Goal: Information Seeking & Learning: Learn about a topic

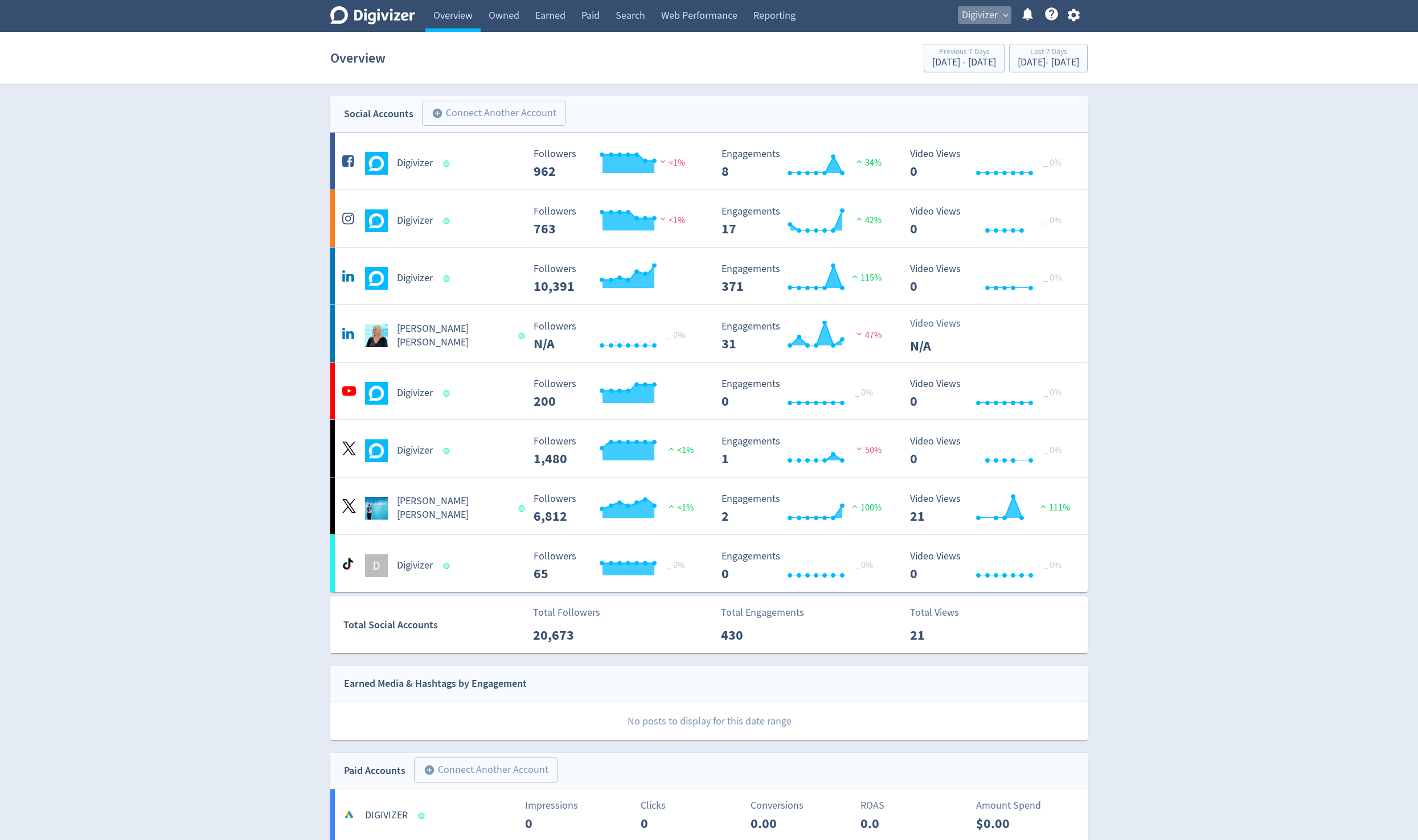
click at [687, 11] on span "Digivizer" at bounding box center [979, 15] width 36 height 18
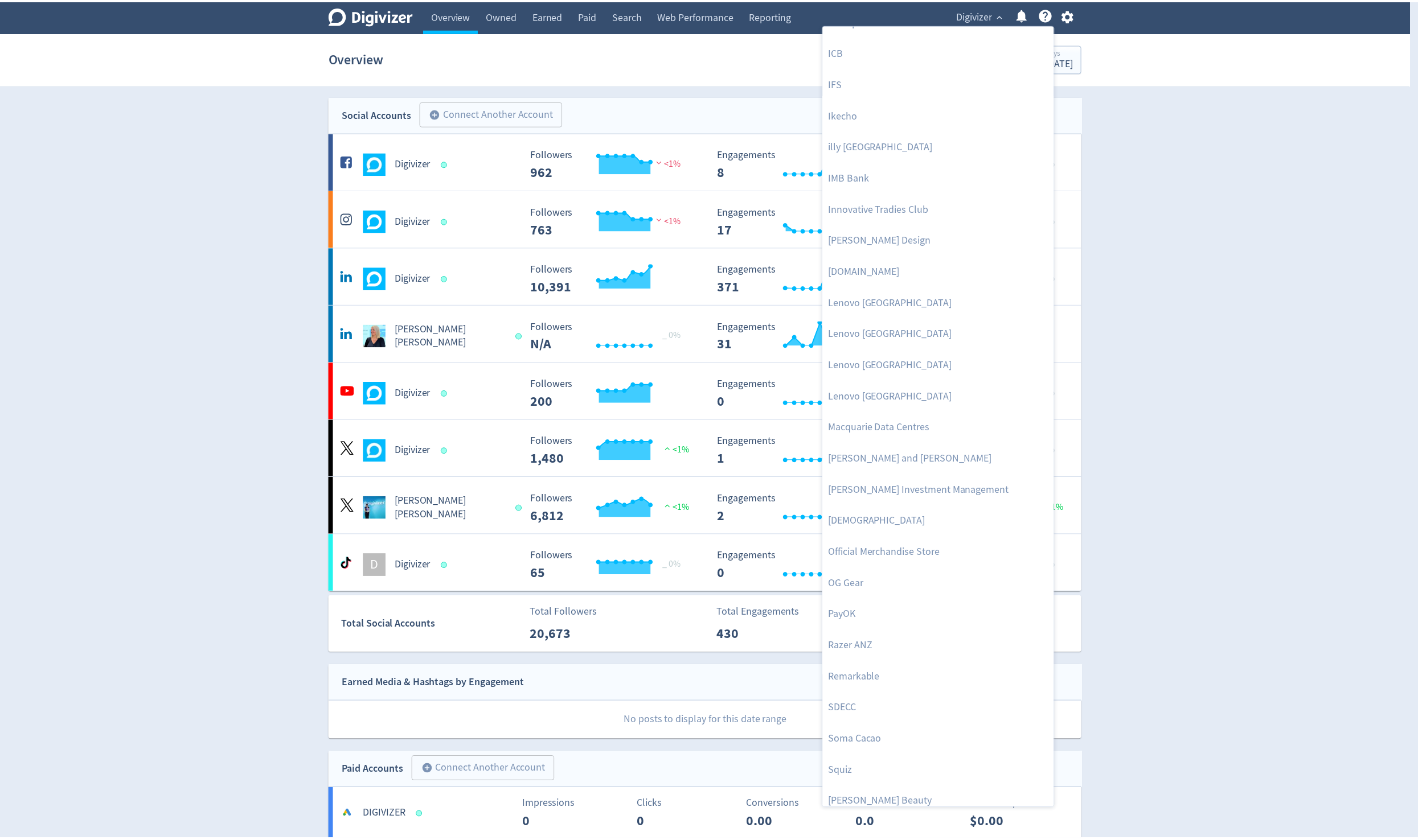
scroll to position [876, 0]
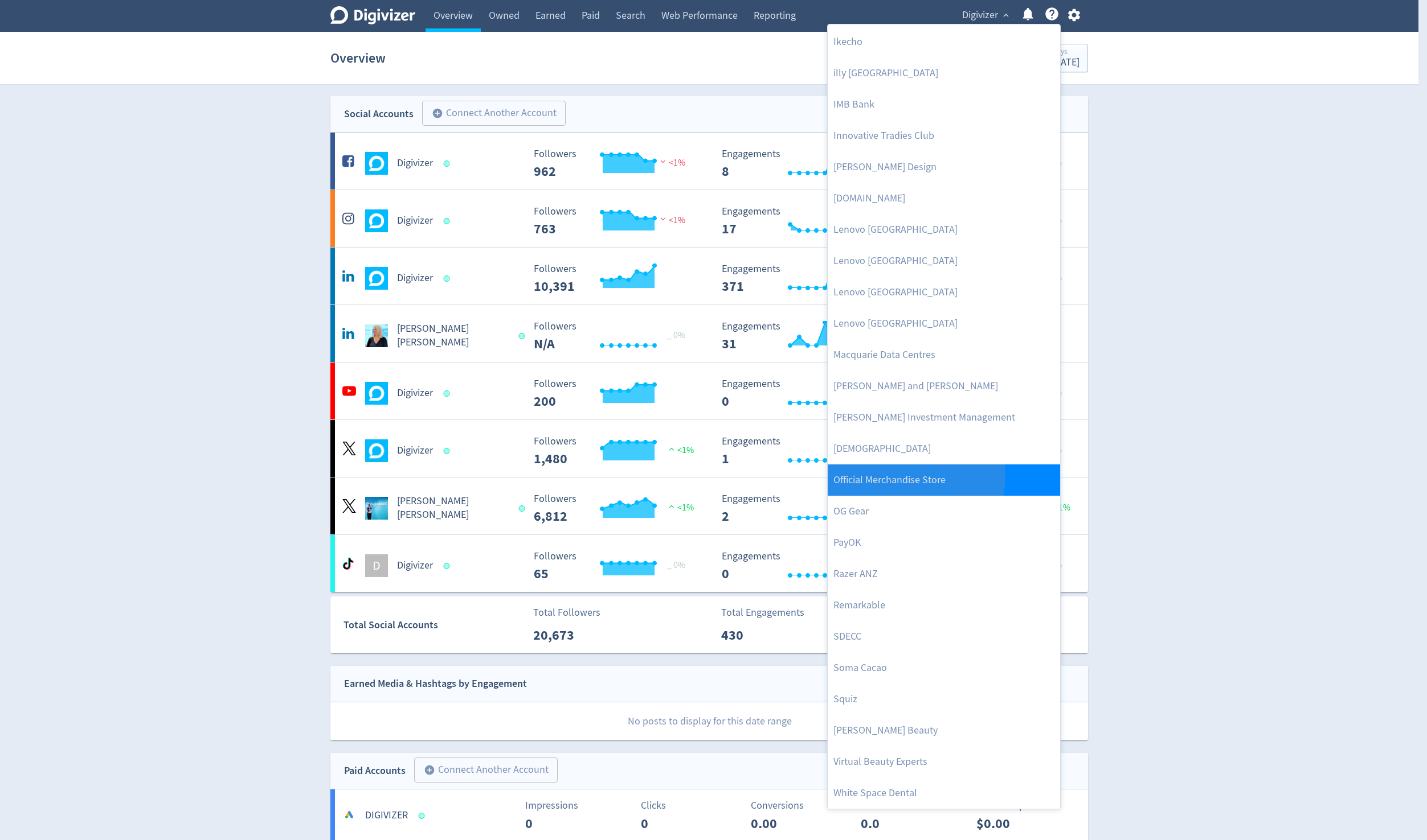
click at [688, 475] on link "Official Merchandise Store" at bounding box center [944, 480] width 232 height 32
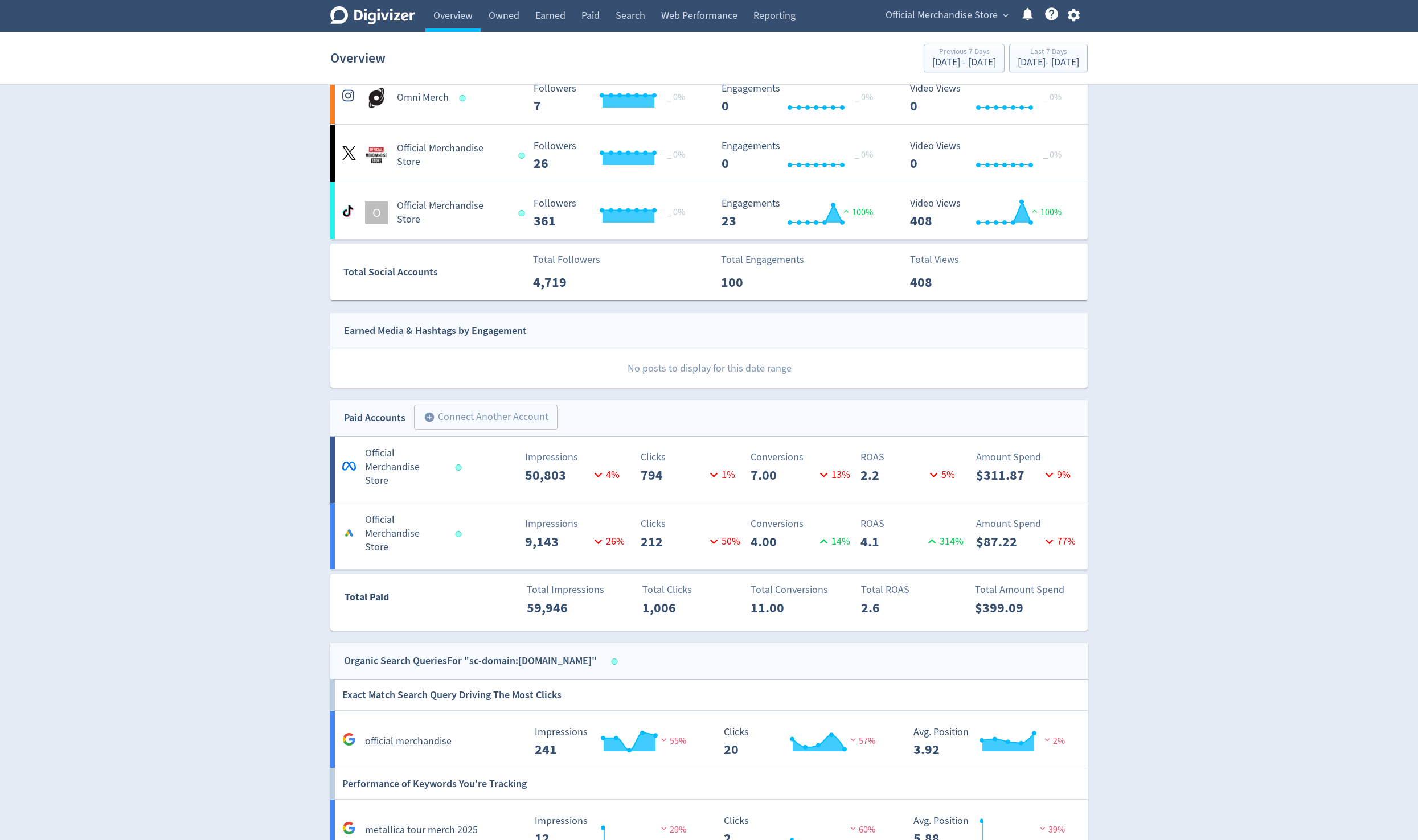
scroll to position [569, 0]
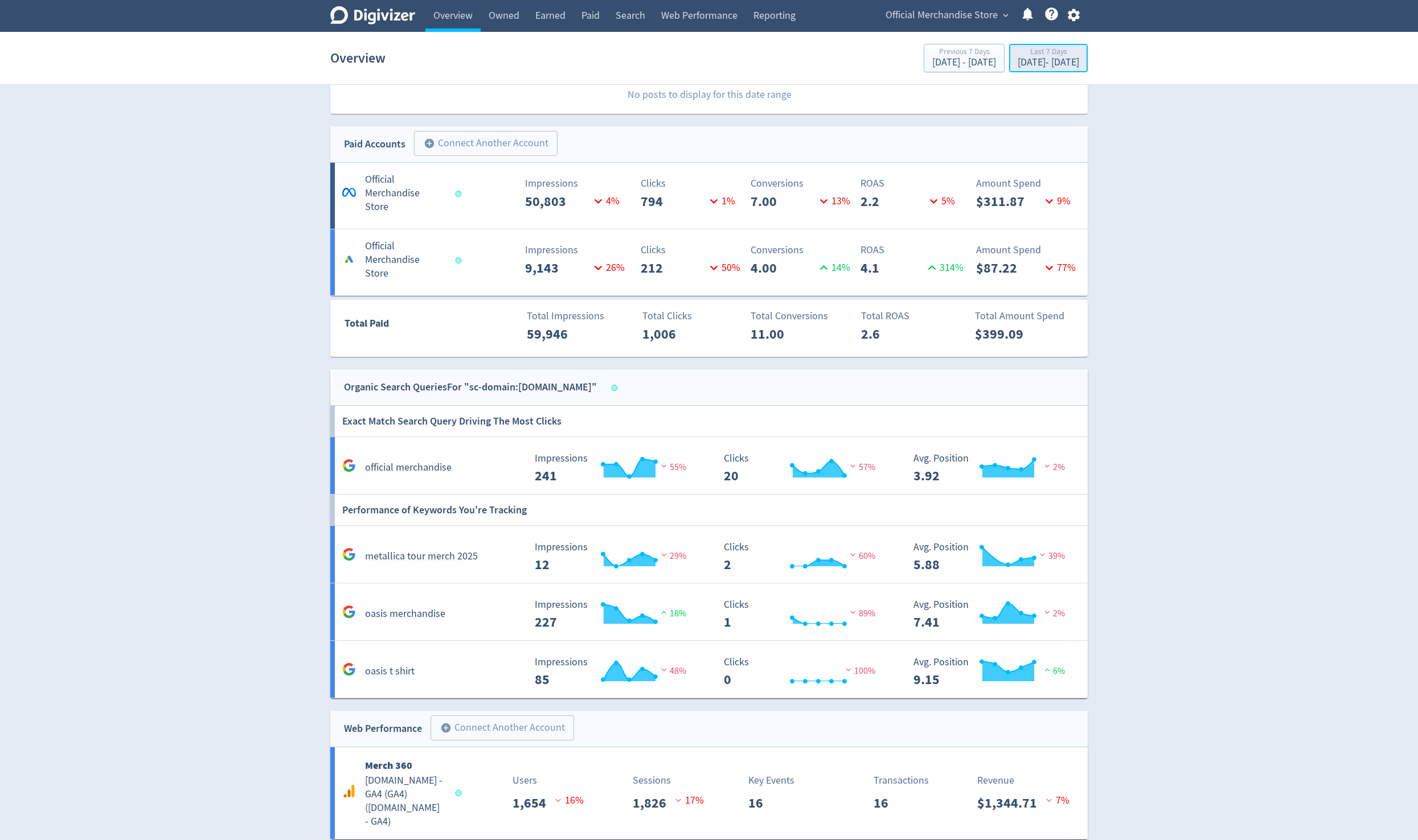
click at [687, 66] on div "[DATE] - [DATE]" at bounding box center [1048, 62] width 62 height 10
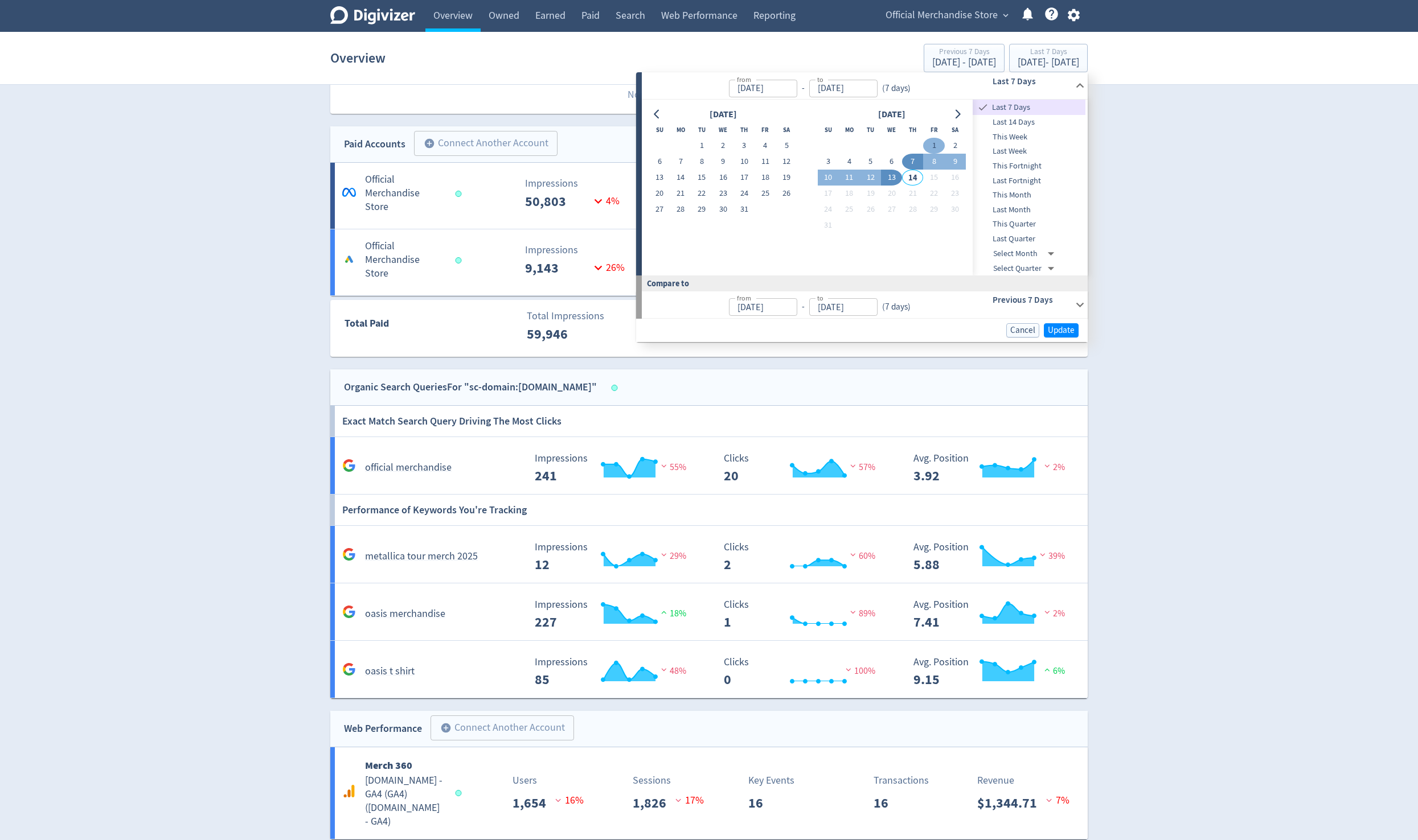
click at [687, 146] on button "1" at bounding box center [933, 145] width 21 height 16
type input "[DATE]"
click at [687, 176] on button "13" at bounding box center [891, 178] width 21 height 16
type input "[DATE]"
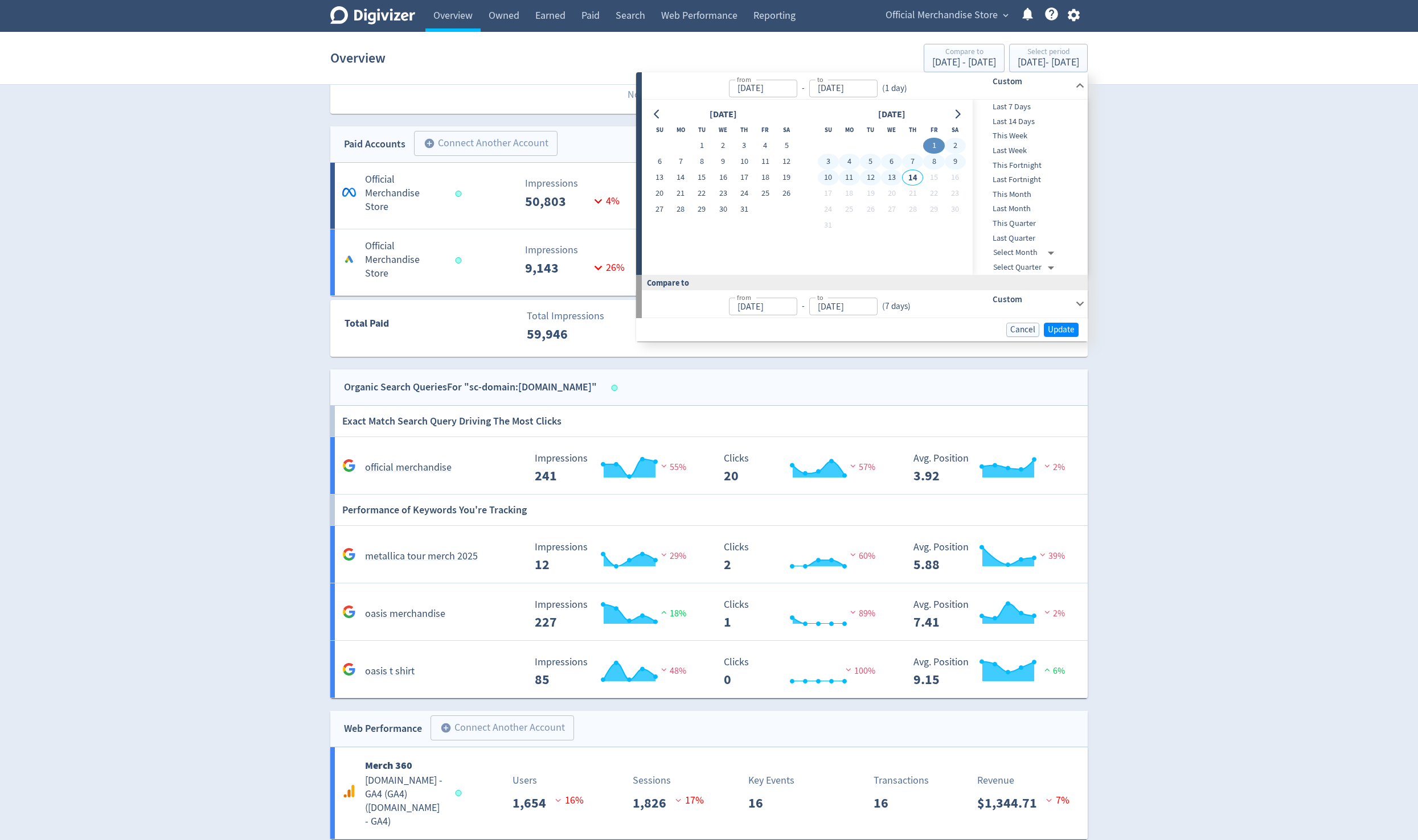
type input "[DATE]"
click at [687, 330] on span "Update" at bounding box center [1060, 330] width 27 height 9
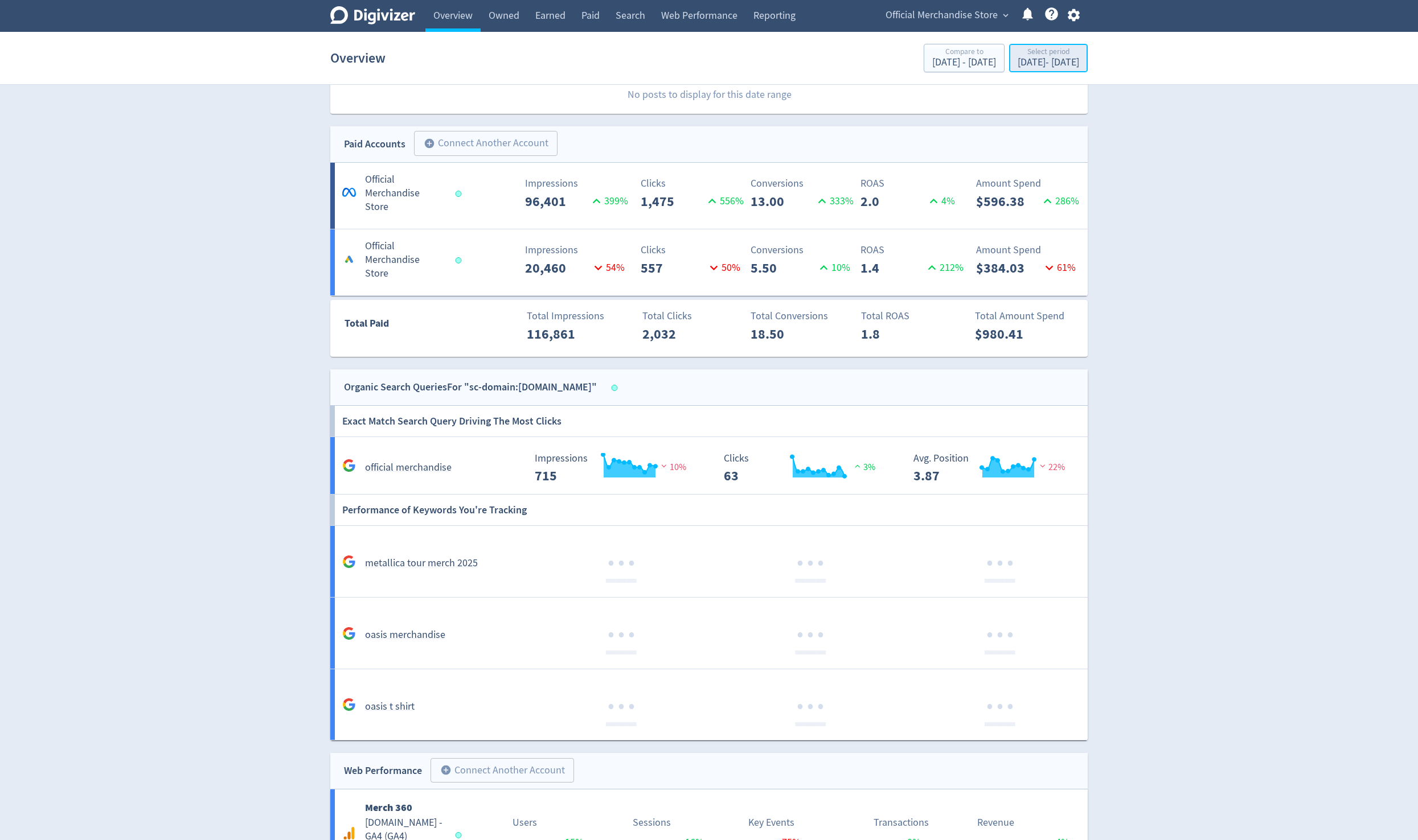
click at [687, 58] on div "[DATE] - [DATE]" at bounding box center [1048, 62] width 62 height 10
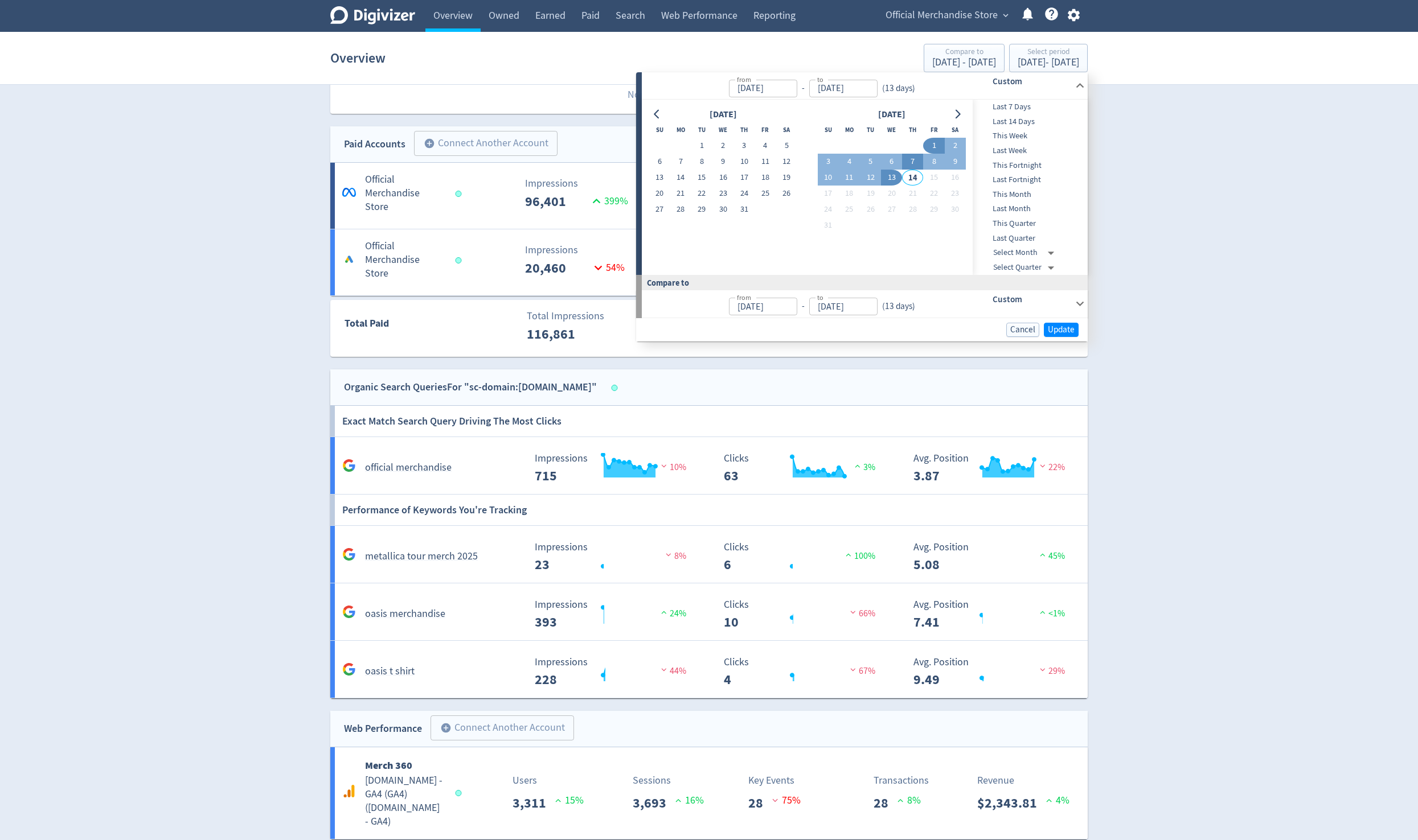
click at [687, 163] on button "7" at bounding box center [912, 161] width 21 height 16
type input "[DATE]"
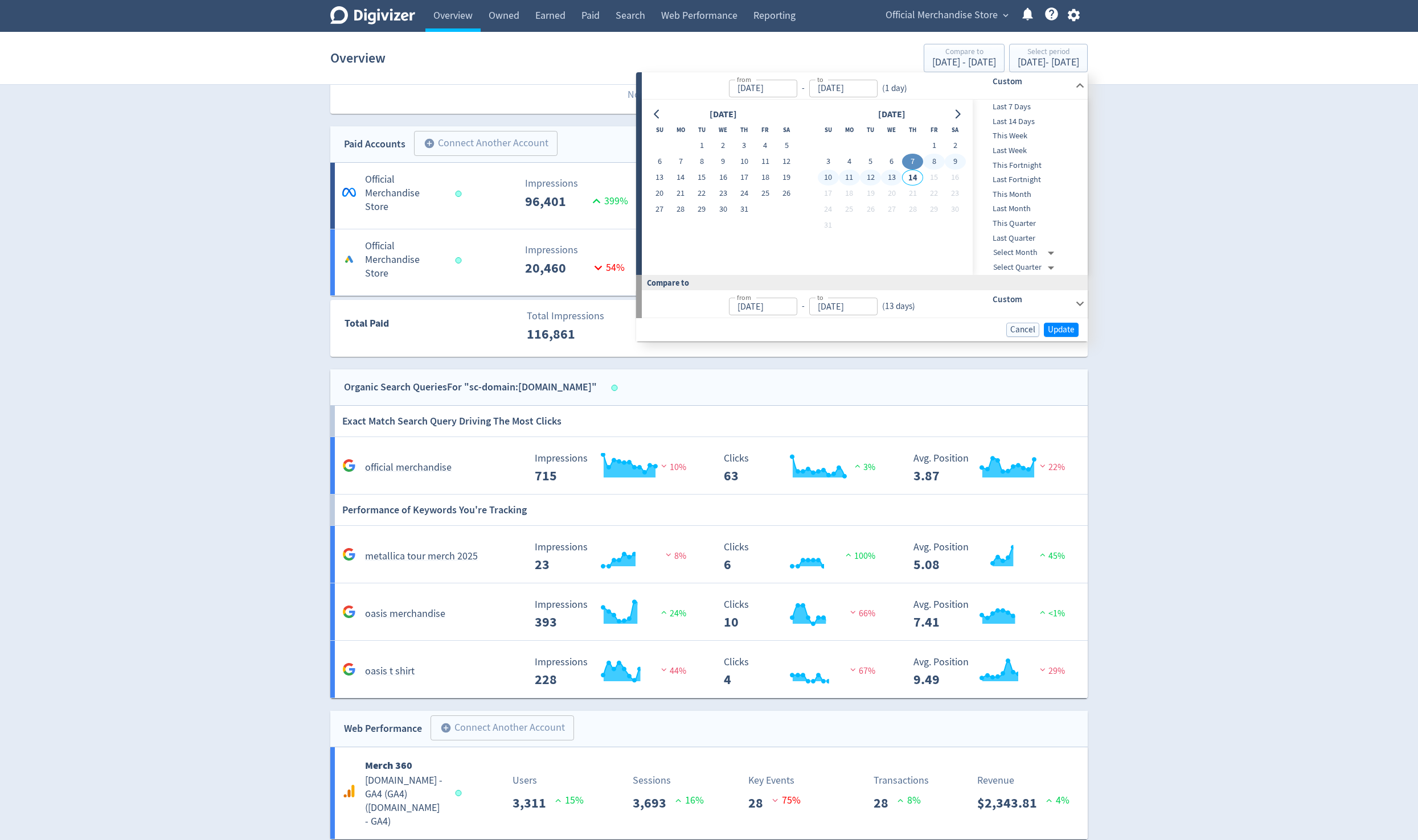
click at [687, 177] on button "13" at bounding box center [891, 178] width 21 height 16
type input "[DATE]"
click at [687, 328] on span "Update" at bounding box center [1060, 330] width 27 height 9
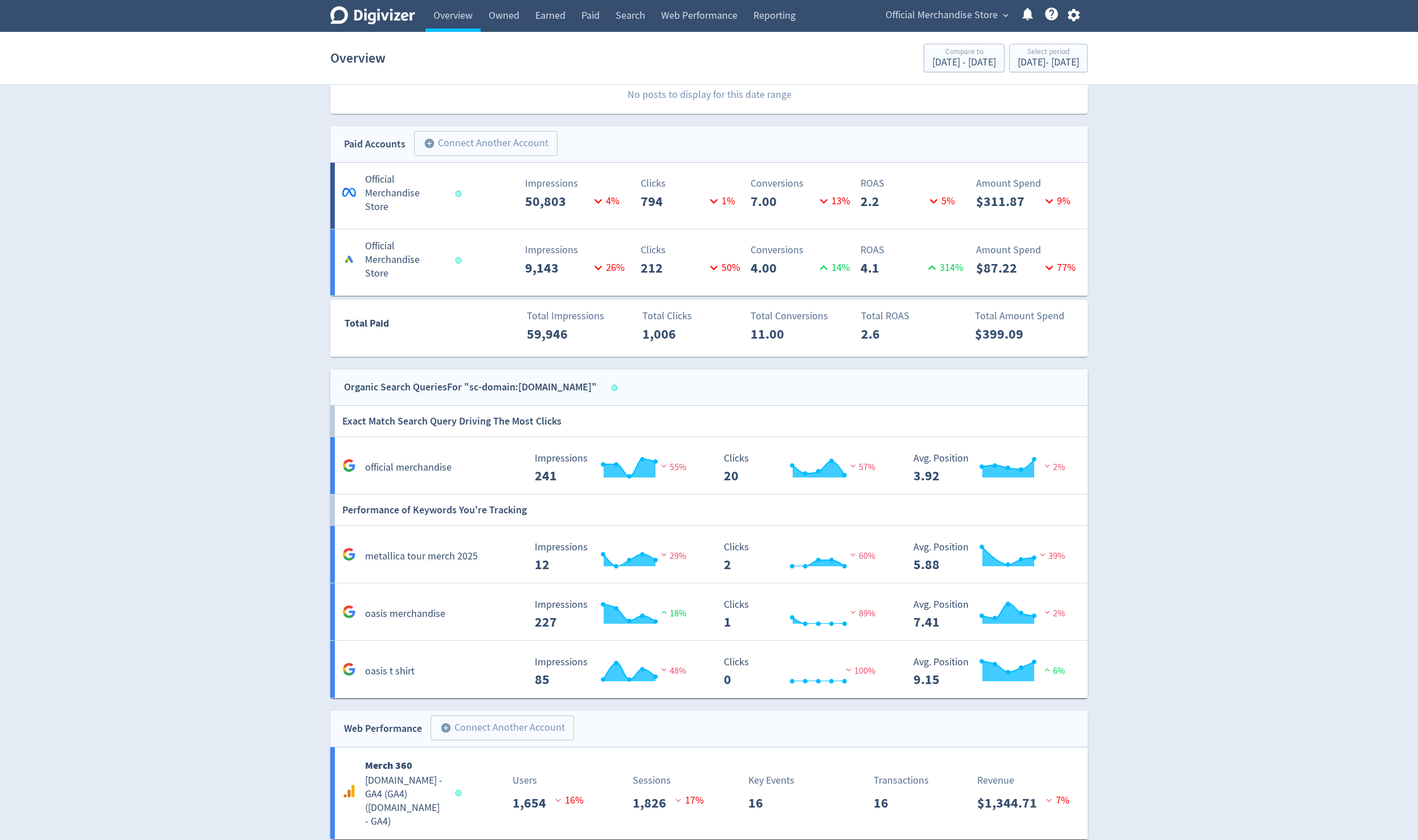
scroll to position [661, 0]
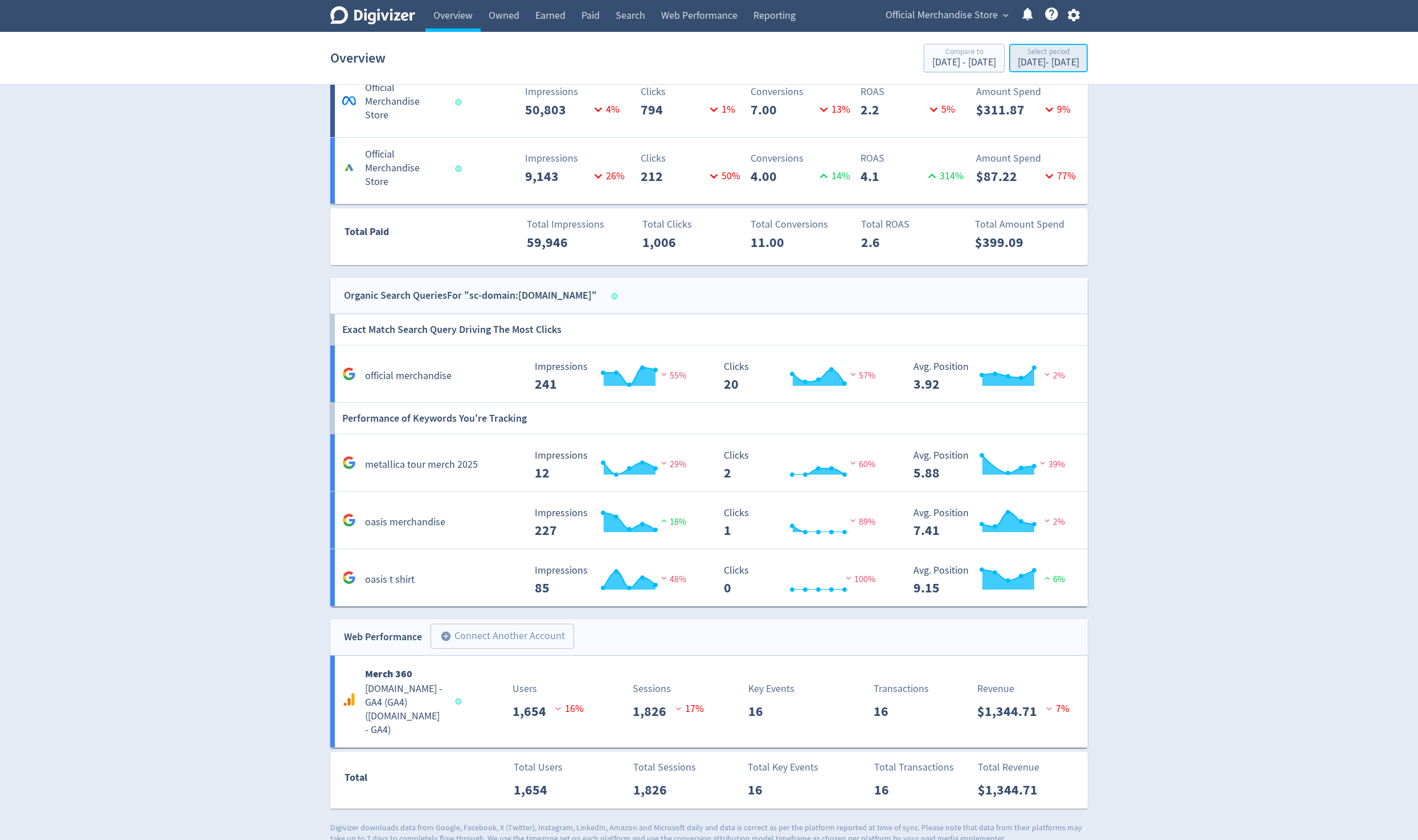
click at [687, 46] on button "Select period [DATE] - [DATE]" at bounding box center [1048, 58] width 79 height 29
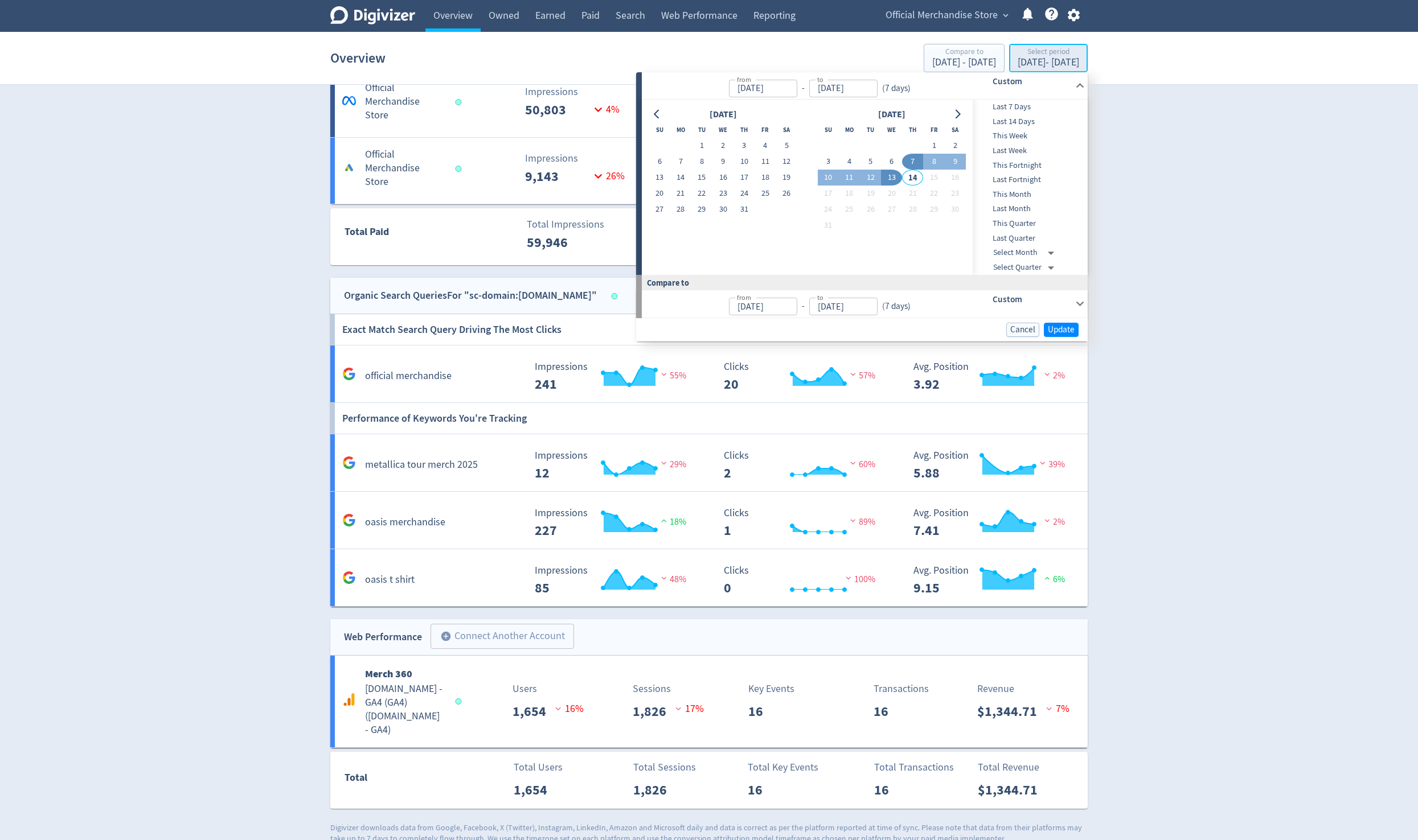
type input "[DATE]"
click at [687, 145] on button "1" at bounding box center [933, 145] width 21 height 16
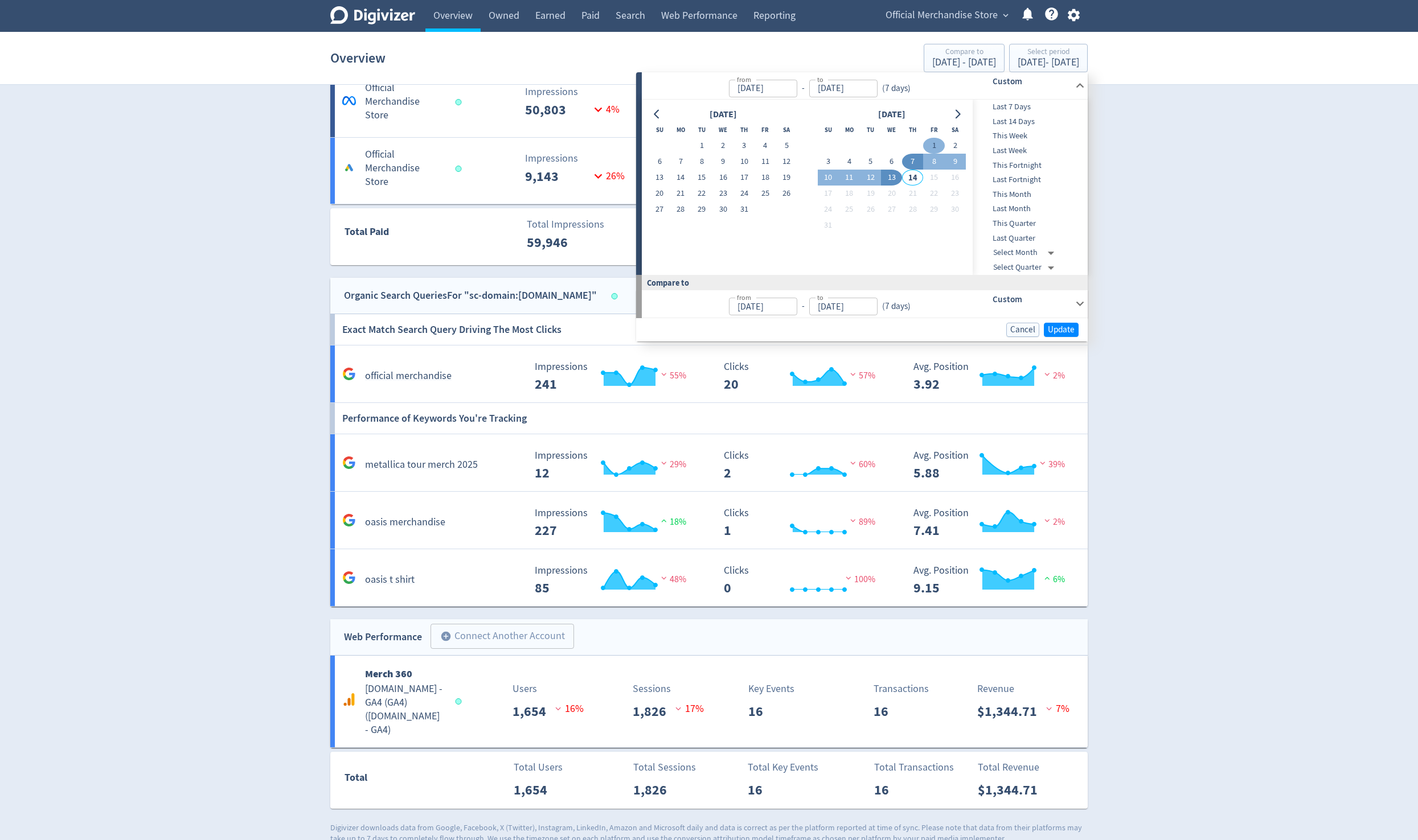
type input "[DATE]"
click at [687, 176] on button "13" at bounding box center [891, 178] width 21 height 16
type input "[DATE]"
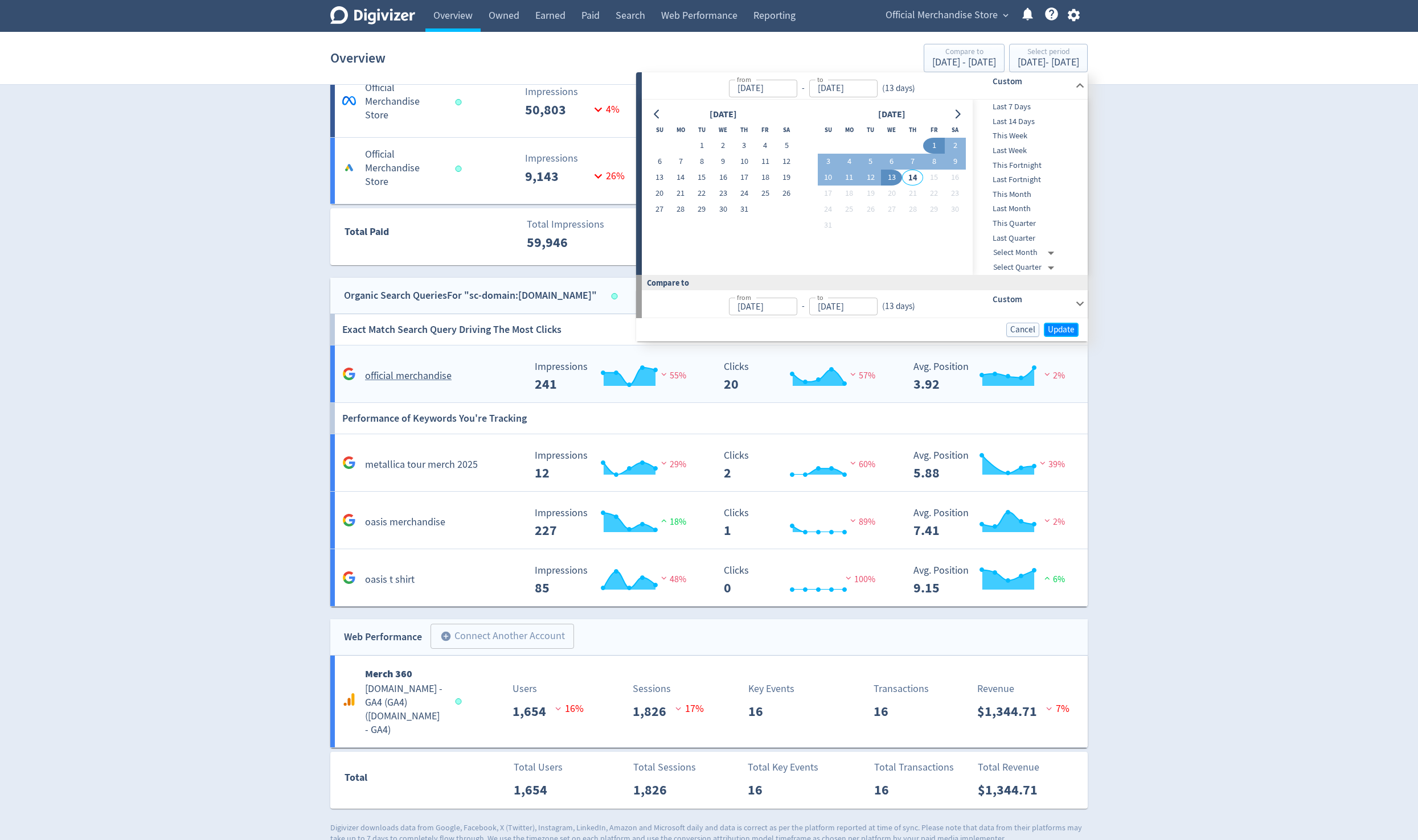
click at [687, 330] on span "Update" at bounding box center [1060, 330] width 27 height 9
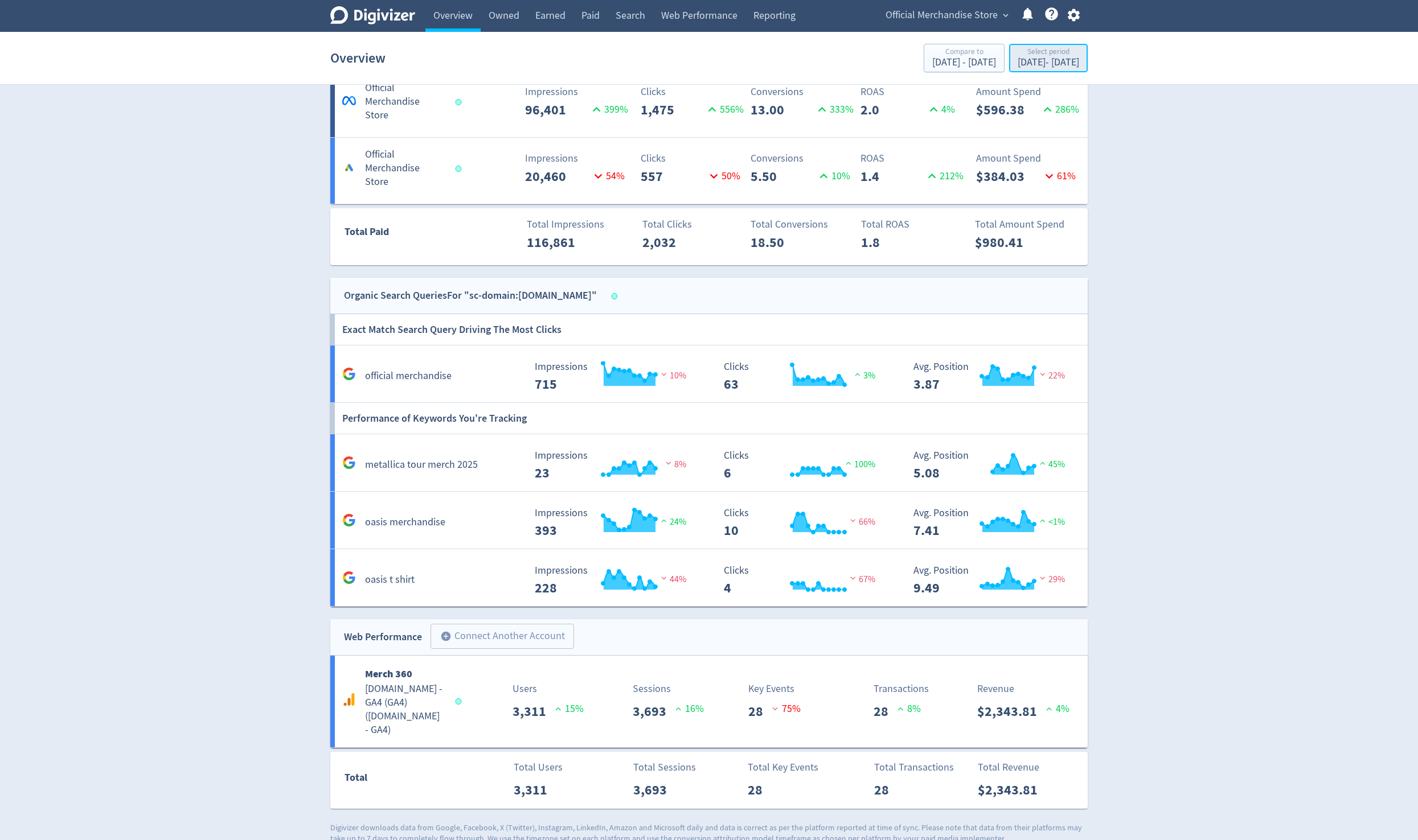
click at [687, 69] on div "Select period [DATE] - [DATE]" at bounding box center [1048, 59] width 72 height 24
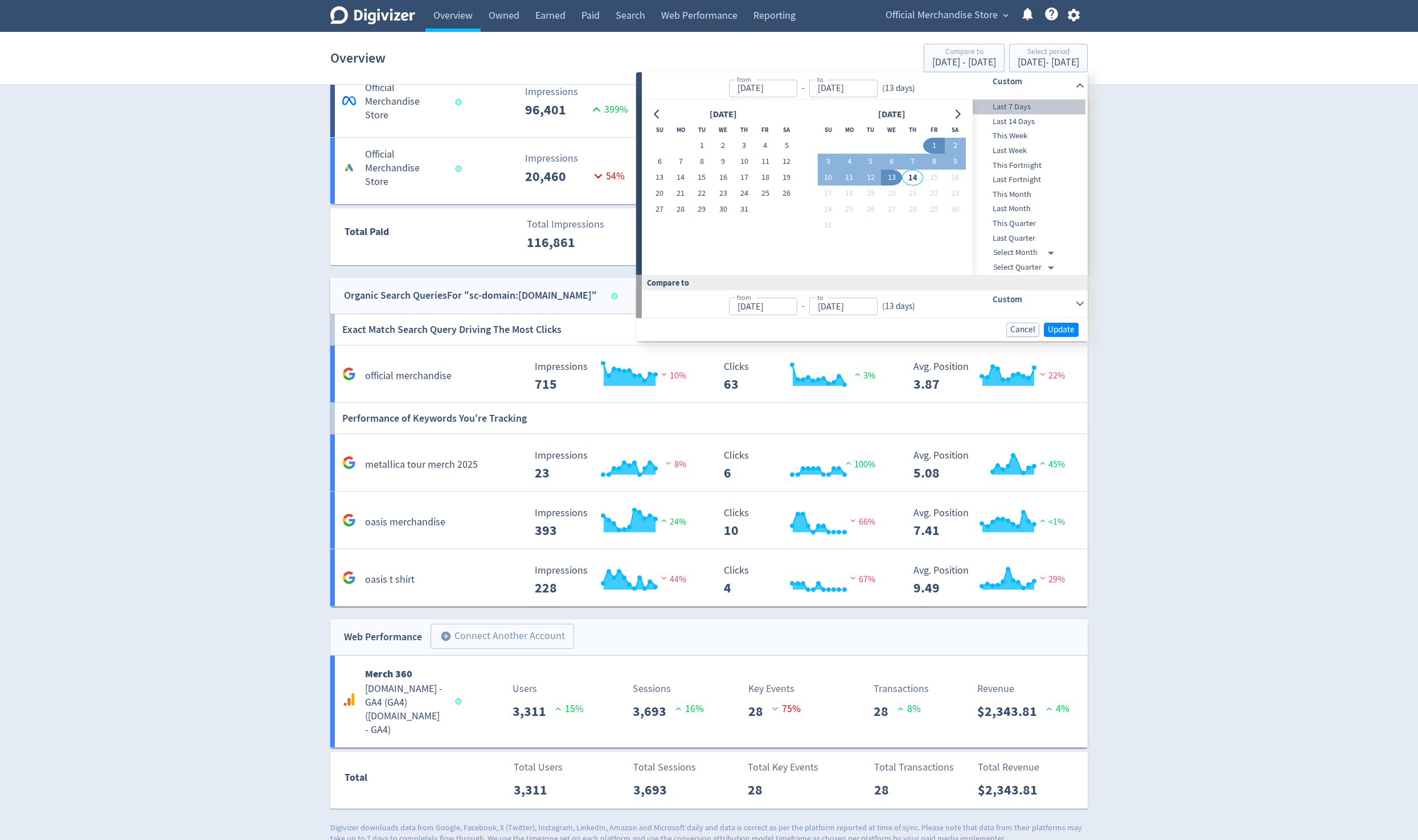
click at [687, 111] on span "Last 7 Days" at bounding box center [1029, 107] width 113 height 12
type input "[DATE]"
click at [687, 326] on span "Update" at bounding box center [1060, 330] width 27 height 9
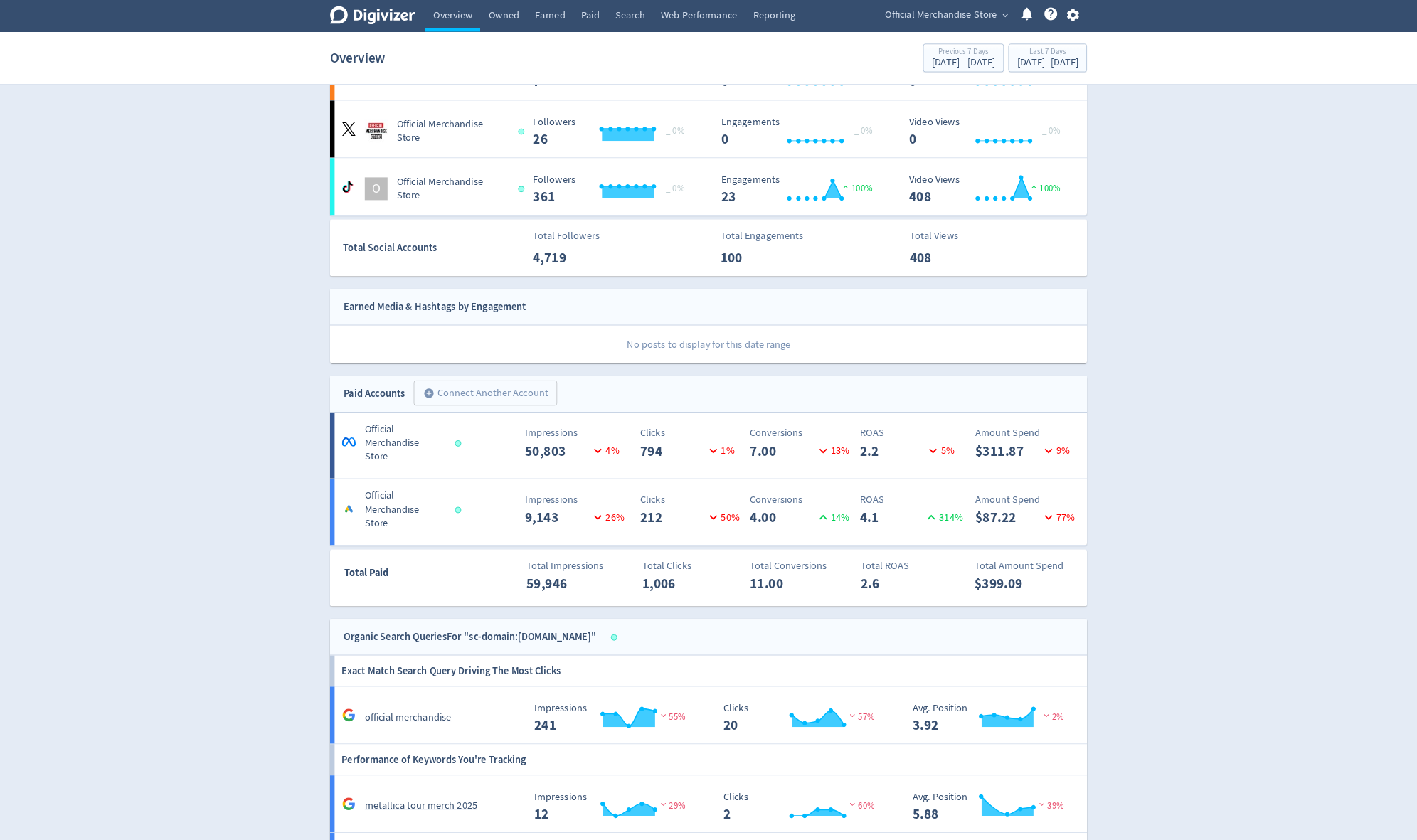
scroll to position [0, 0]
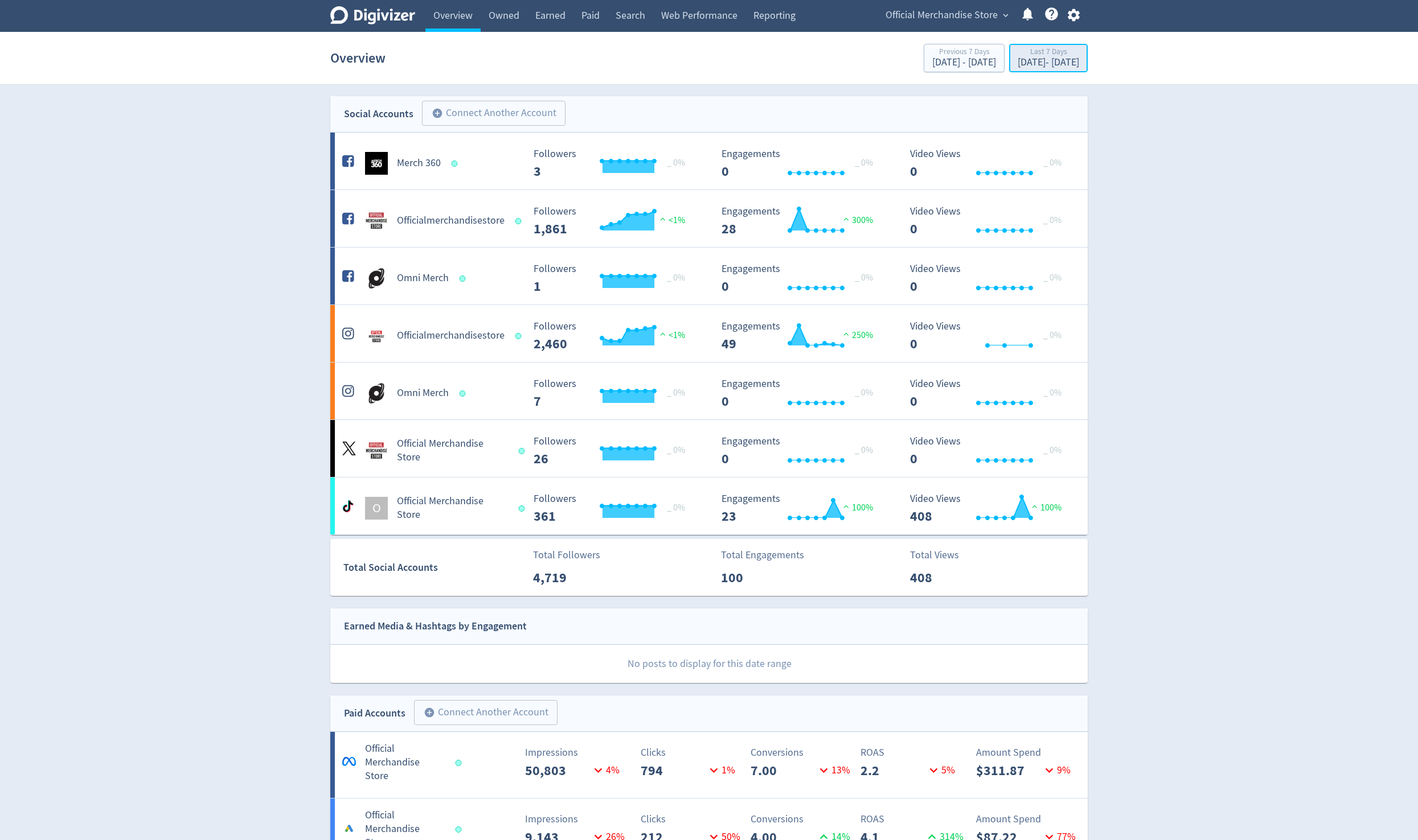
click at [687, 65] on div "[DATE] - [DATE]" at bounding box center [1048, 62] width 62 height 10
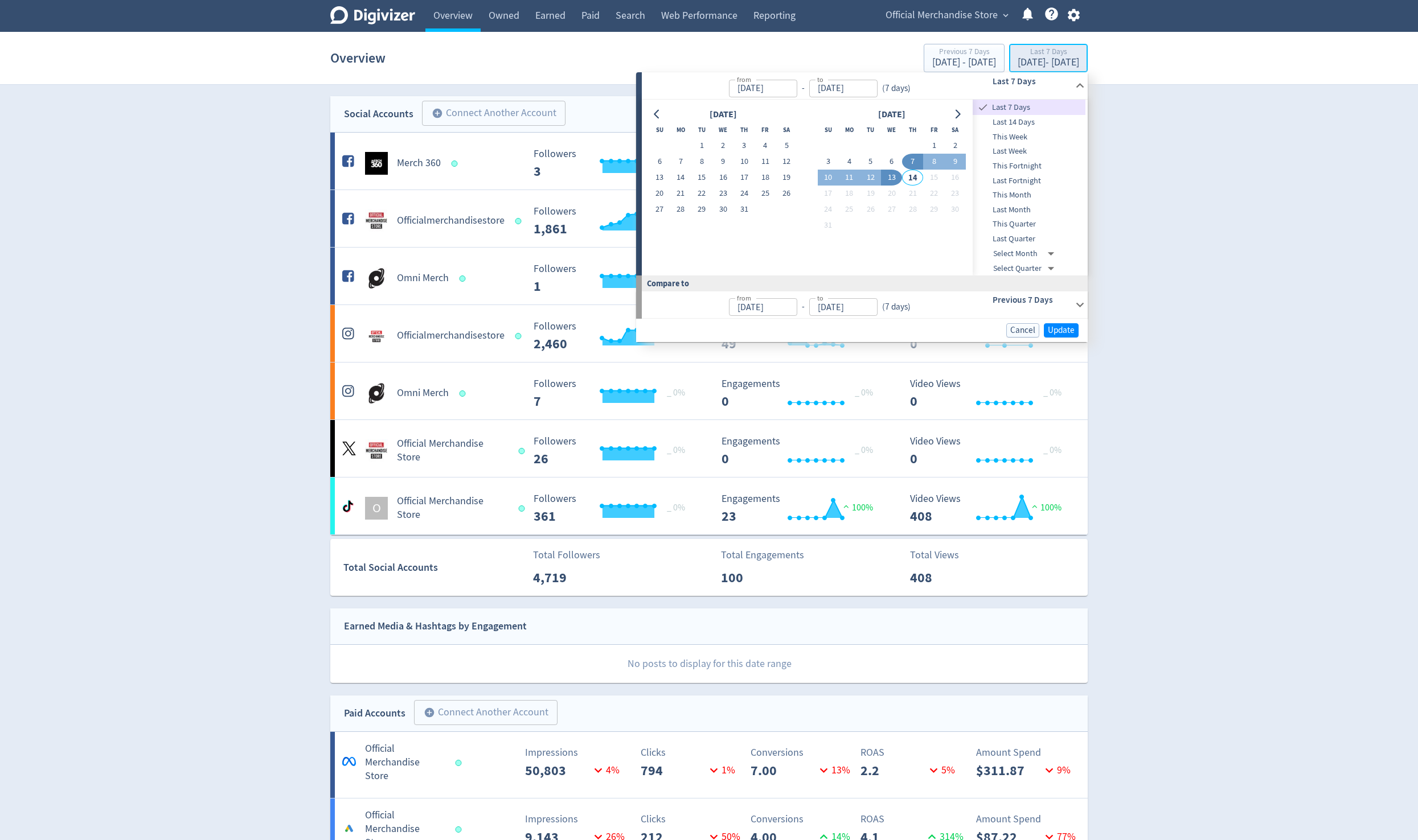
type input "[DATE]"
click at [687, 138] on button "1" at bounding box center [933, 145] width 21 height 16
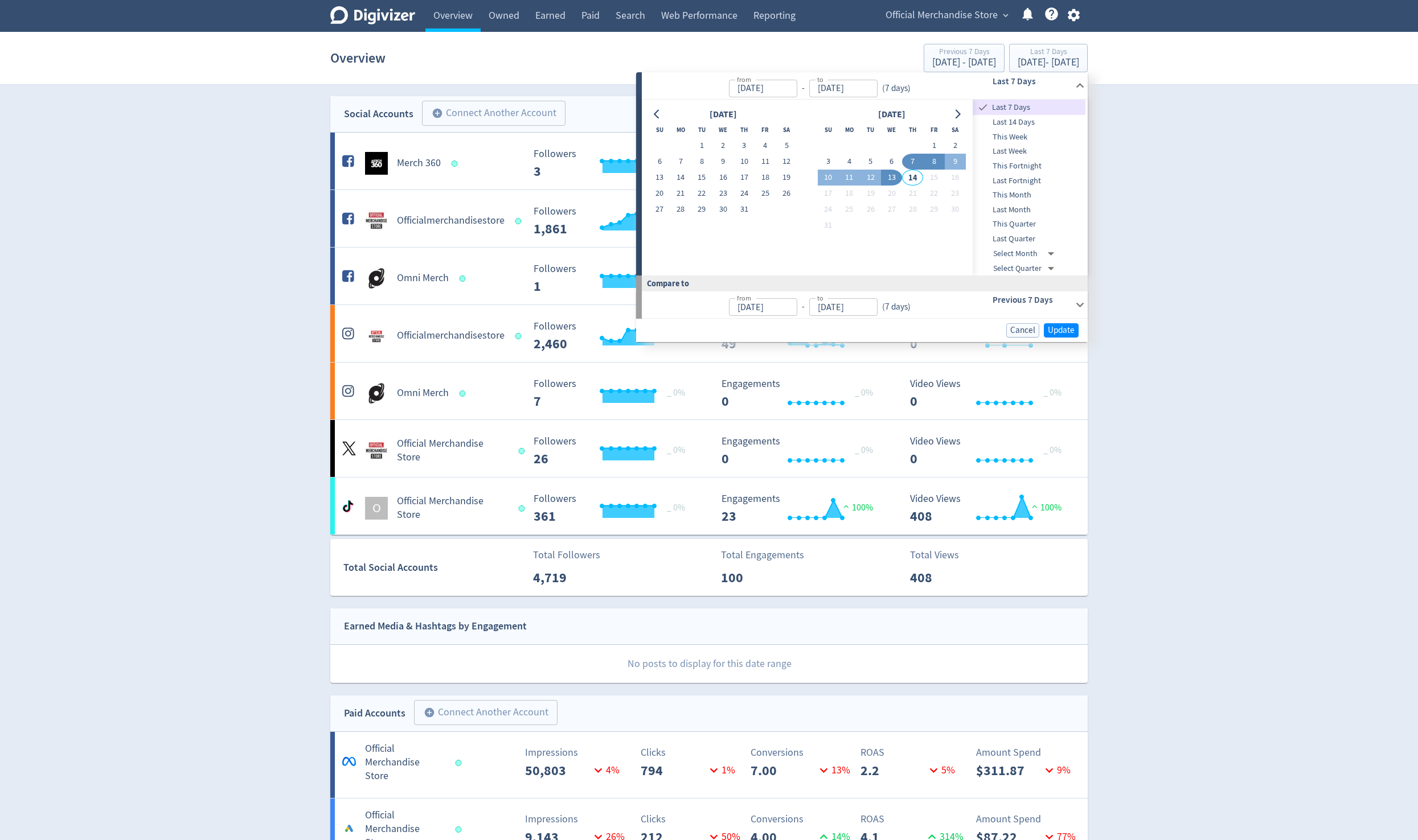
type input "[DATE]"
click at [687, 178] on button "13" at bounding box center [891, 178] width 21 height 16
type input "[DATE]"
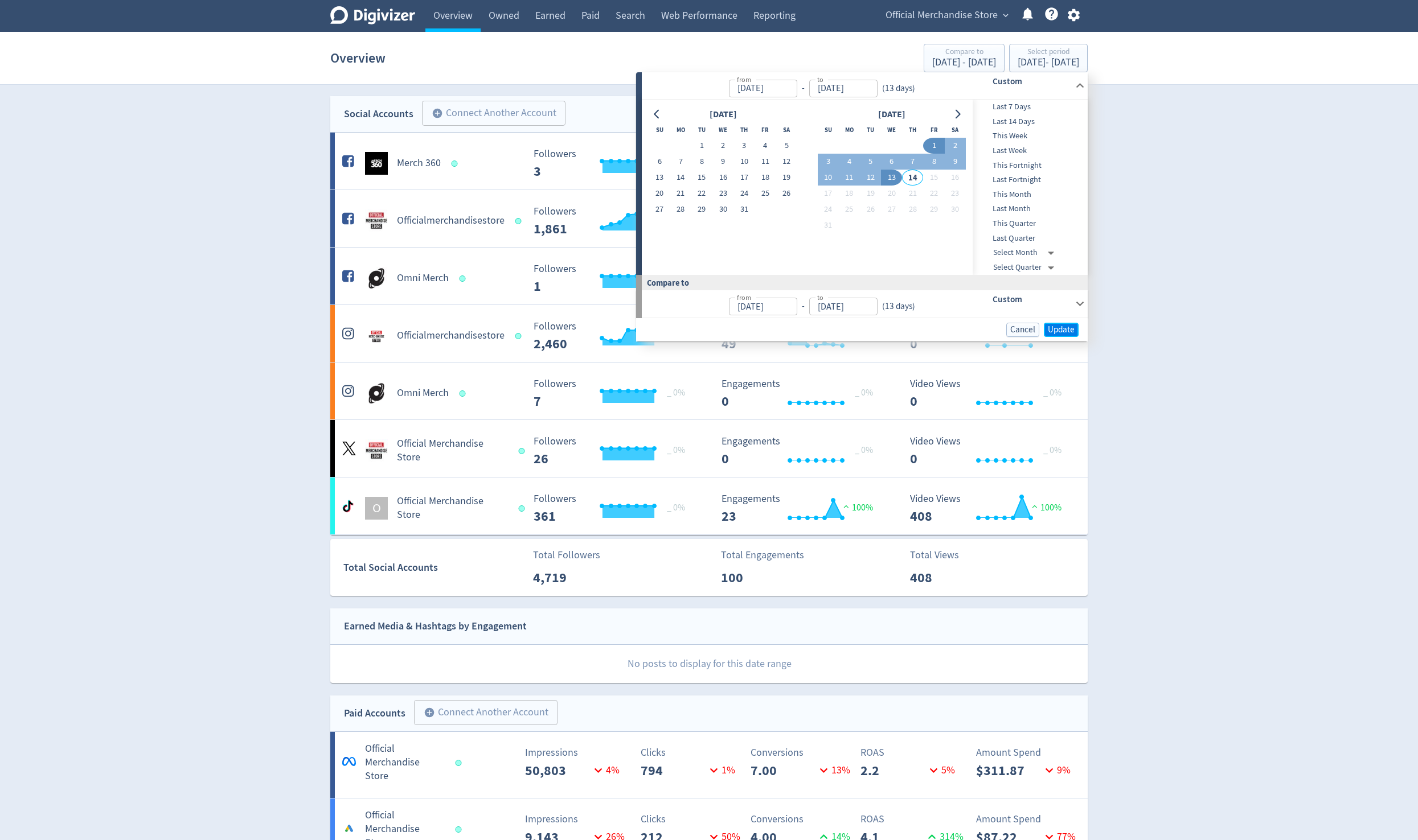
click at [687, 329] on span "Update" at bounding box center [1060, 330] width 27 height 9
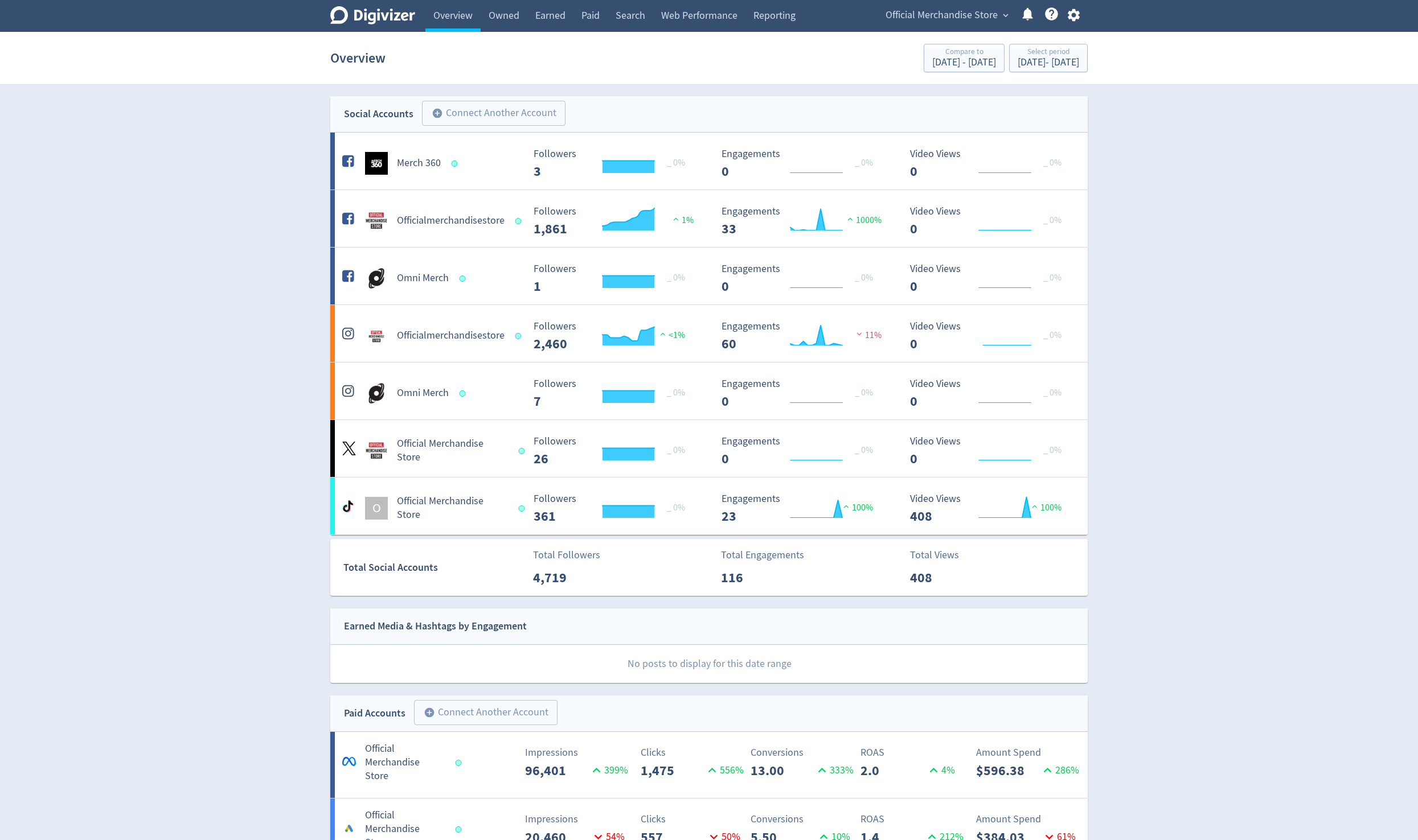
click at [687, 250] on div "Digivizer Logo [PERSON_NAME] Logo Overview Owned Earned Paid Search Web Perform…" at bounding box center [709, 753] width 1418 height 1506
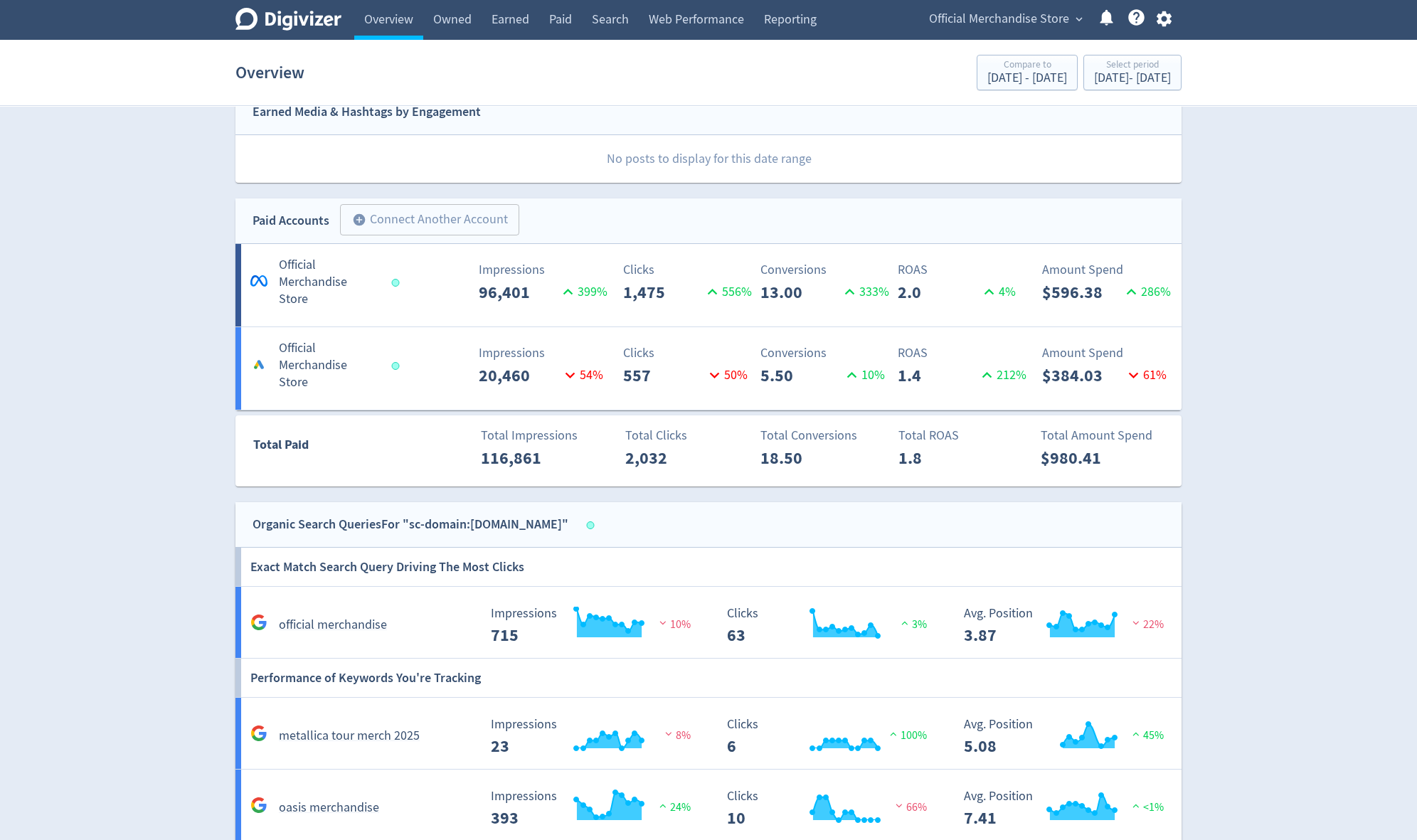
scroll to position [740, 0]
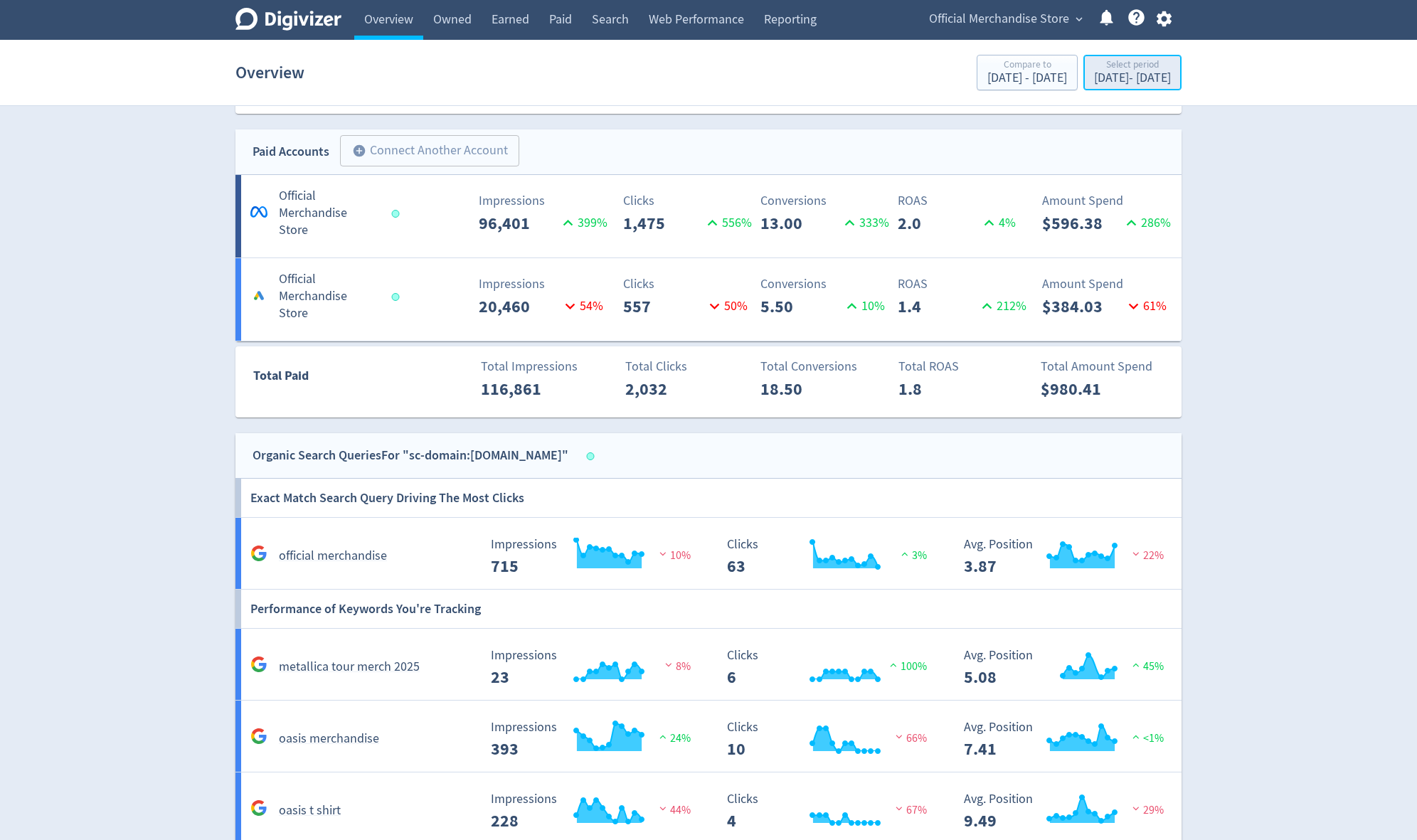
click at [859, 72] on div "[DATE] - [DATE]" at bounding box center [1133, 78] width 77 height 13
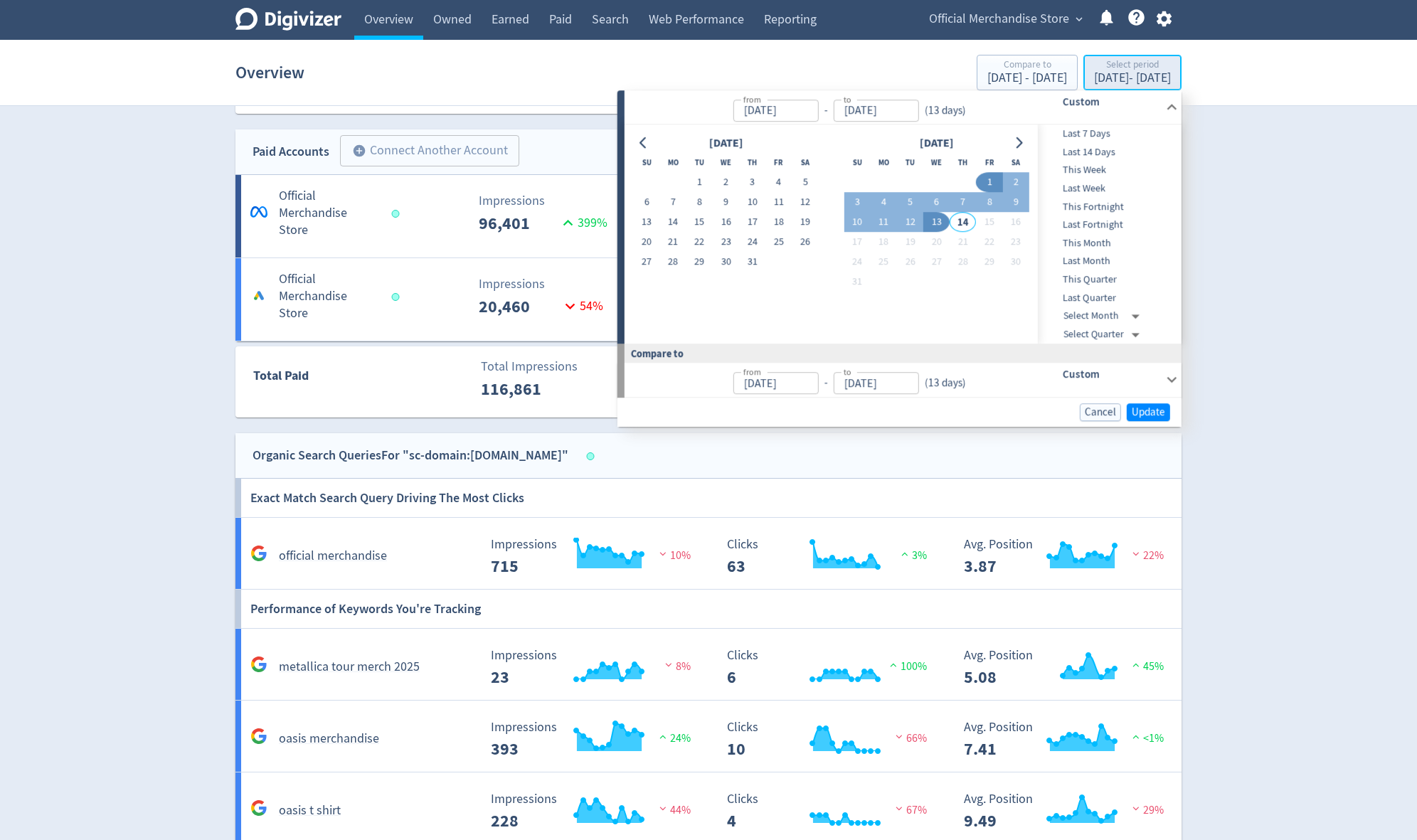
type input "[DATE]"
click at [859, 129] on span "Last 7 Days" at bounding box center [1108, 133] width 141 height 15
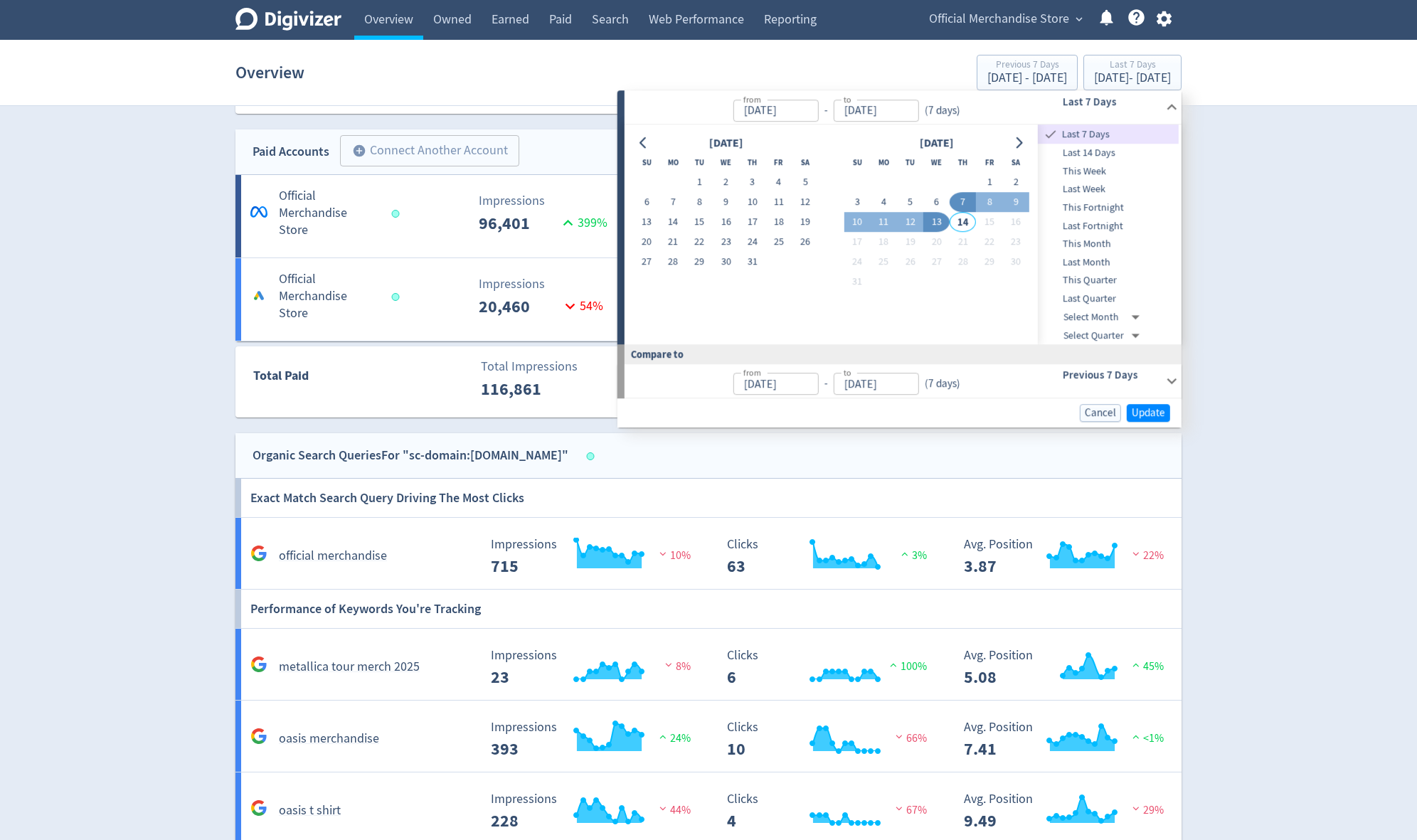
type input "[DATE]"
click at [859, 412] on span "Update" at bounding box center [1148, 413] width 33 height 11
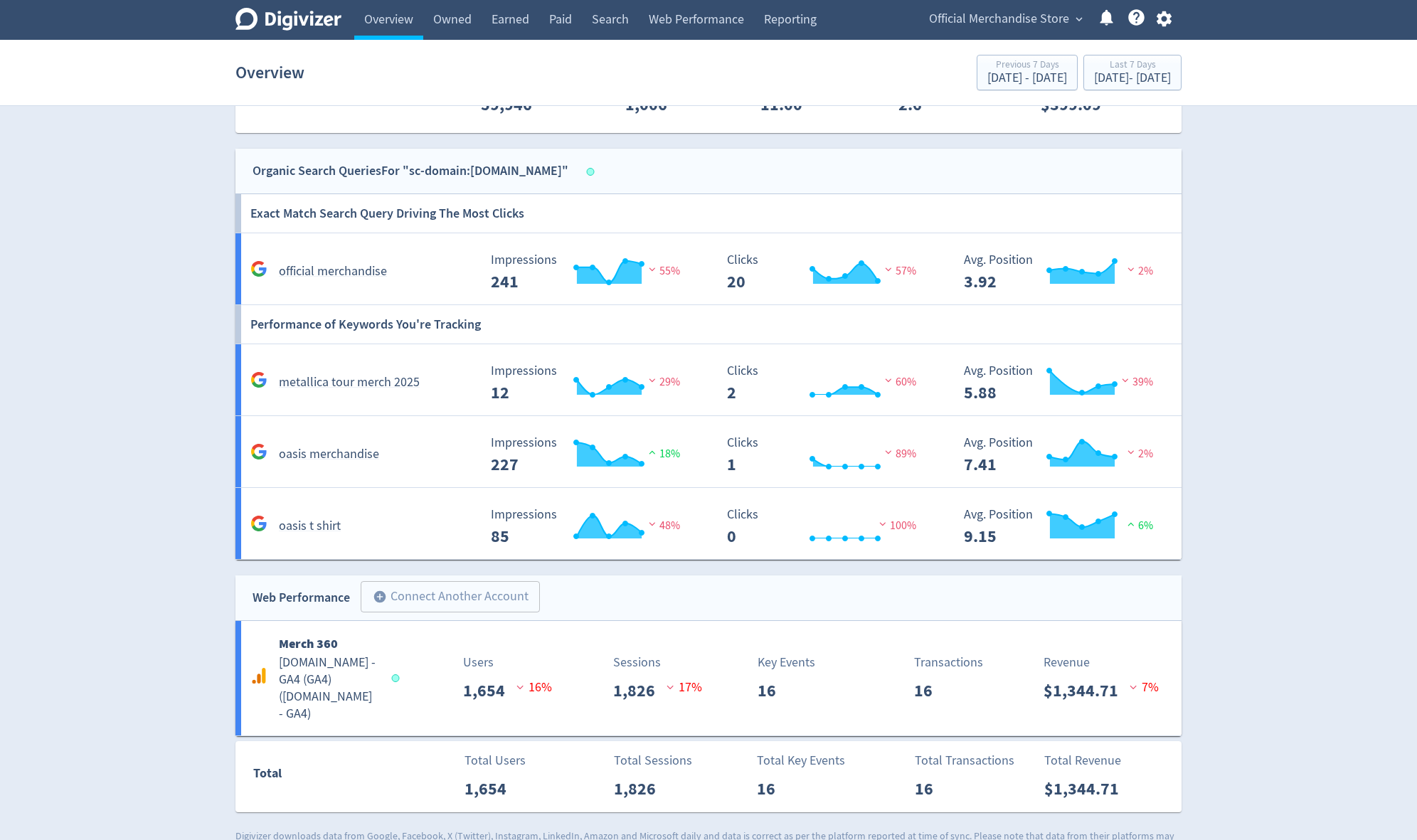
scroll to position [1033, 0]
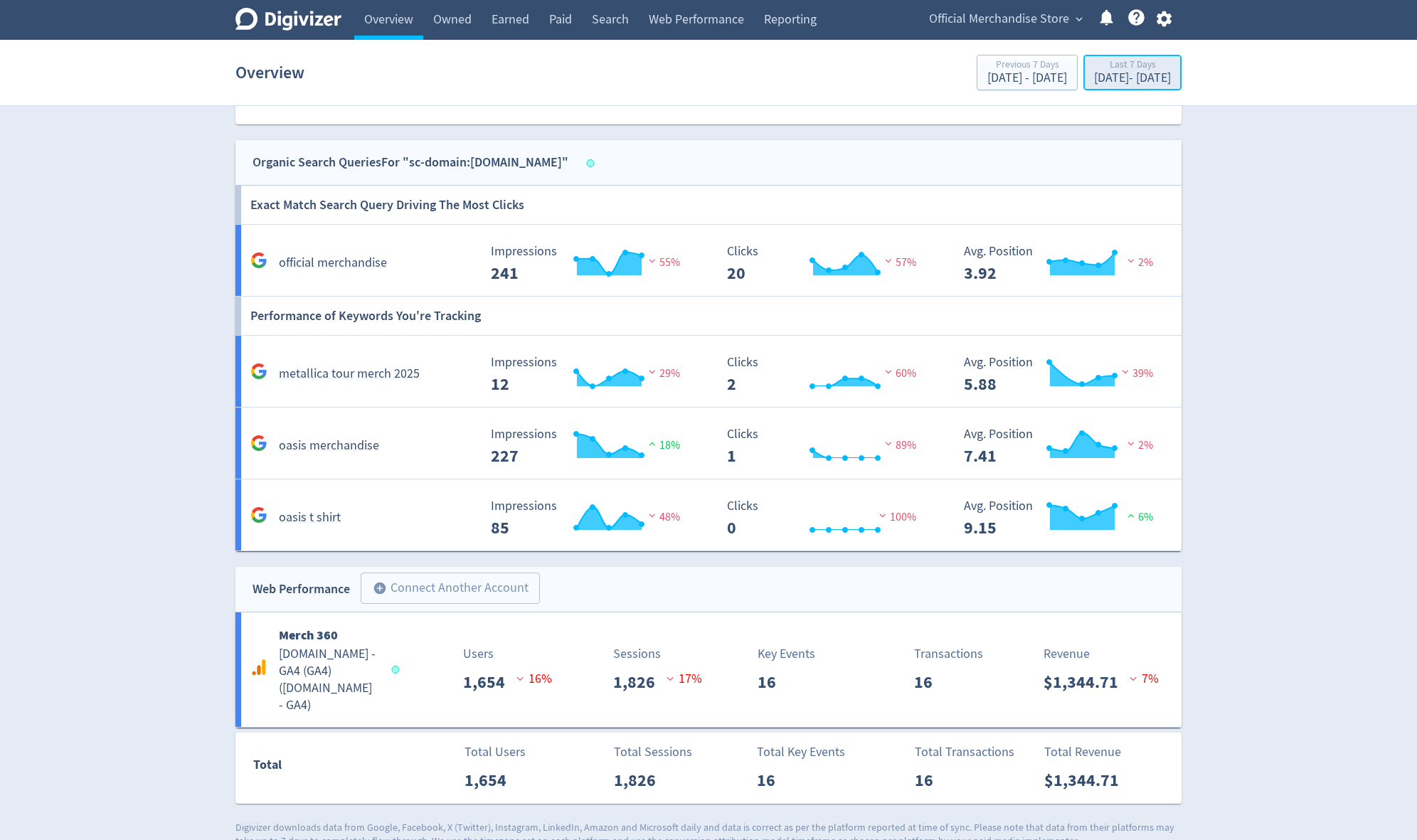
click at [859, 73] on div "[DATE] - [DATE]" at bounding box center [1133, 78] width 77 height 13
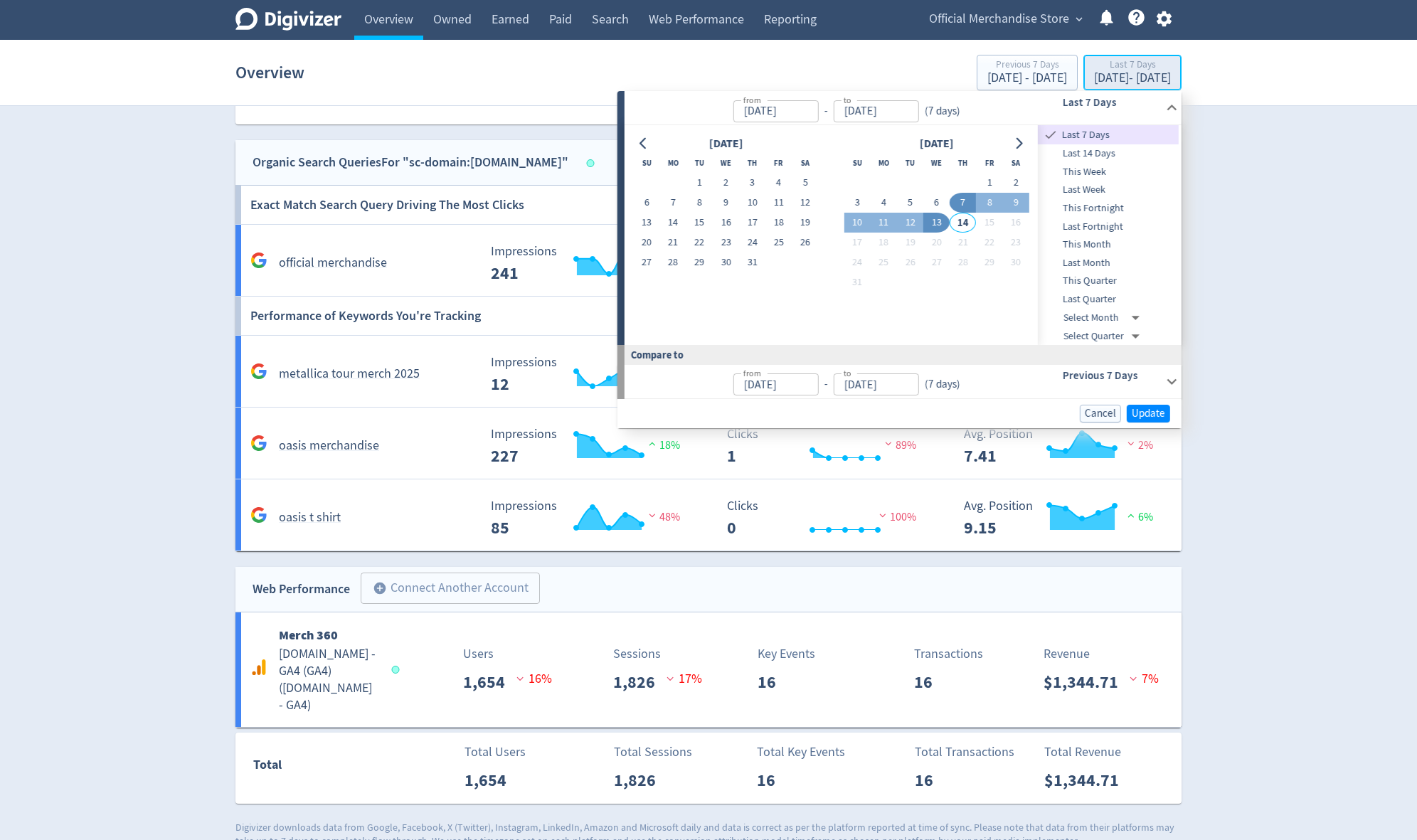
type input "[DATE]"
click at [859, 185] on button "1" at bounding box center [989, 183] width 26 height 20
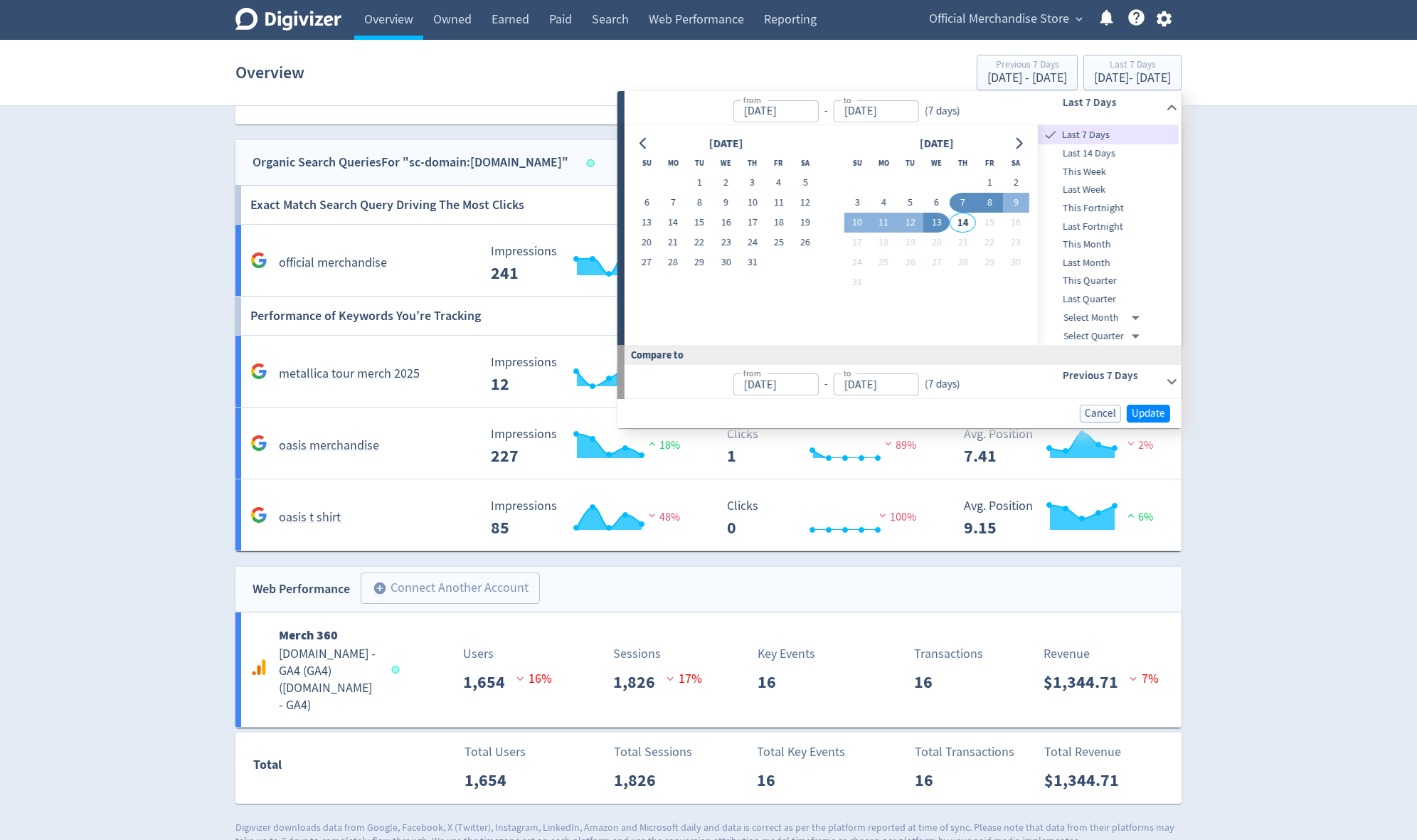
type input "[DATE]"
click at [859, 223] on button "13" at bounding box center [936, 222] width 26 height 20
type input "[DATE]"
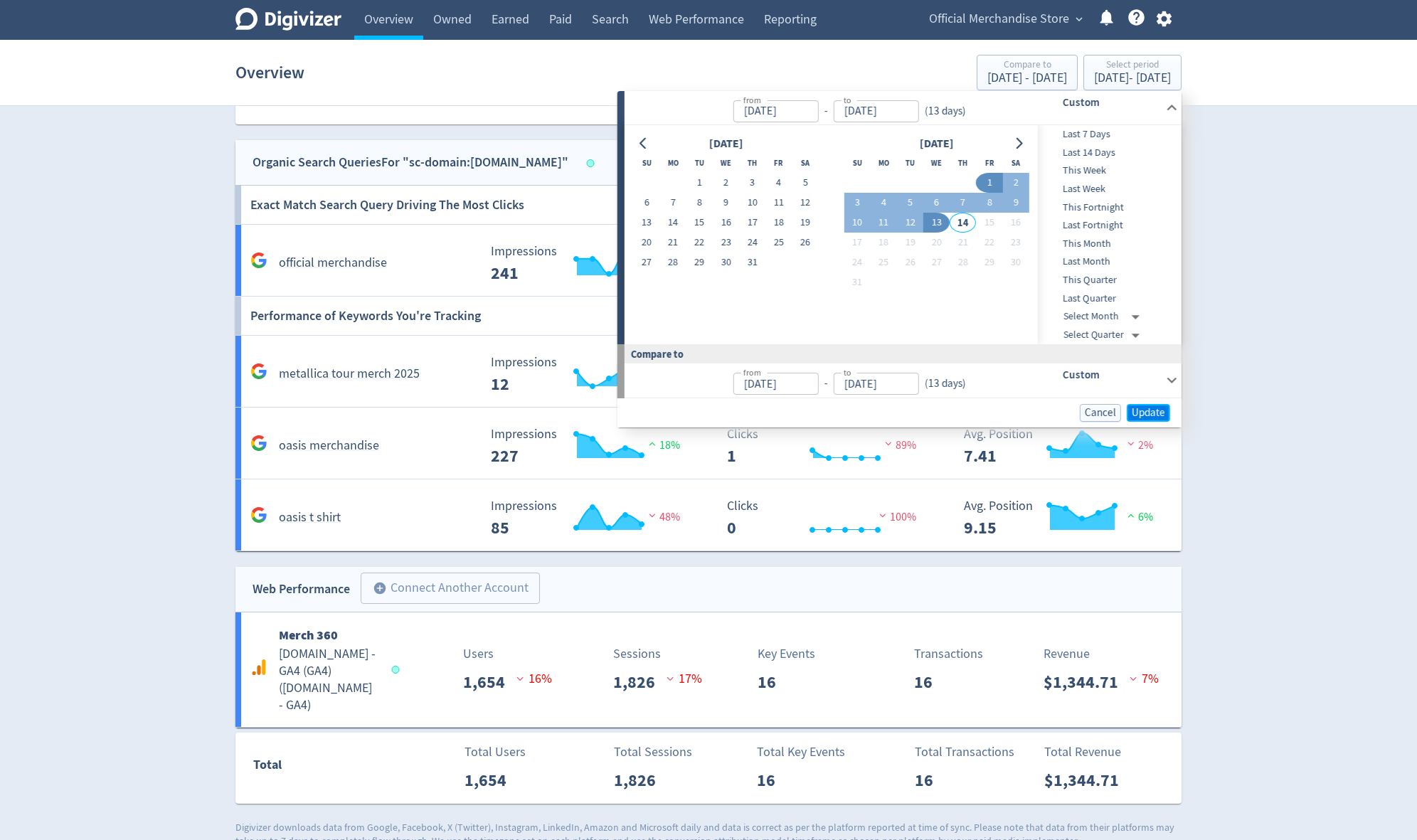
click at [859, 416] on span "Update" at bounding box center [1148, 413] width 33 height 11
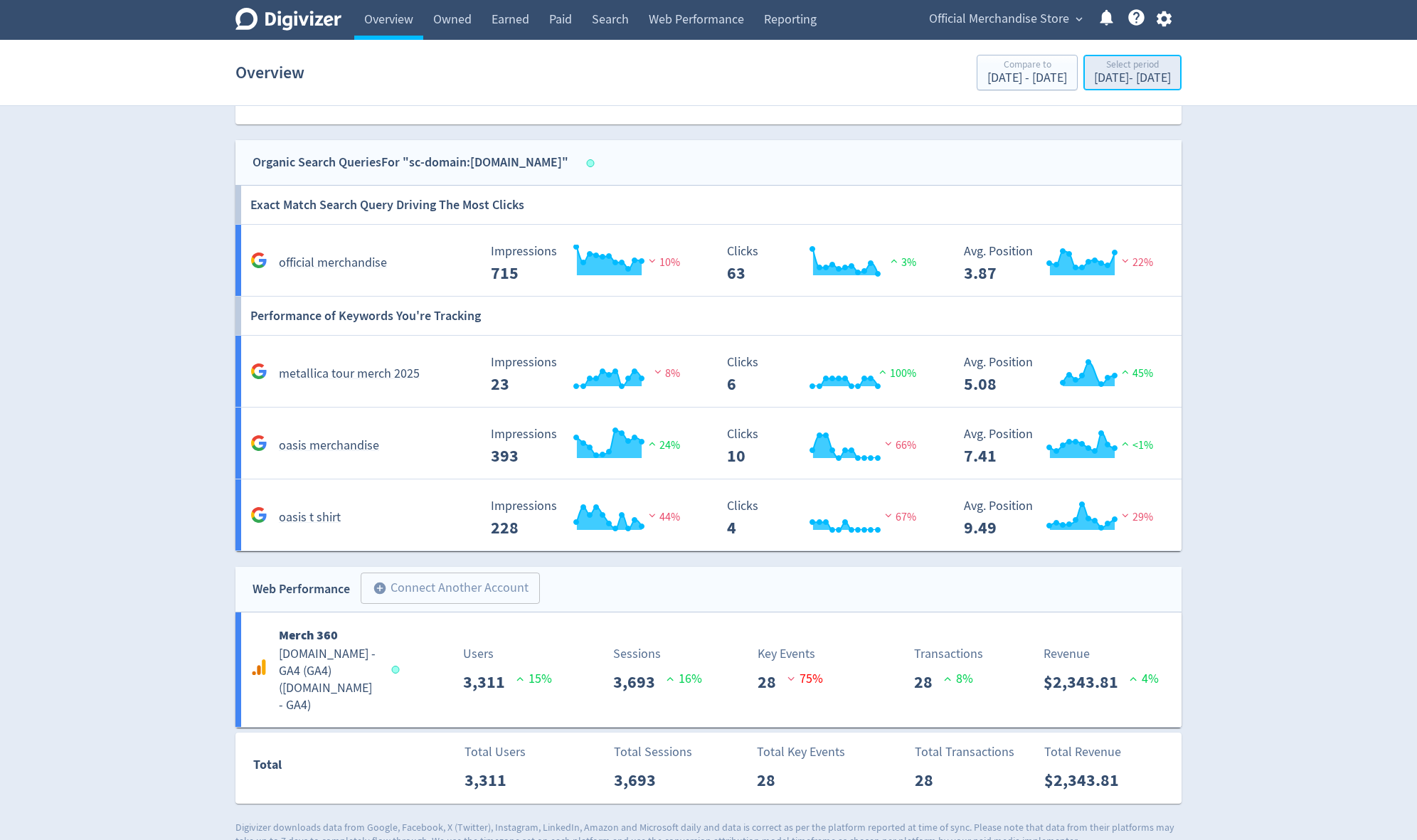
click at [859, 80] on div "[DATE] - [DATE]" at bounding box center [1133, 78] width 77 height 13
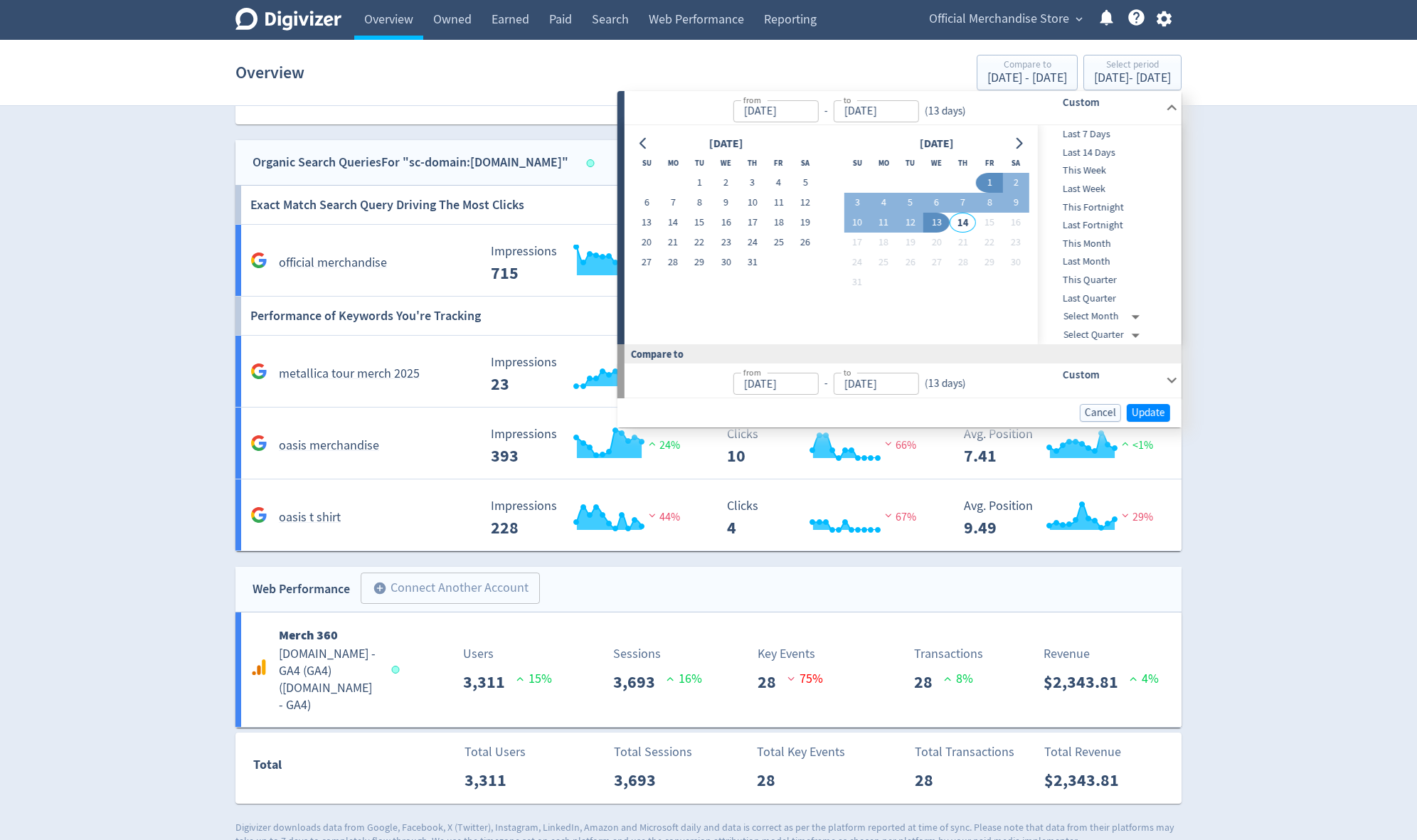
click at [762, 381] on input "[DATE]" at bounding box center [775, 383] width 85 height 22
click at [859, 379] on icon at bounding box center [1172, 381] width 10 height 5
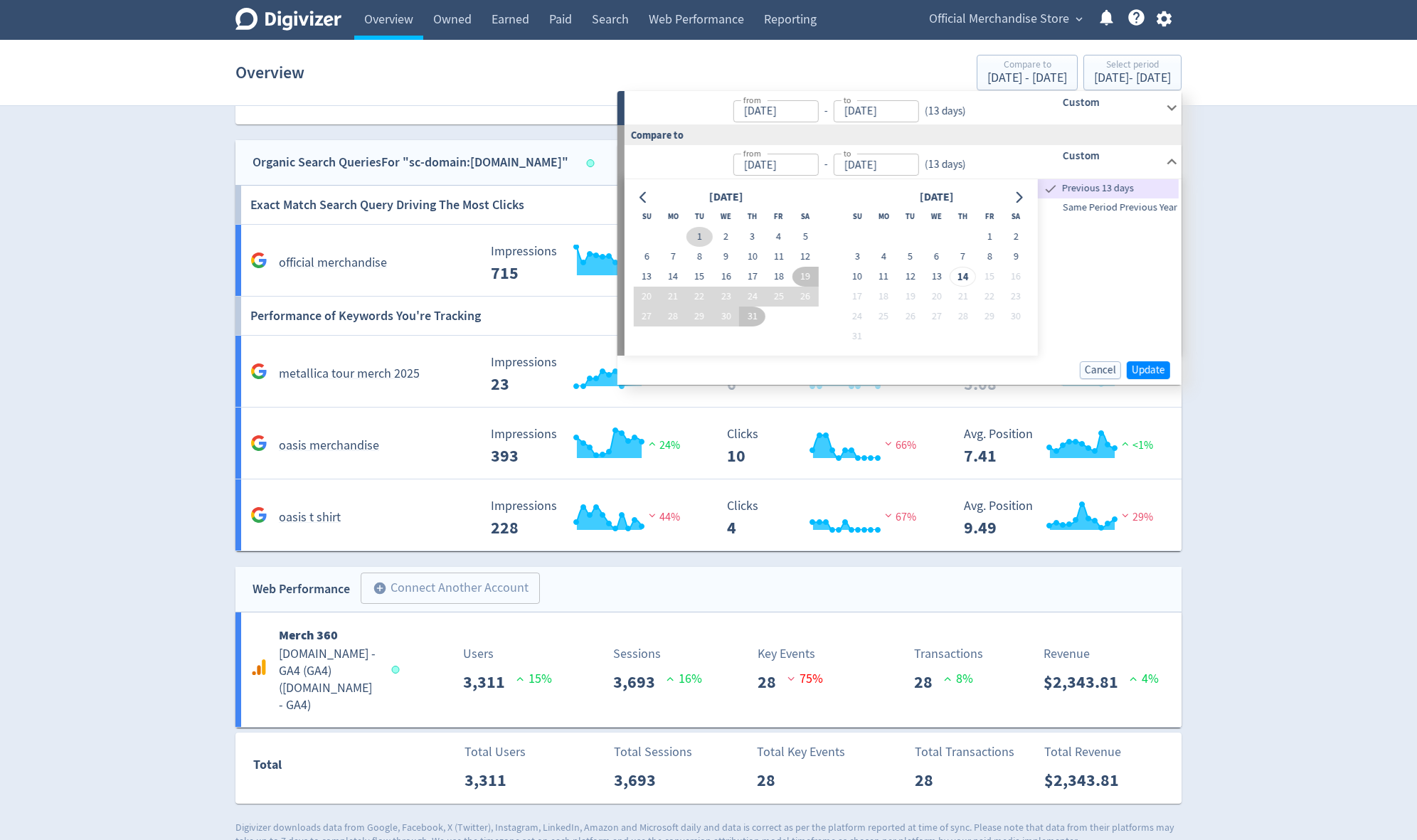
click at [698, 234] on button "1" at bounding box center [699, 236] width 26 height 20
type input "[DATE]"
click at [648, 273] on button "13" at bounding box center [646, 277] width 26 height 20
type input "[DATE]"
click at [859, 372] on span "Update" at bounding box center [1148, 370] width 33 height 11
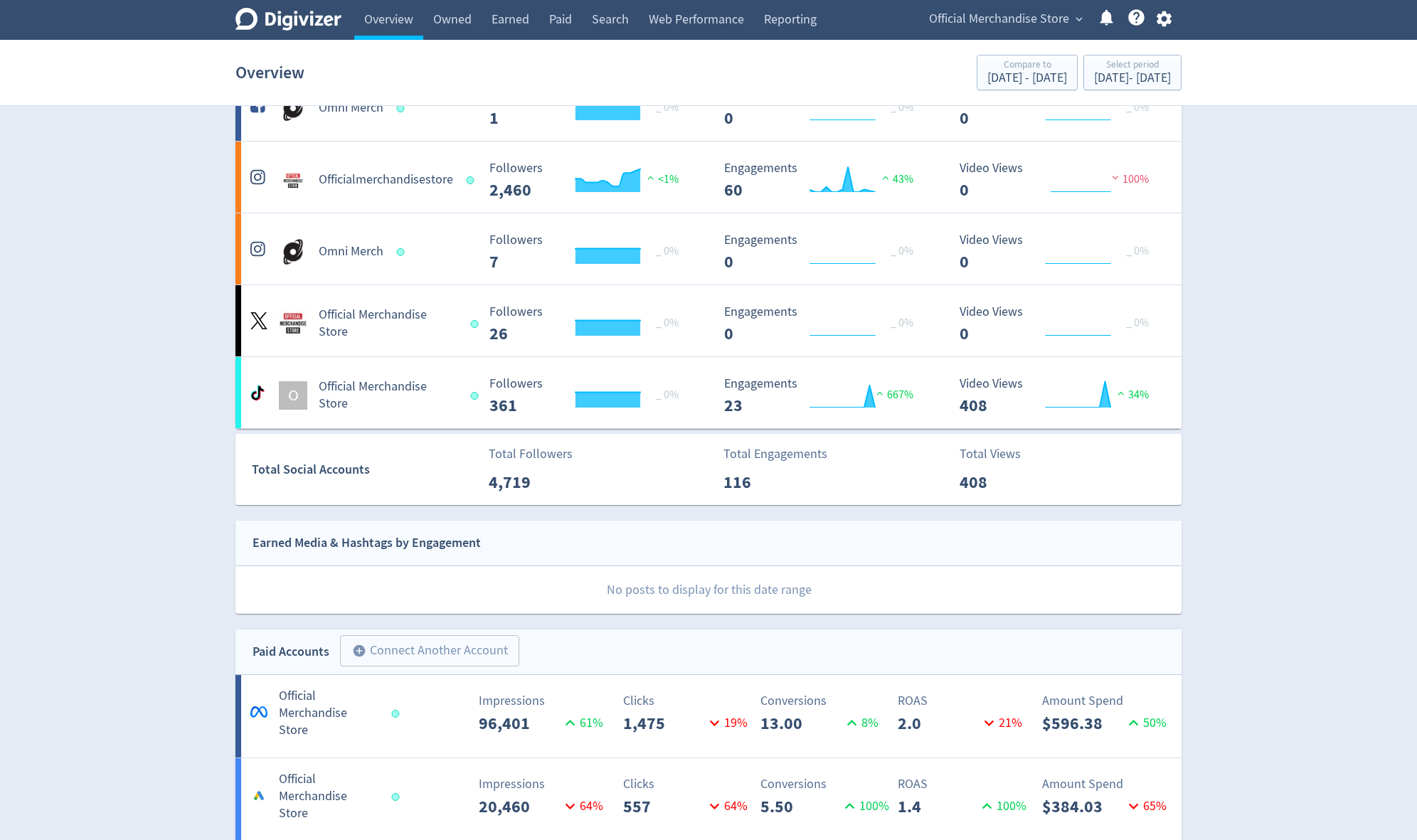
scroll to position [179, 0]
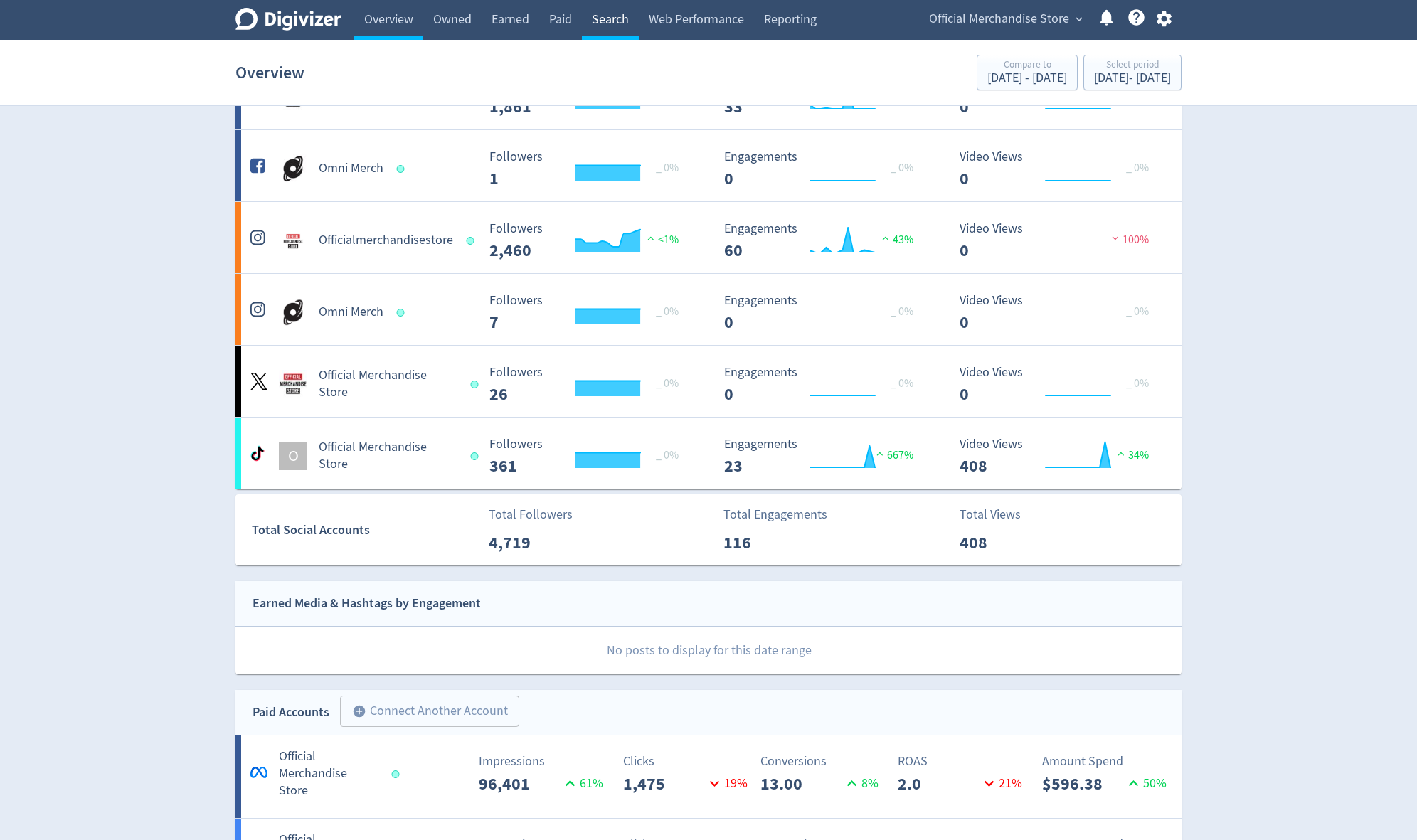
click at [609, 16] on link "Search" at bounding box center [611, 20] width 57 height 39
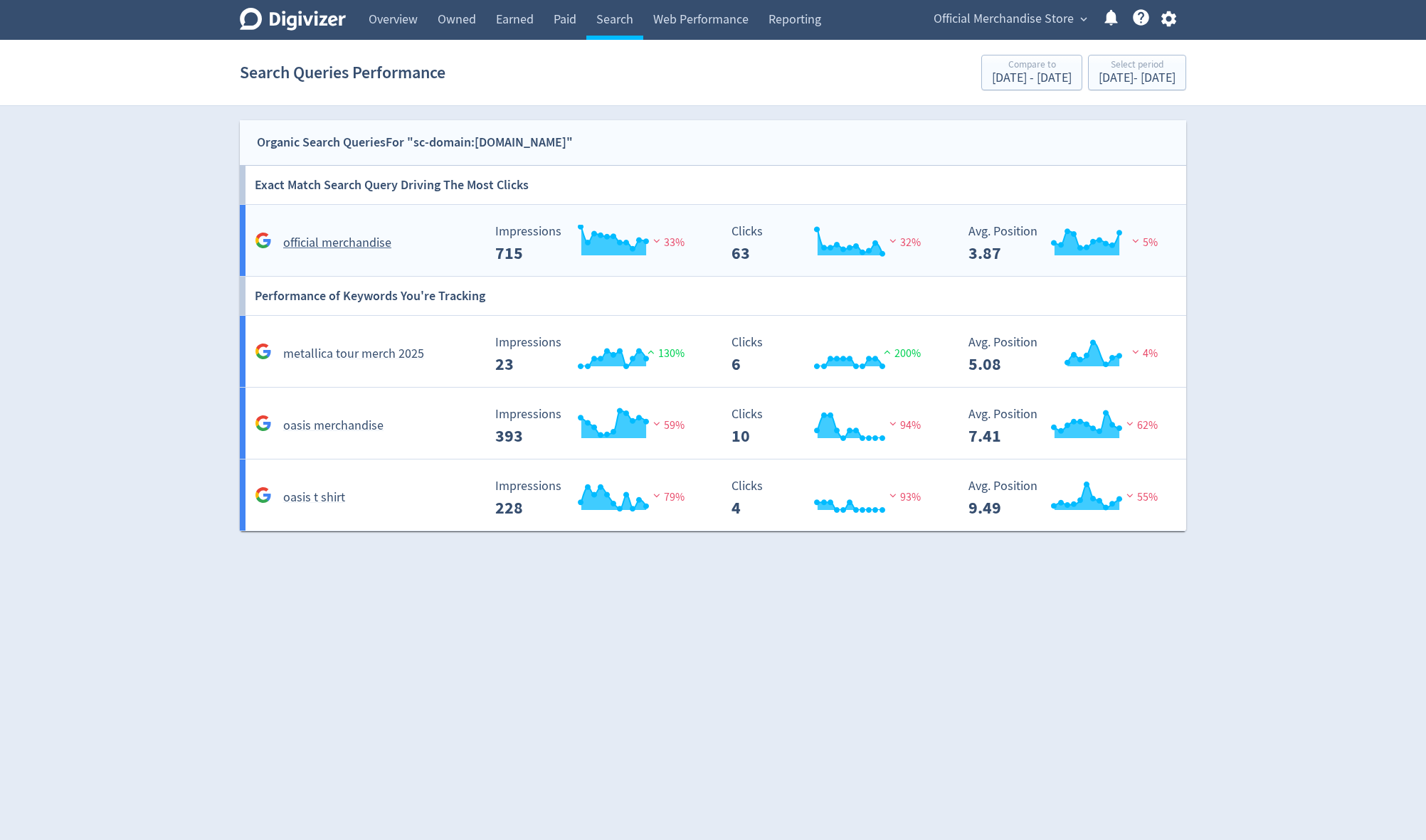
click at [333, 235] on h5 "official merchandise" at bounding box center [337, 243] width 108 height 17
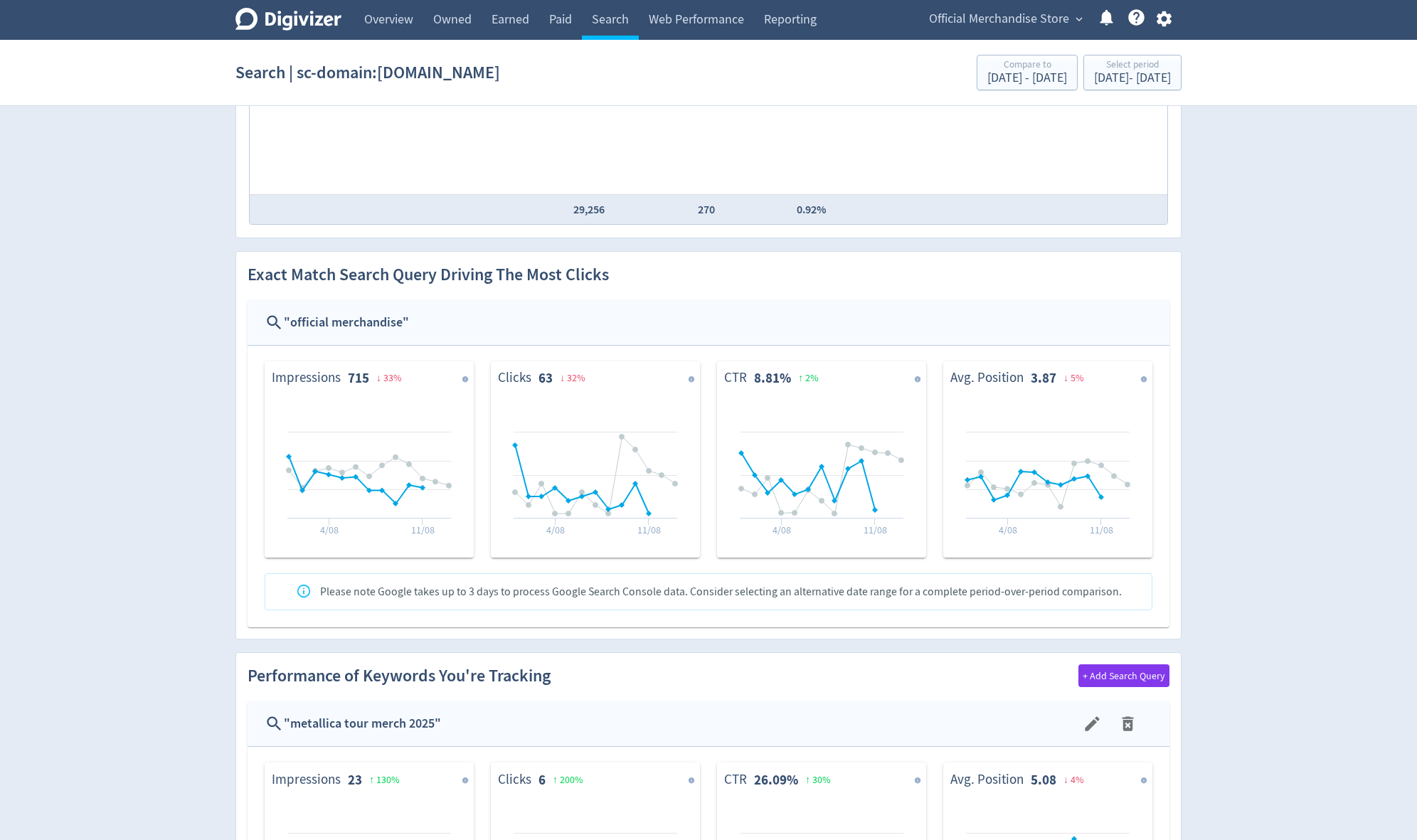
scroll to position [897, 0]
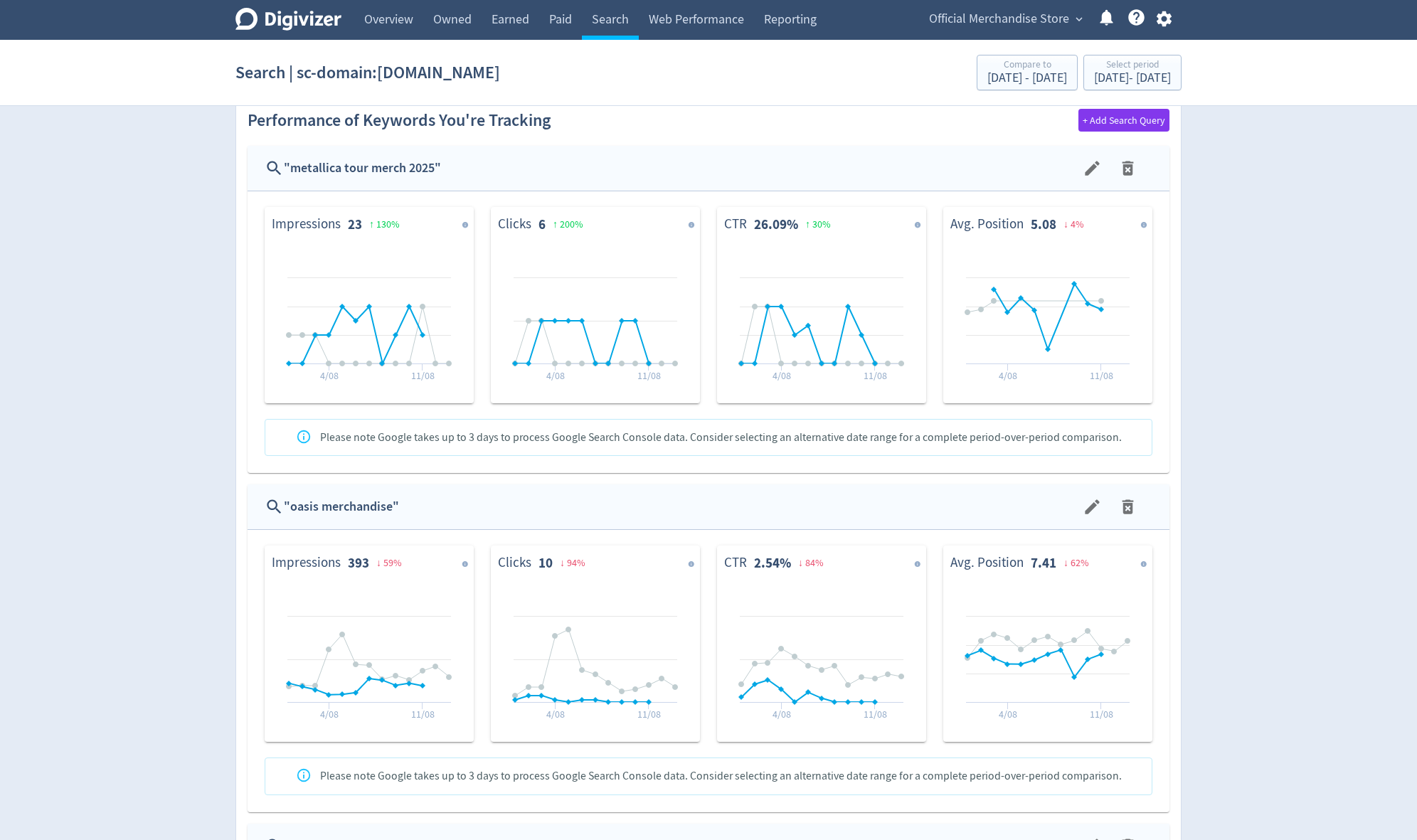
drag, startPoint x: 279, startPoint y: 167, endPoint x: 434, endPoint y: 171, distance: 155.1
click at [434, 171] on div "" metallica tour merch 2025 "" at bounding box center [708, 168] width 922 height 46
drag, startPoint x: 440, startPoint y: 165, endPoint x: 288, endPoint y: 171, distance: 152.1
click at [288, 171] on div "" metallica tour merch 2025 "" at bounding box center [683, 167] width 797 height 21
click at [293, 167] on div "" metallica tour merch 2025 "" at bounding box center [683, 167] width 797 height 21
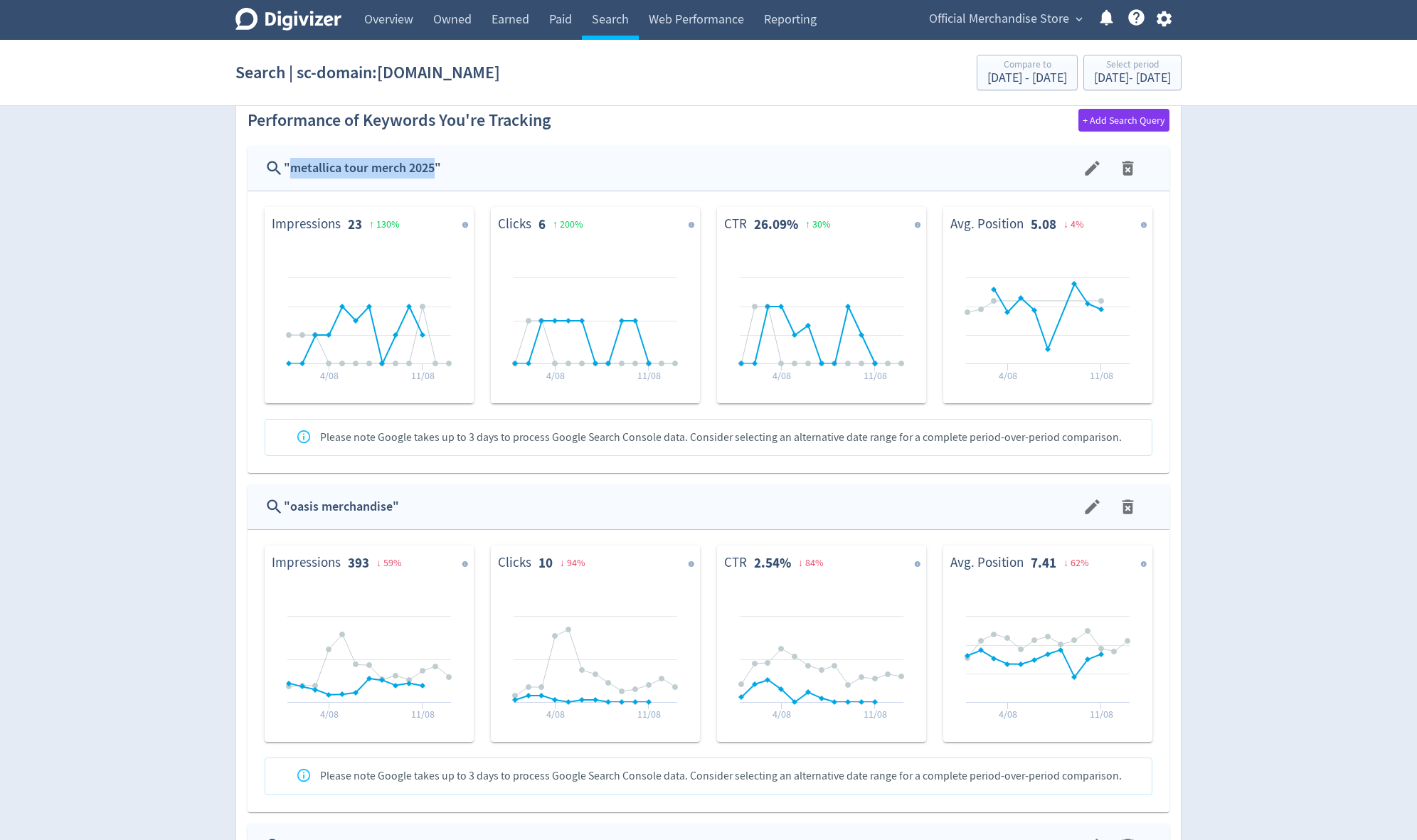
copy div "metallica tour merch 2025"
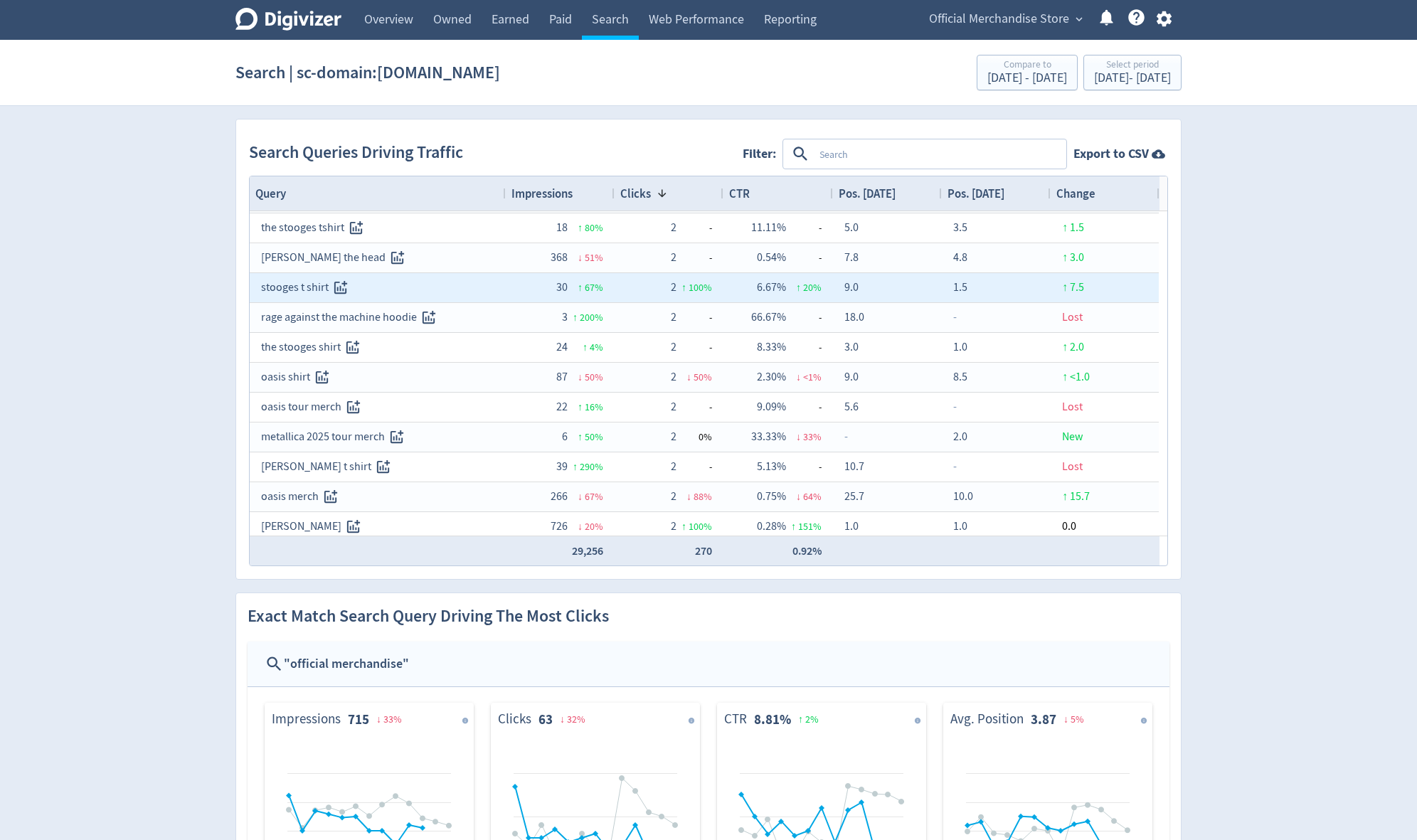
scroll to position [512, 0]
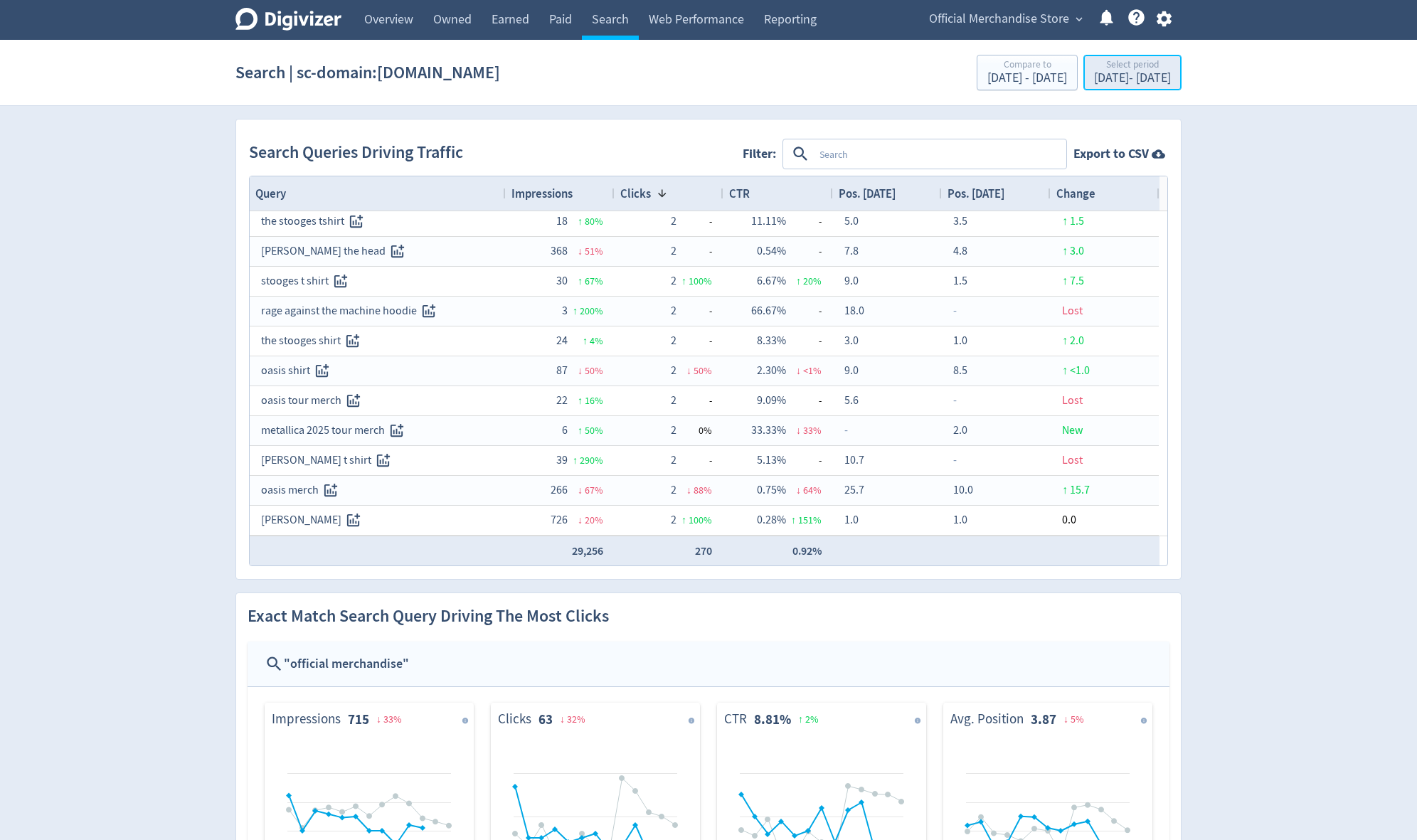
click at [859, 74] on div "[DATE] - [DATE]" at bounding box center [1133, 78] width 77 height 13
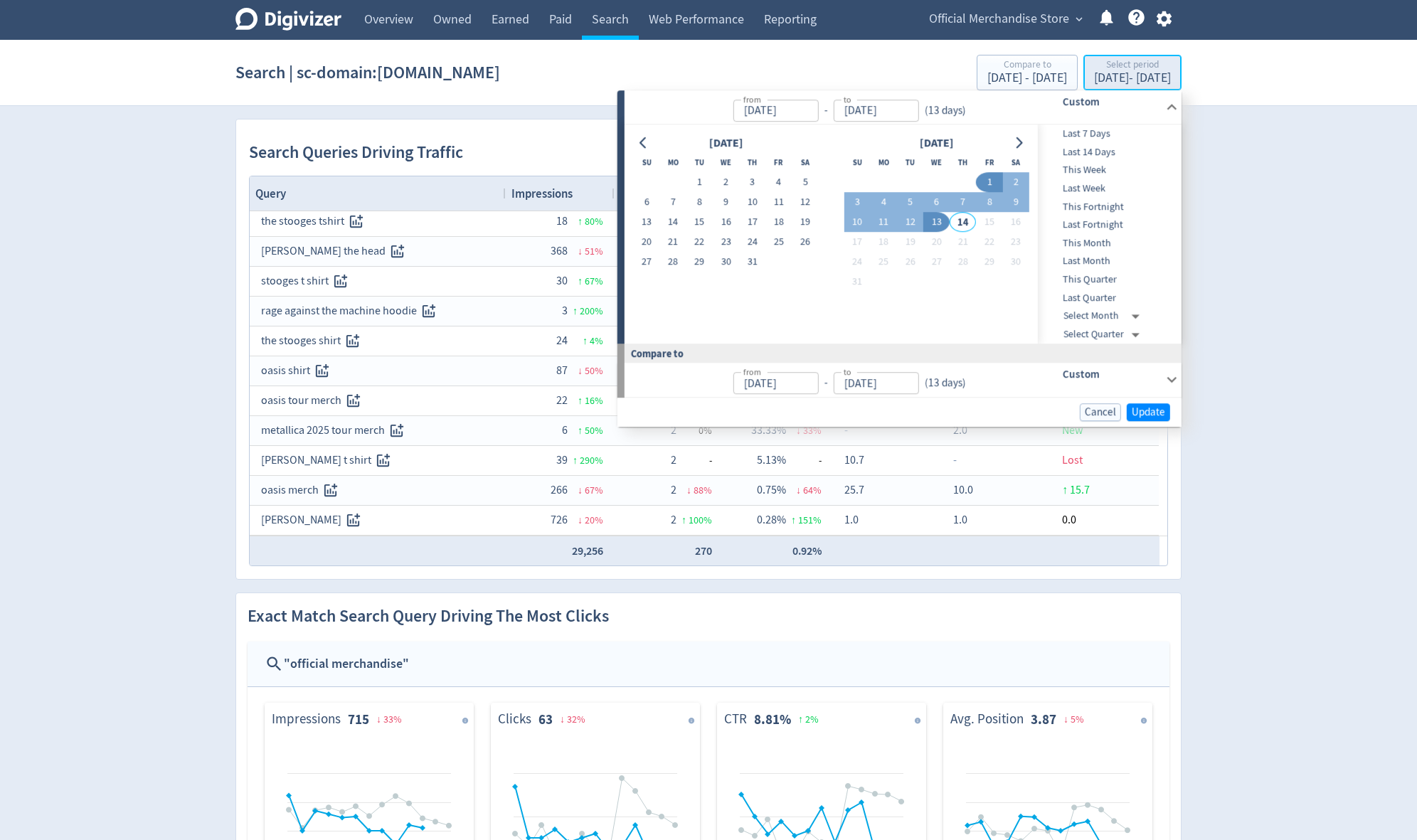
type input "[DATE]"
click at [694, 179] on button "1" at bounding box center [699, 183] width 26 height 20
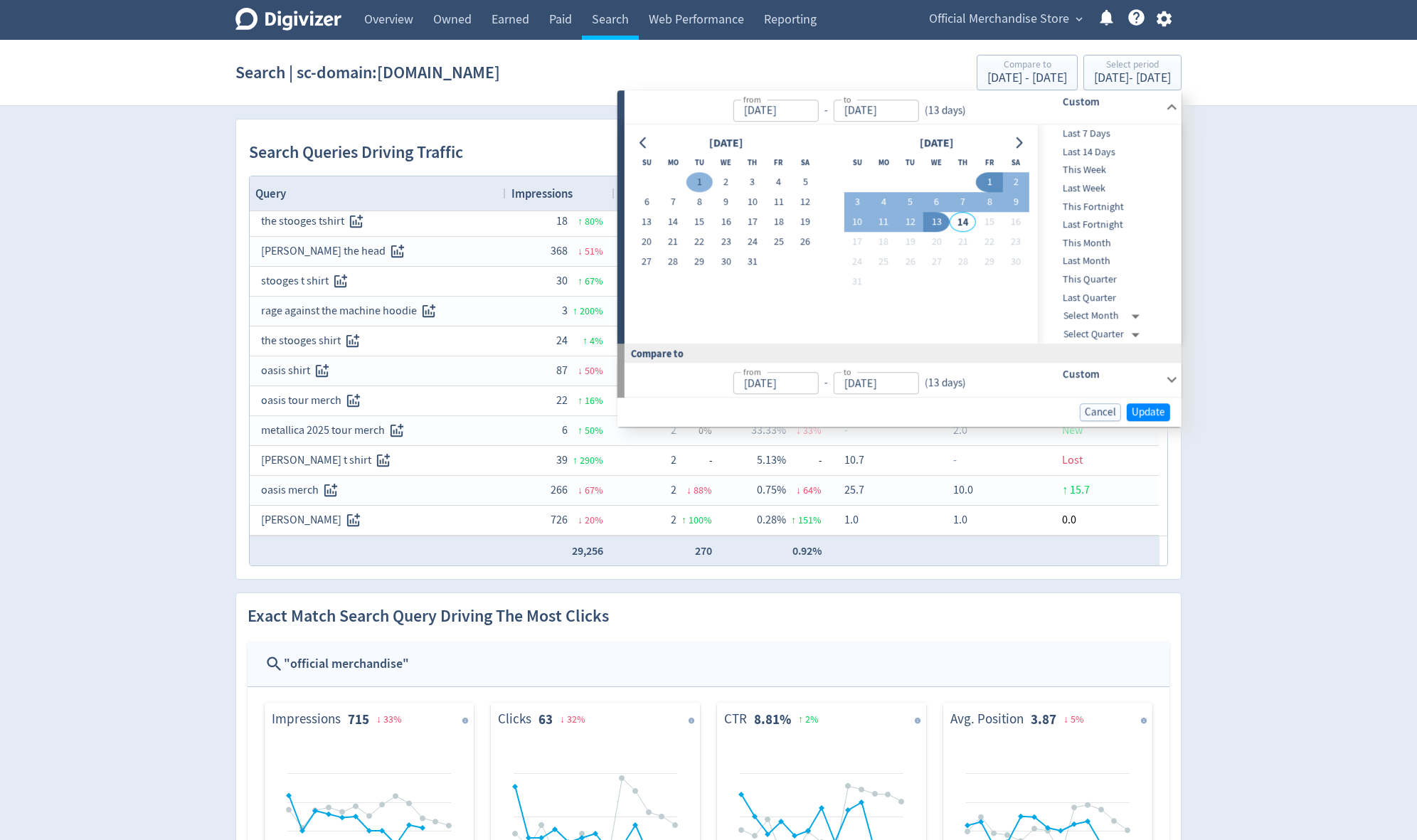
type input "[DATE]"
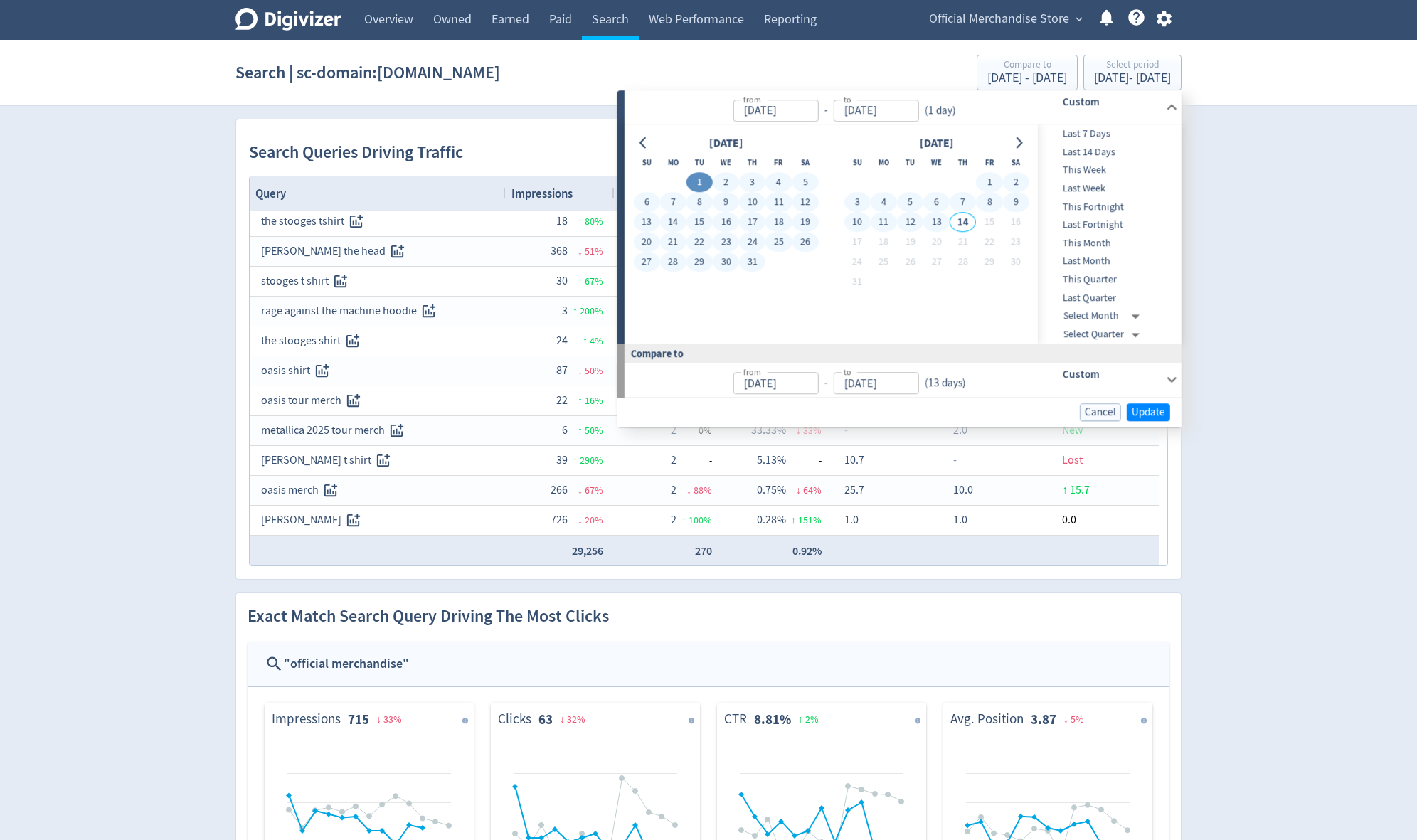
click at [859, 223] on button "13" at bounding box center [936, 222] width 26 height 20
type input "[DATE]"
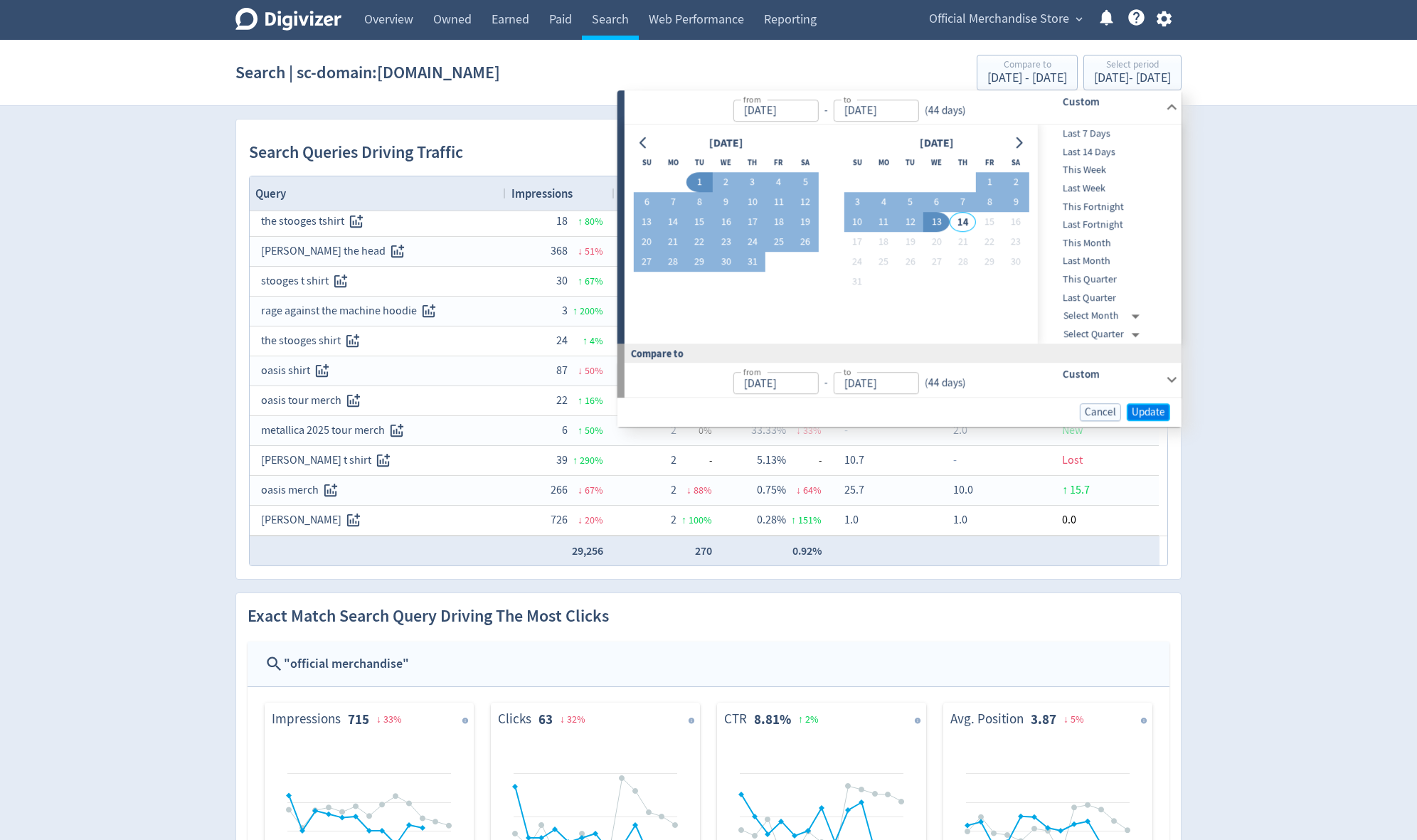
click at [859, 414] on span "Update" at bounding box center [1148, 412] width 33 height 11
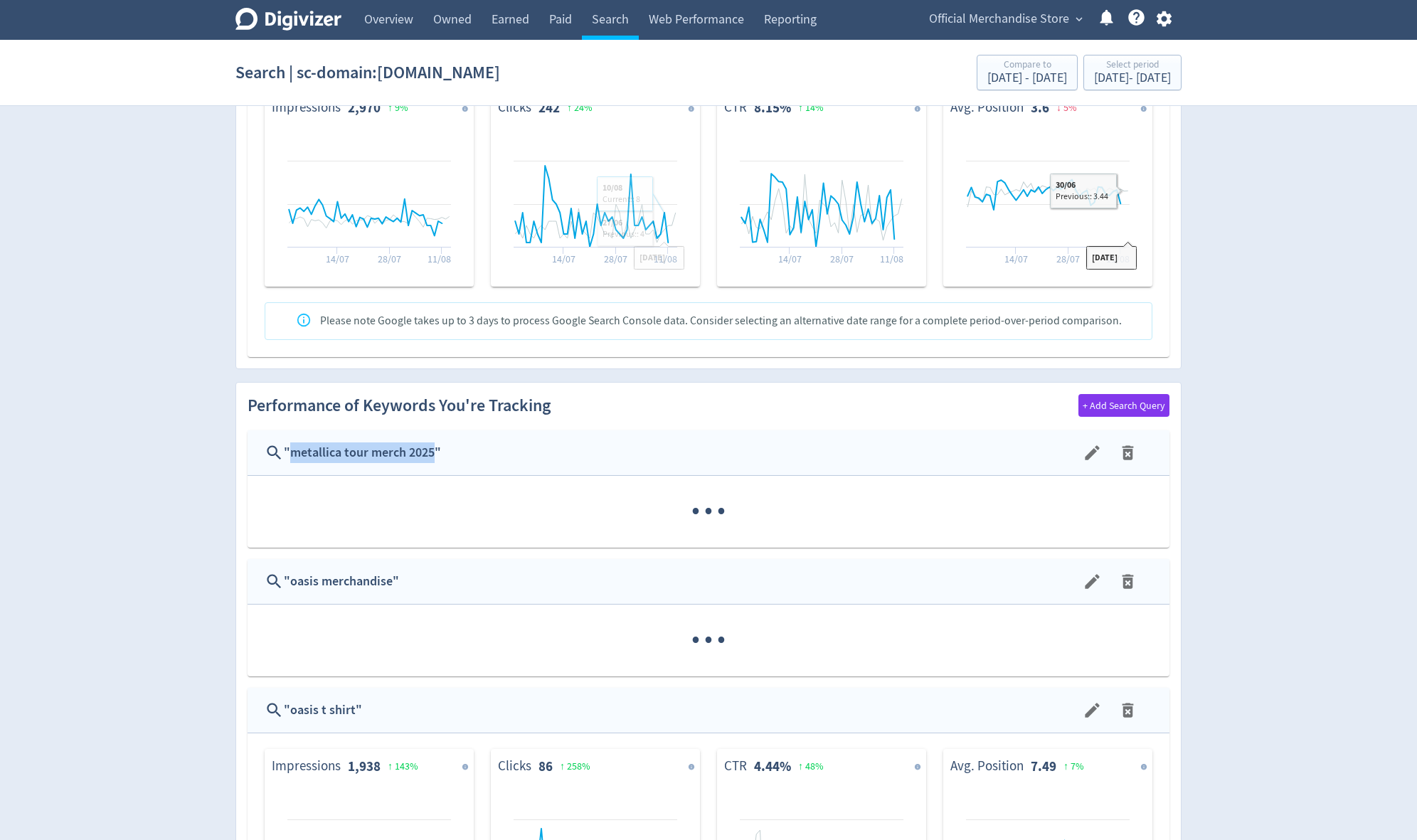
scroll to position [399, 0]
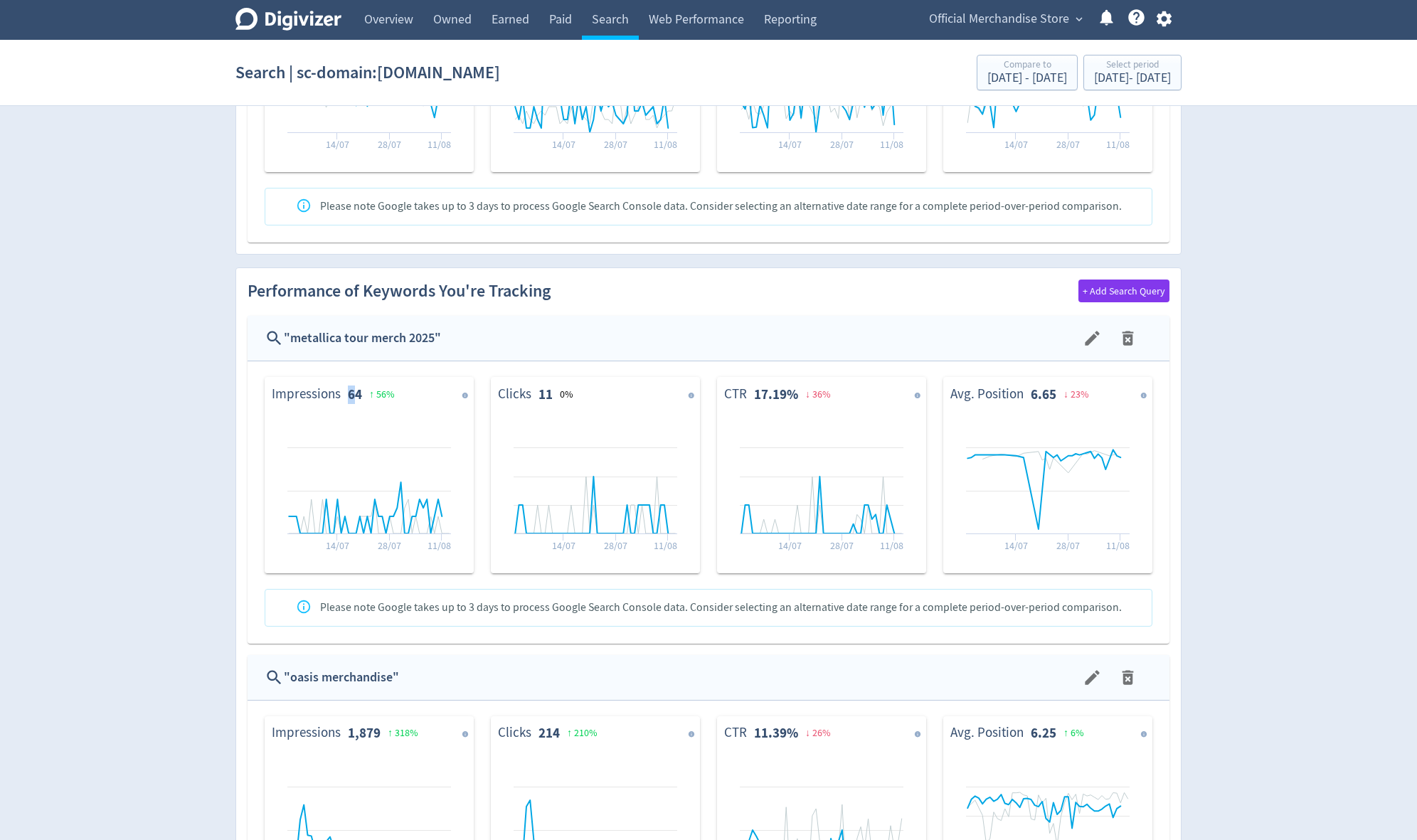
drag, startPoint x: 347, startPoint y: 393, endPoint x: 357, endPoint y: 396, distance: 10.4
click at [357, 396] on dl "Impressions 64 ↑ 56 %" at bounding box center [338, 394] width 133 height 19
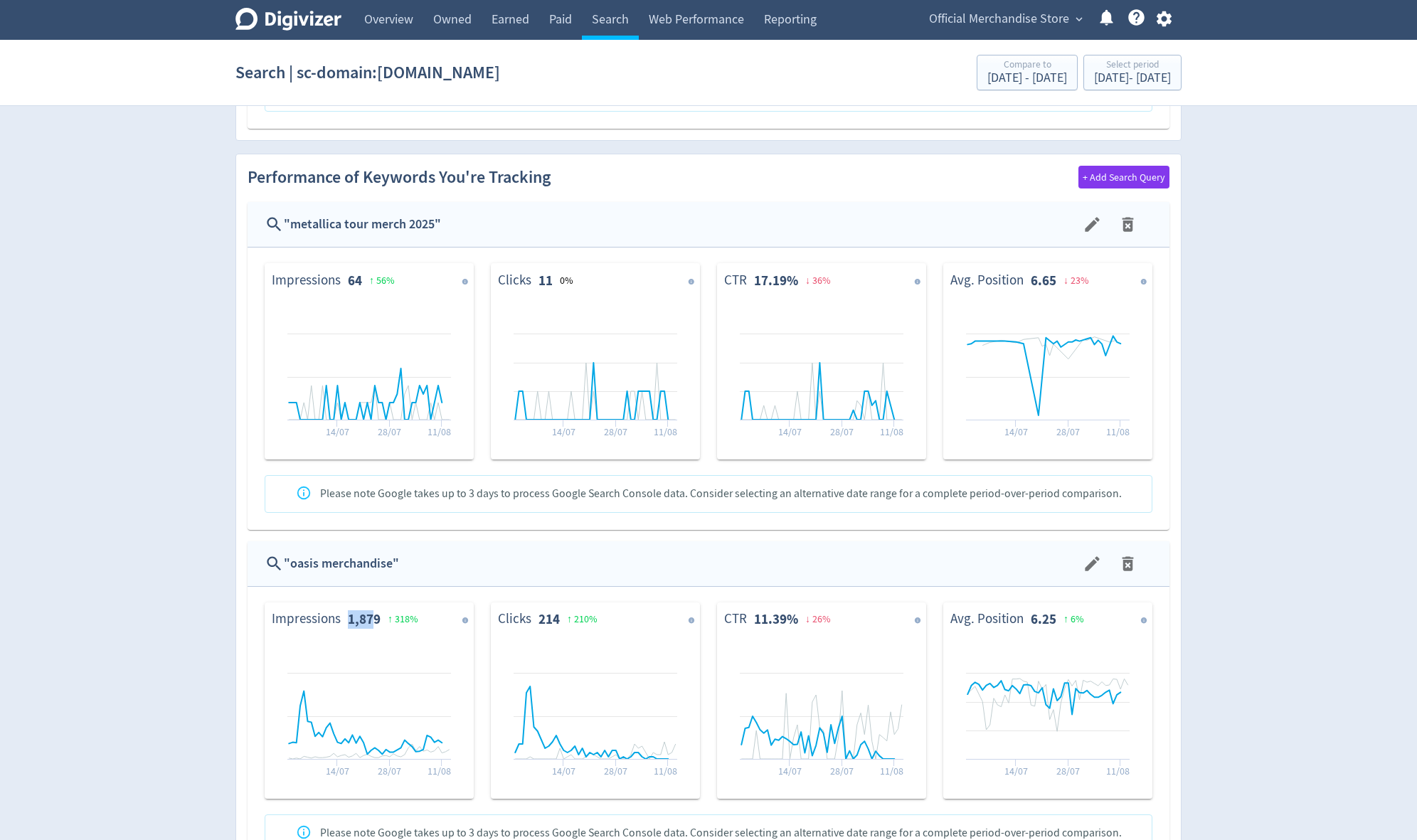
drag, startPoint x: 344, startPoint y: 621, endPoint x: 382, endPoint y: 621, distance: 38.0
click at [382, 621] on dl "Impressions 1,879 ↑ 318 %" at bounding box center [347, 619] width 151 height 19
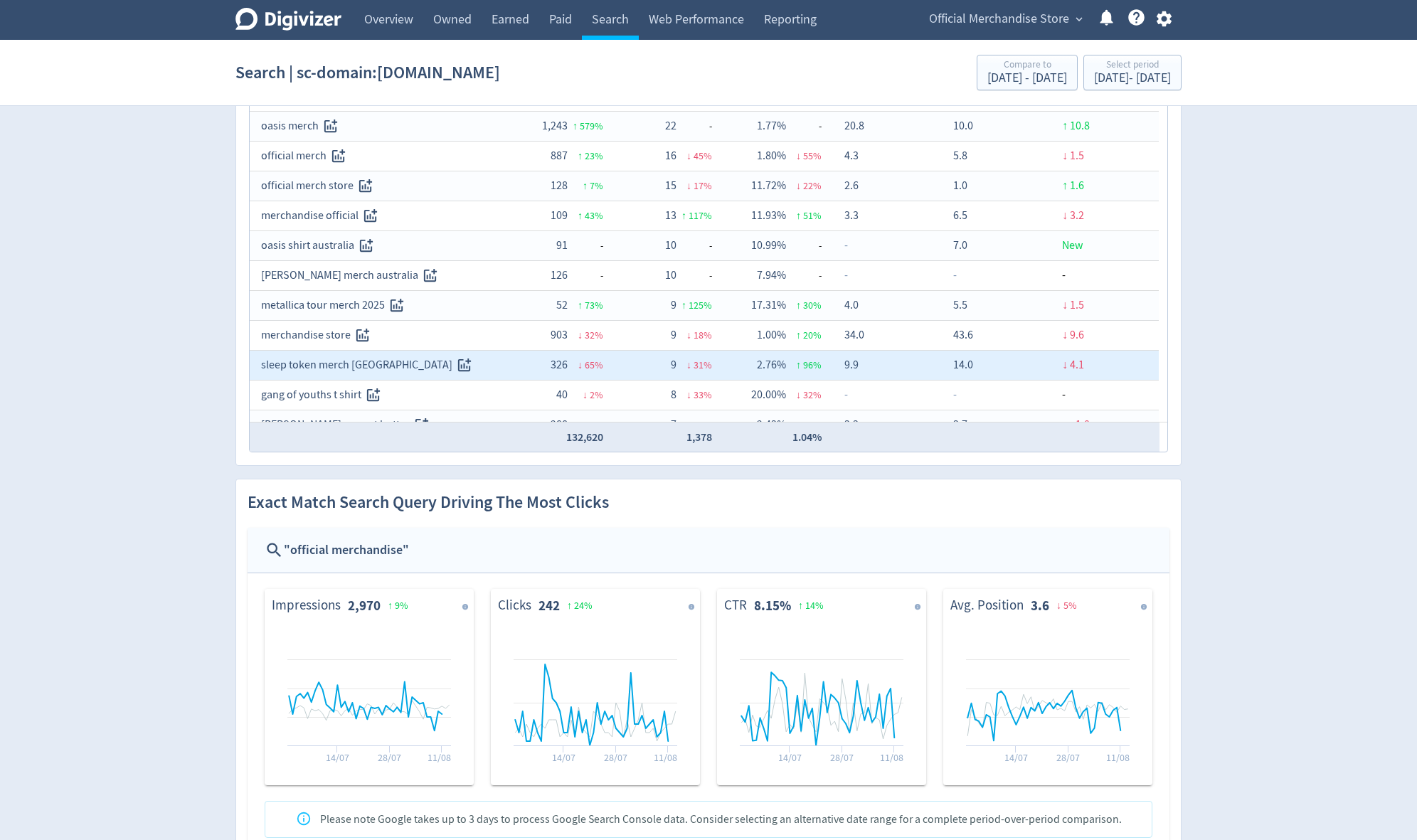
scroll to position [0, 0]
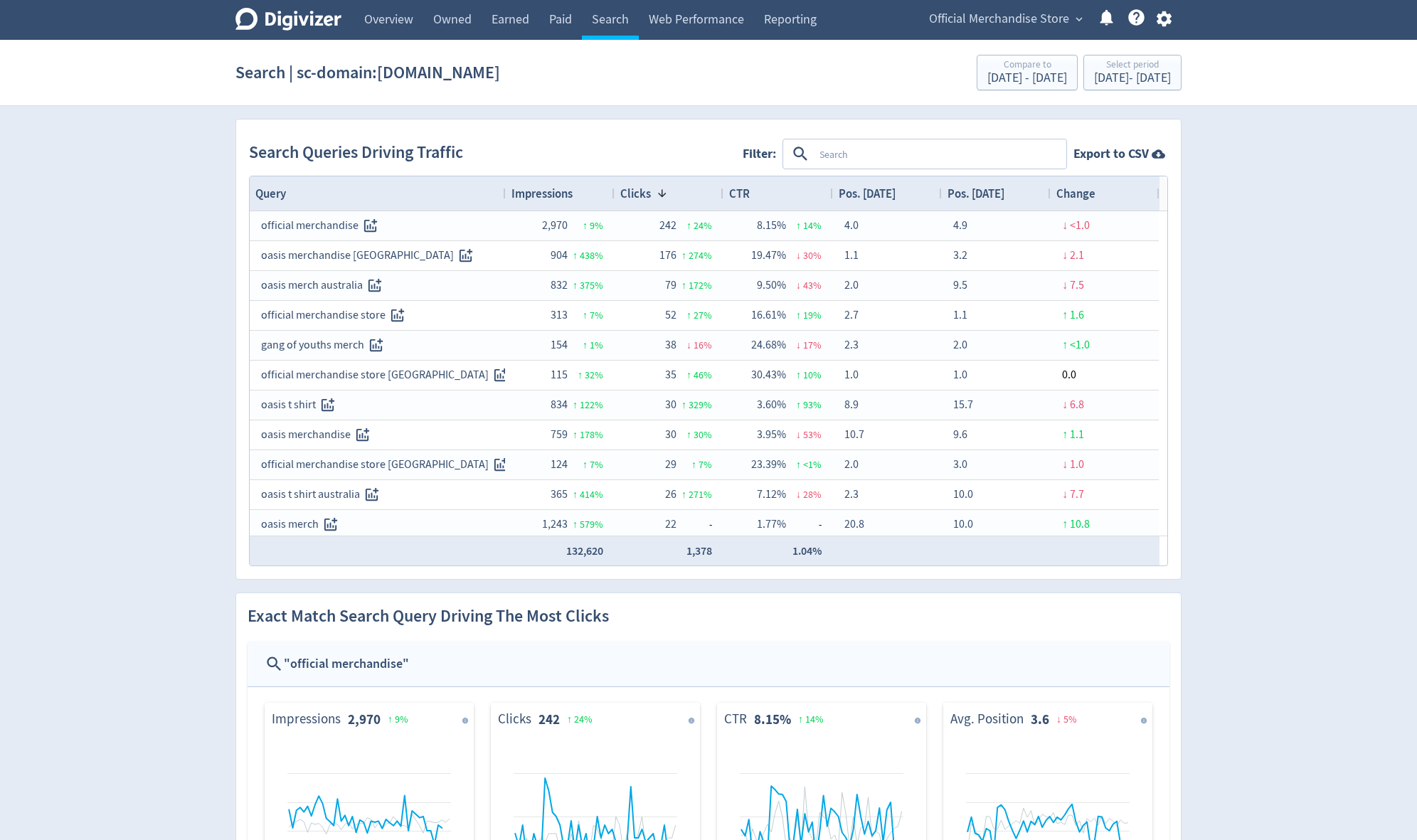
click at [848, 146] on textarea at bounding box center [940, 153] width 251 height 26
type textarea "tour"
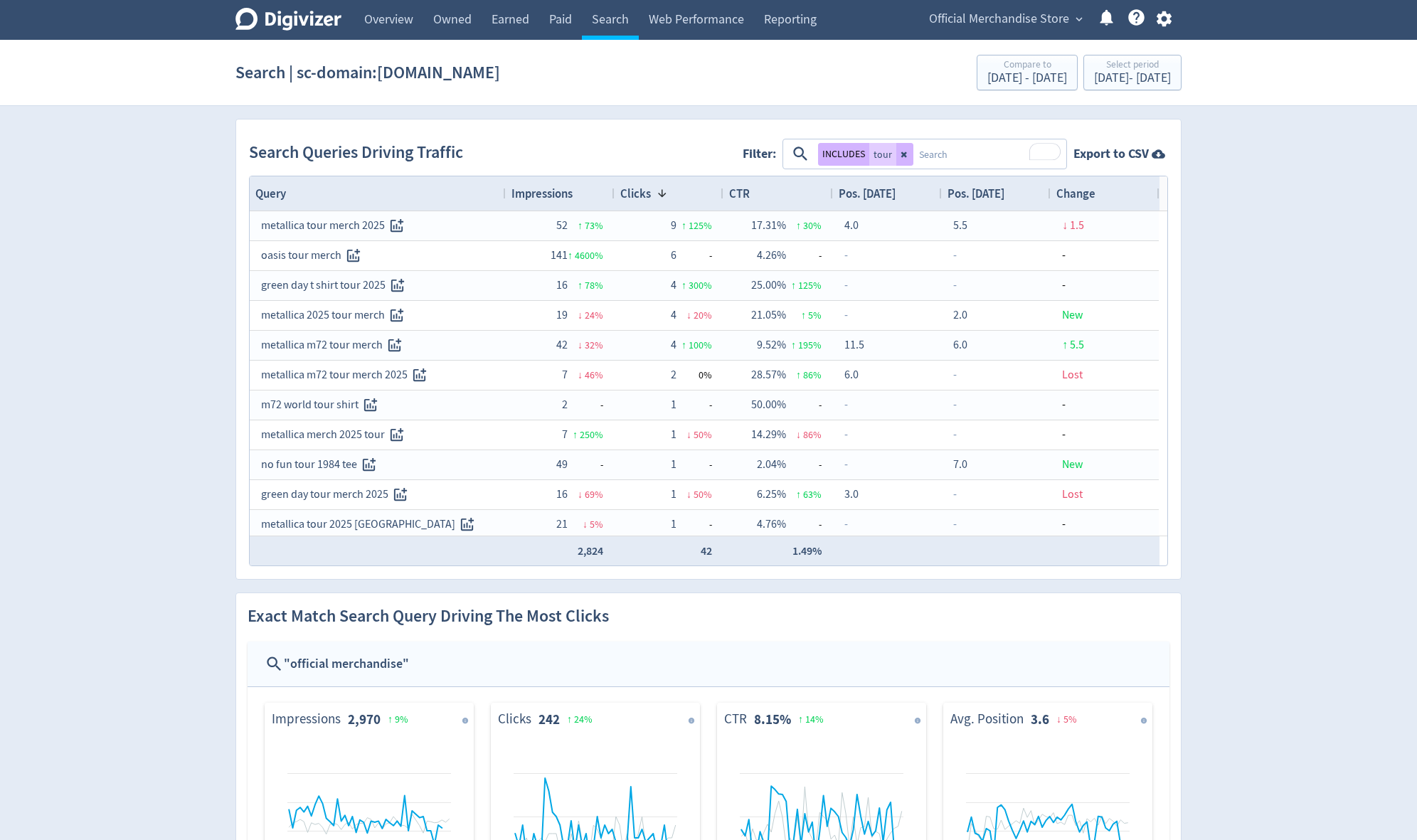
click at [566, 202] on div "Impressions" at bounding box center [560, 193] width 98 height 27
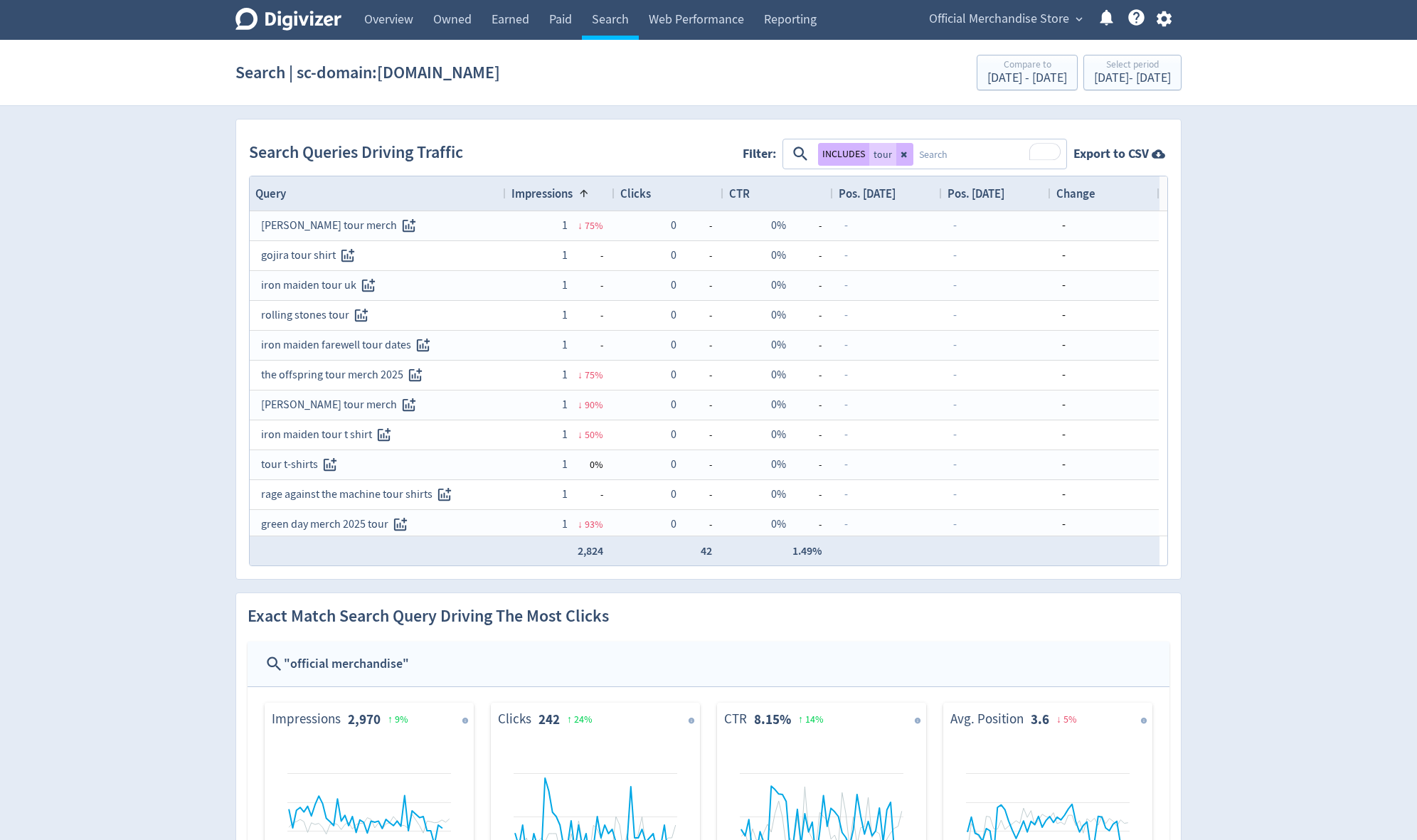
click at [566, 202] on div "Impressions 1" at bounding box center [560, 193] width 98 height 27
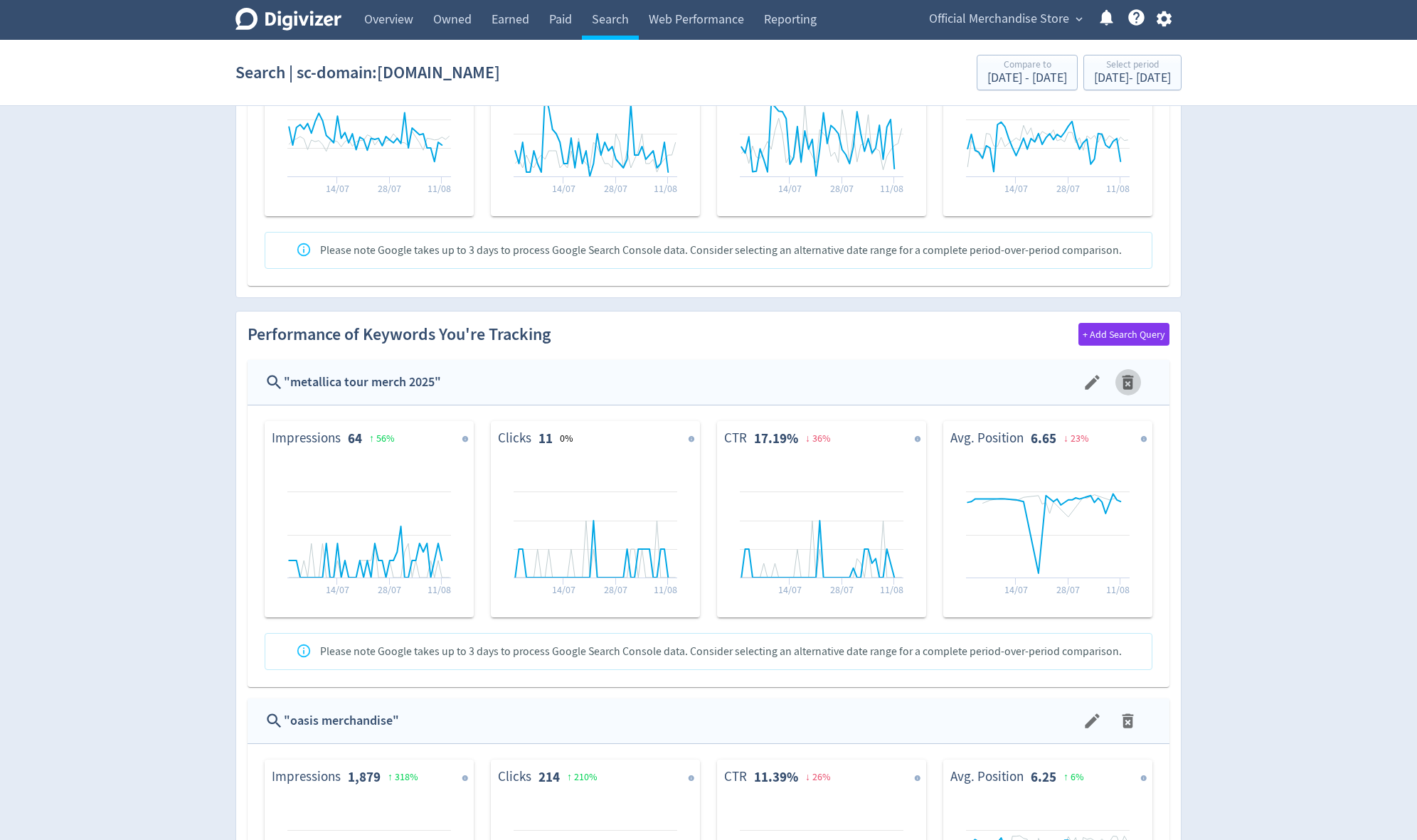
click at [859, 377] on icon "menu" at bounding box center [1128, 382] width 12 height 14
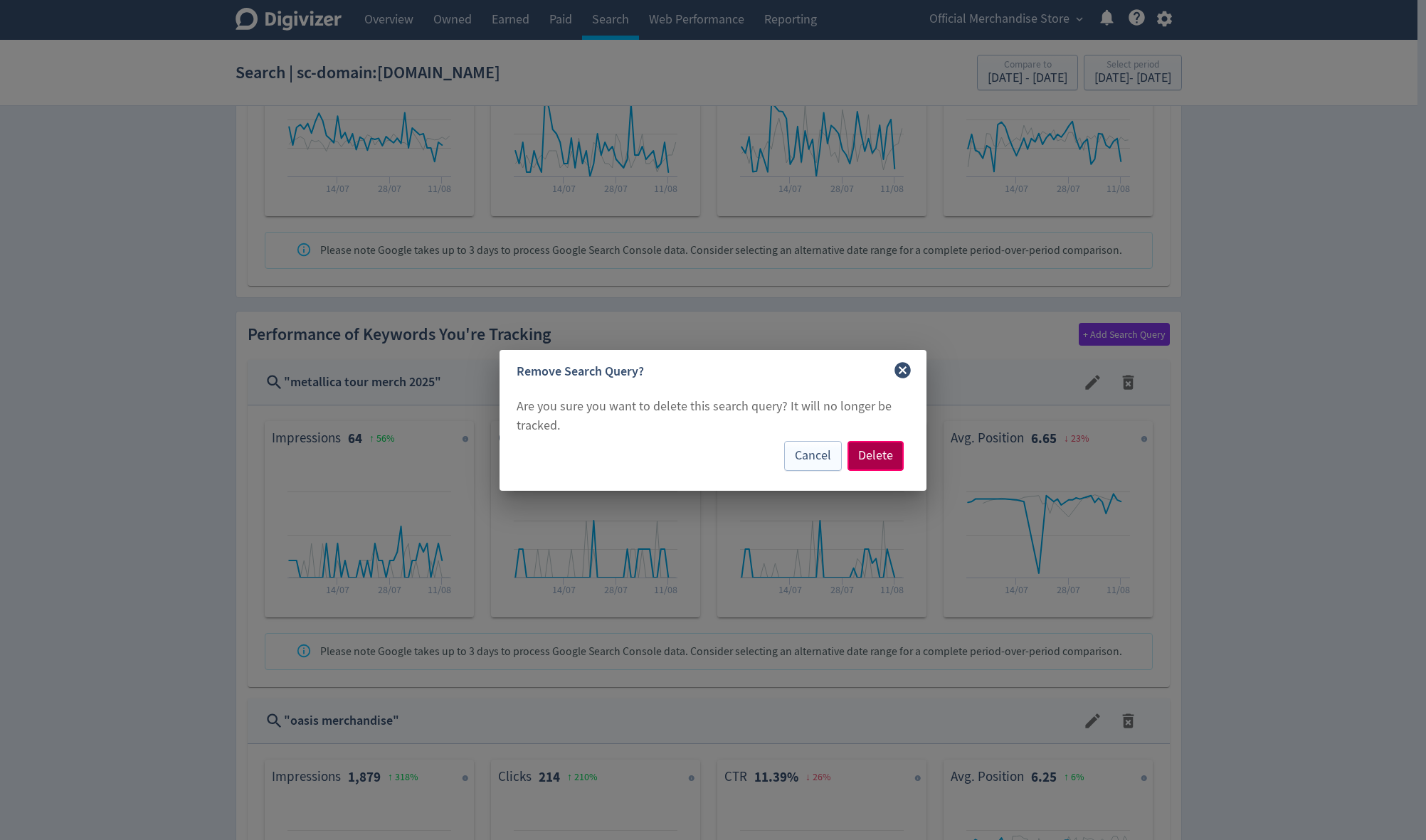
click at [859, 458] on span "Delete" at bounding box center [875, 456] width 35 height 13
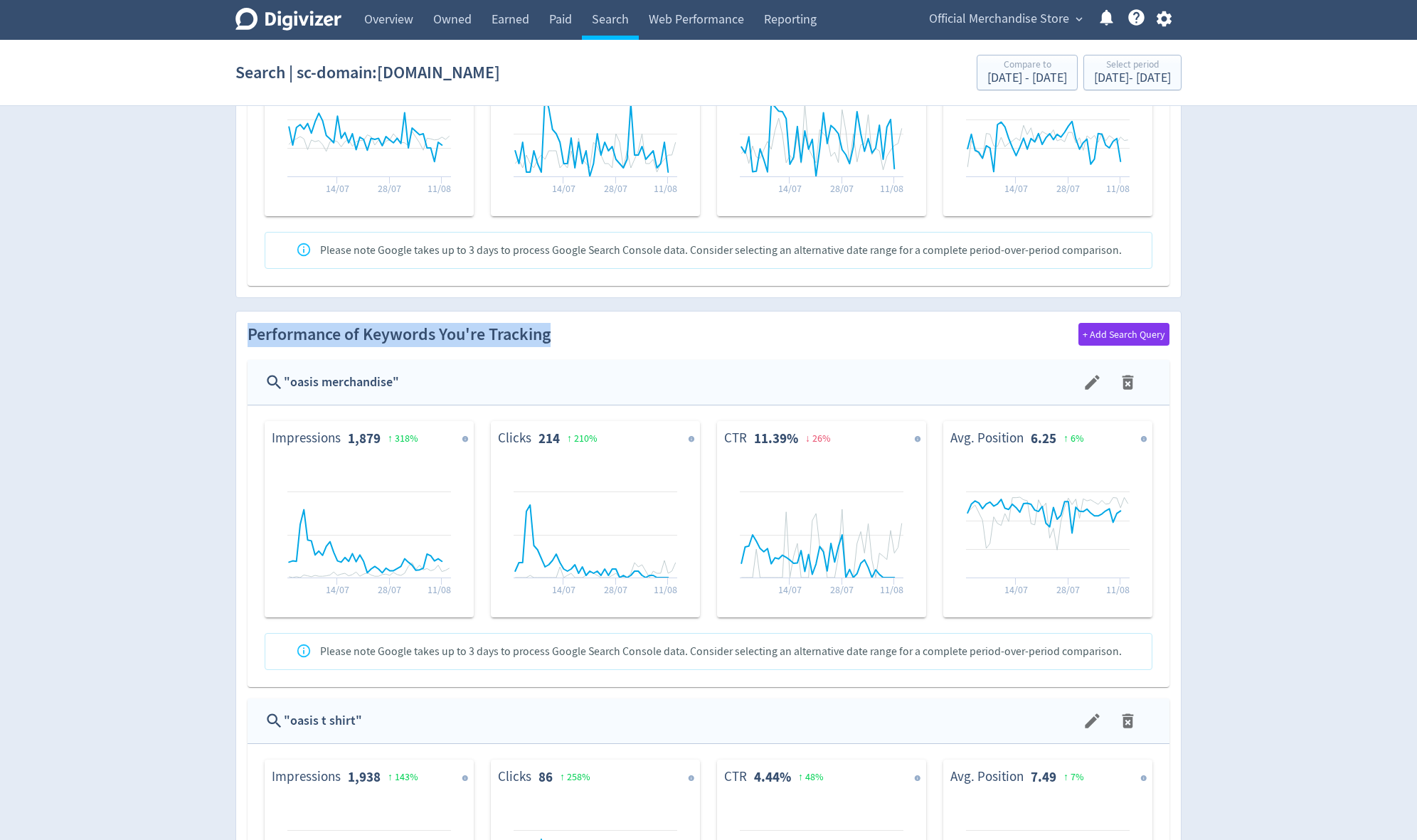
drag, startPoint x: 299, startPoint y: 333, endPoint x: 593, endPoint y: 341, distance: 294.1
click at [593, 341] on div "Performance of Keywords You're Tracking + Add Search Query" at bounding box center [708, 341] width 922 height 37
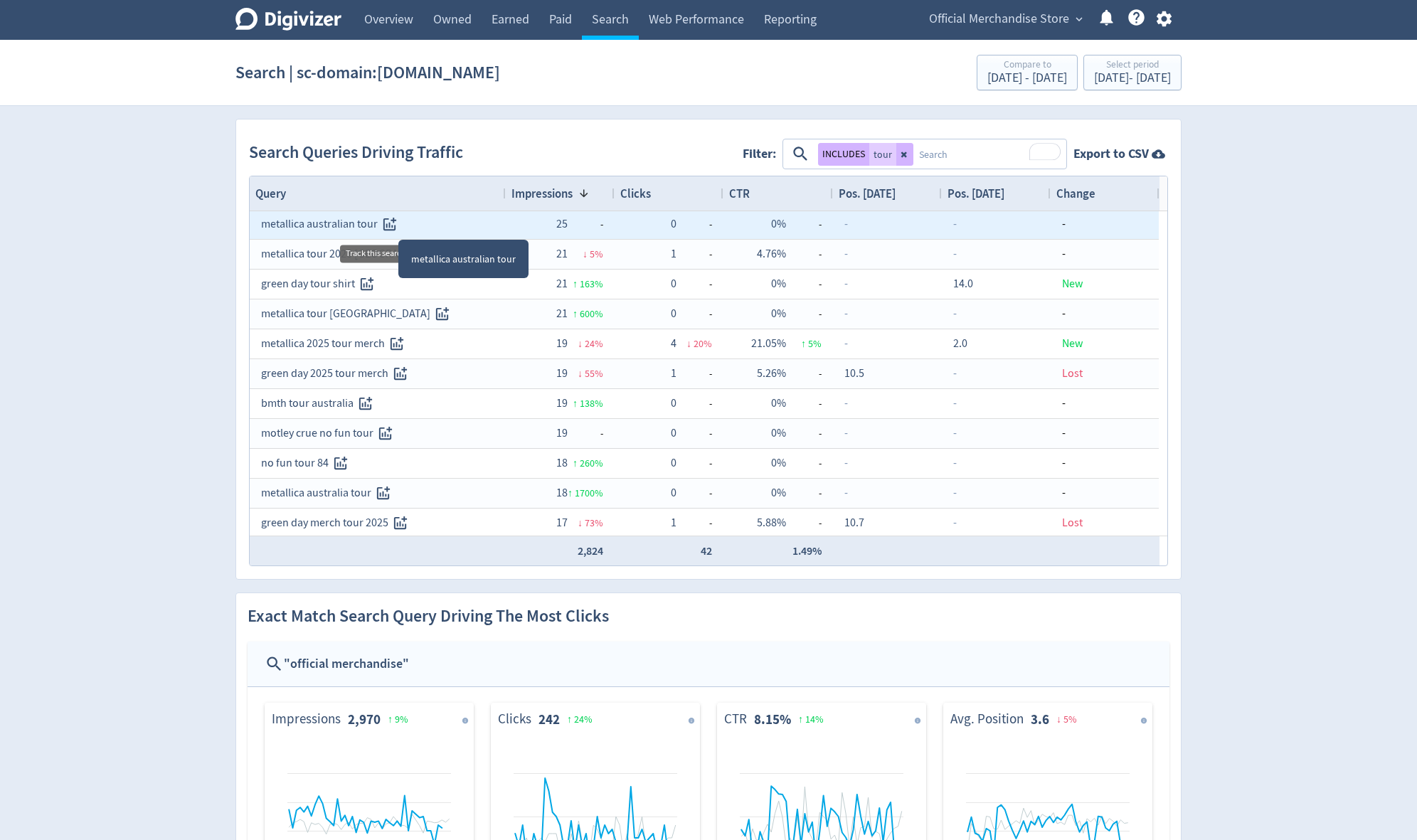
click at [391, 222] on icon "Track this search query" at bounding box center [390, 224] width 16 height 16
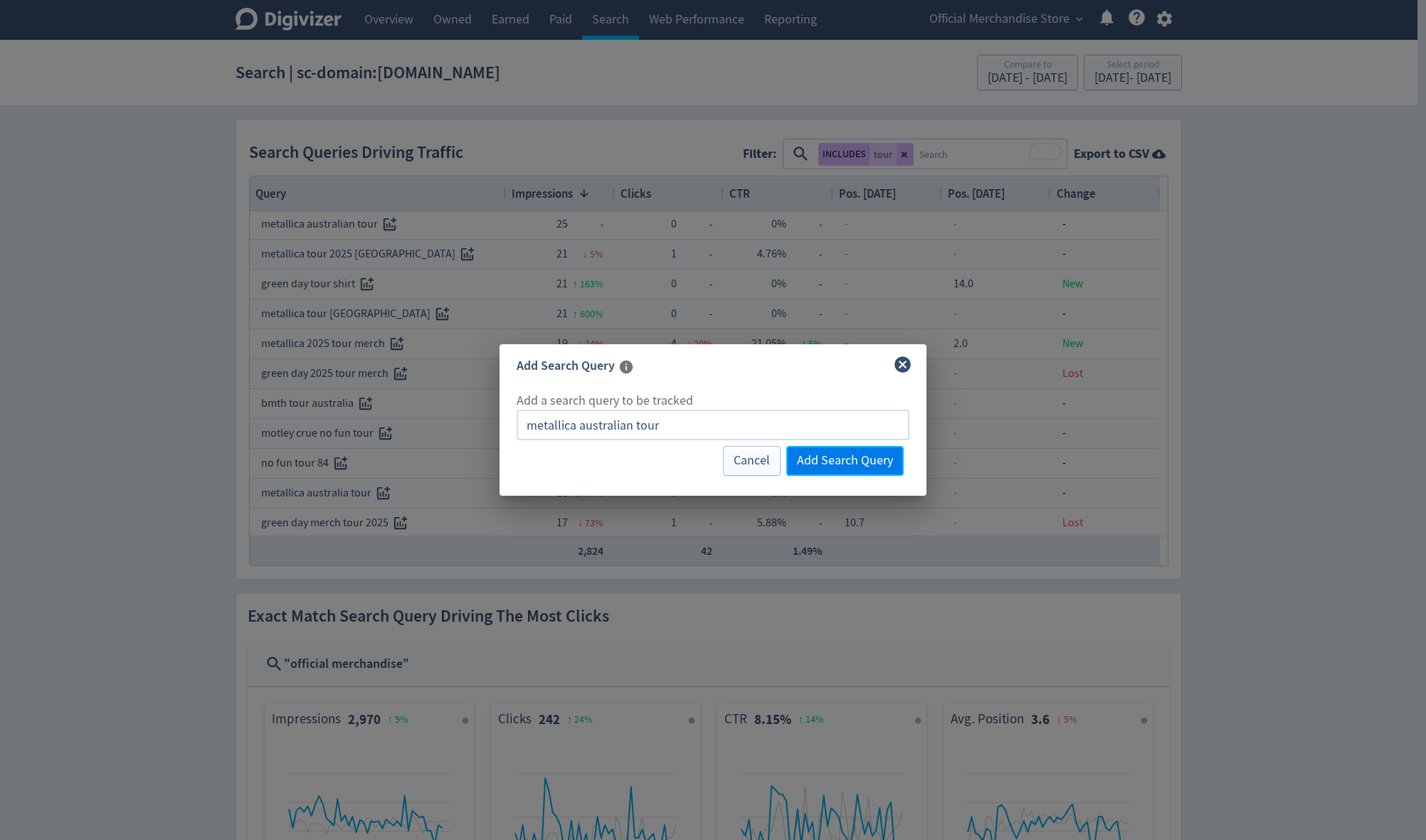
click at [851, 466] on span "Add Search Query" at bounding box center [845, 461] width 96 height 13
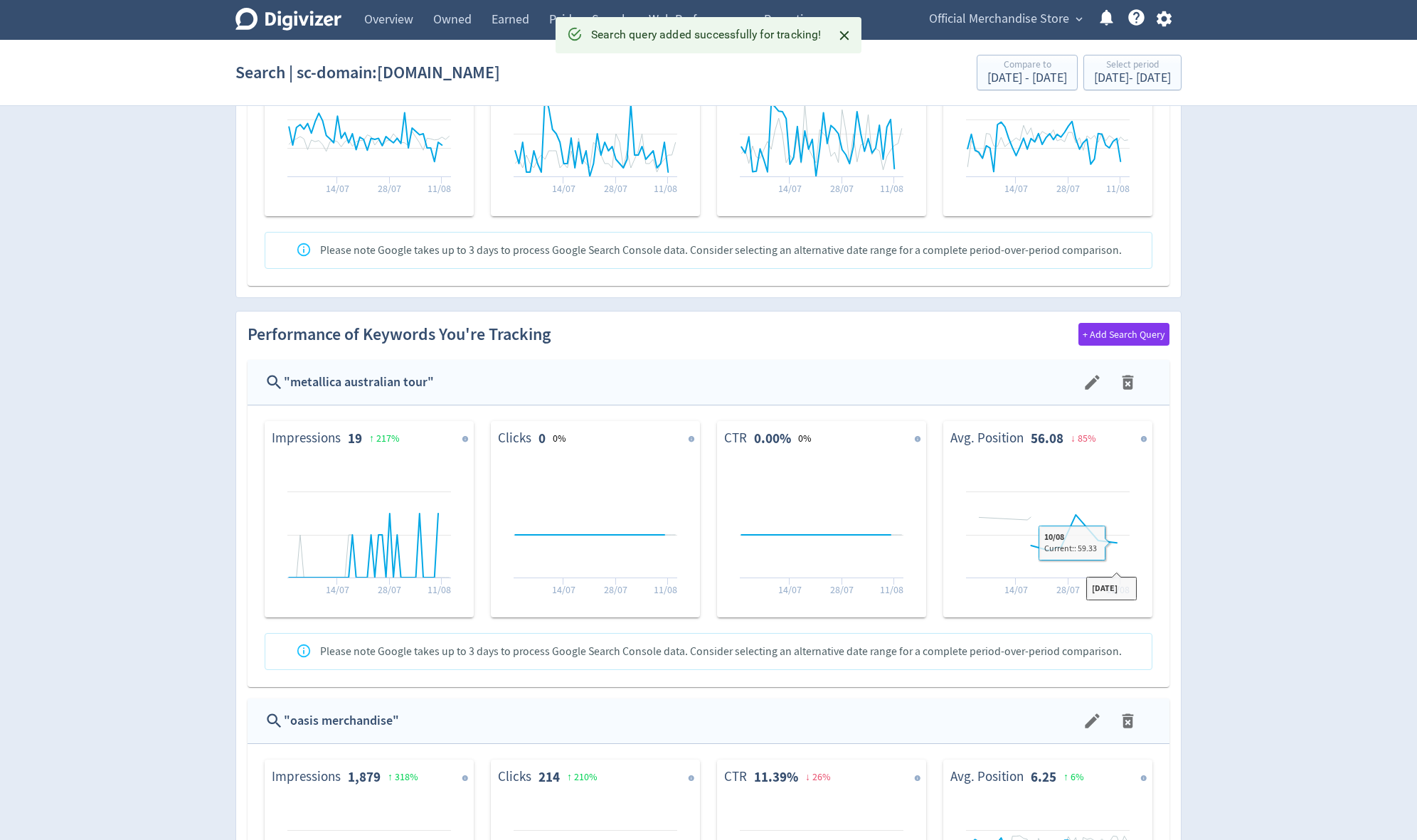
click at [859, 377] on icon "menu" at bounding box center [1128, 382] width 12 height 14
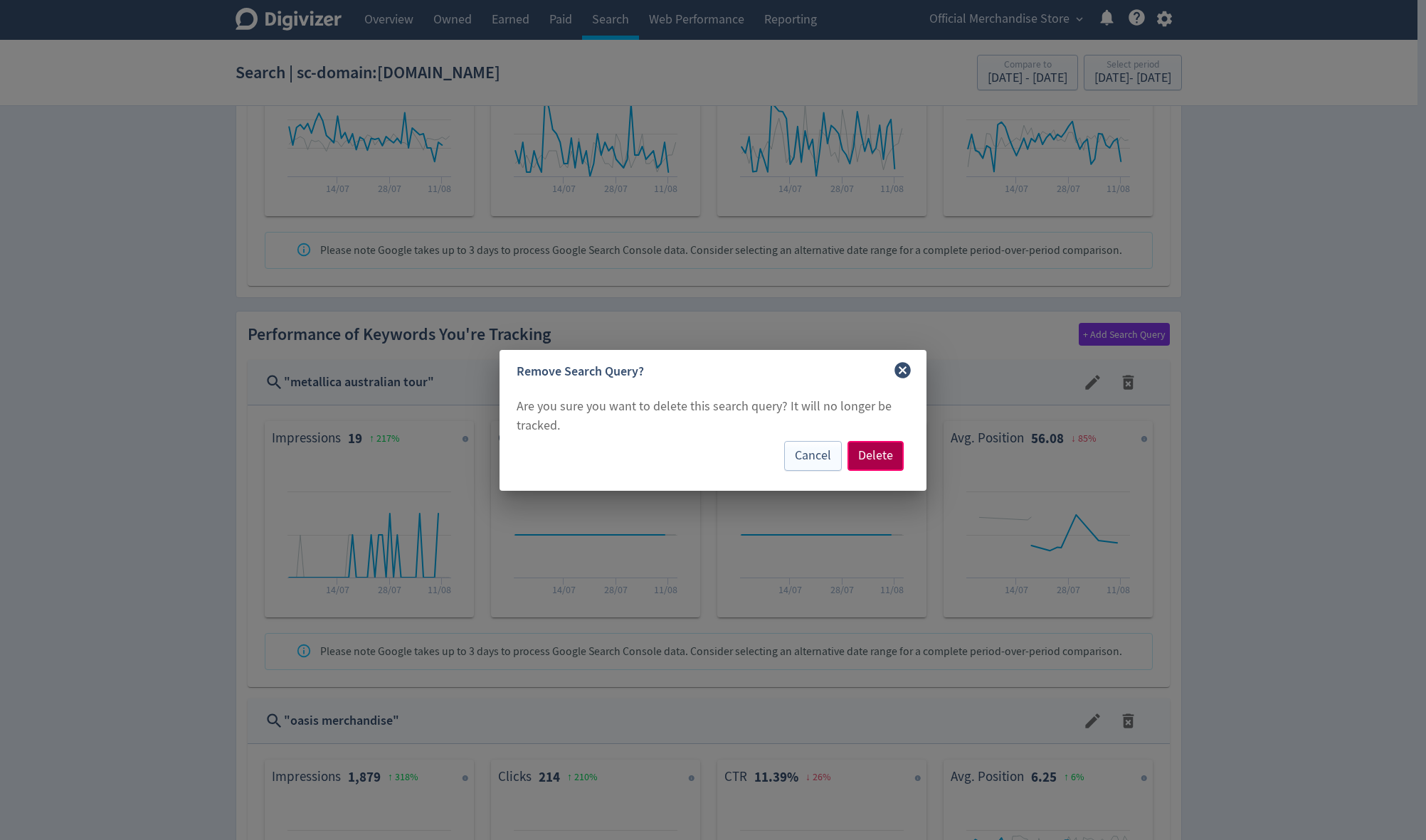
click at [859, 460] on span "Delete" at bounding box center [875, 456] width 35 height 13
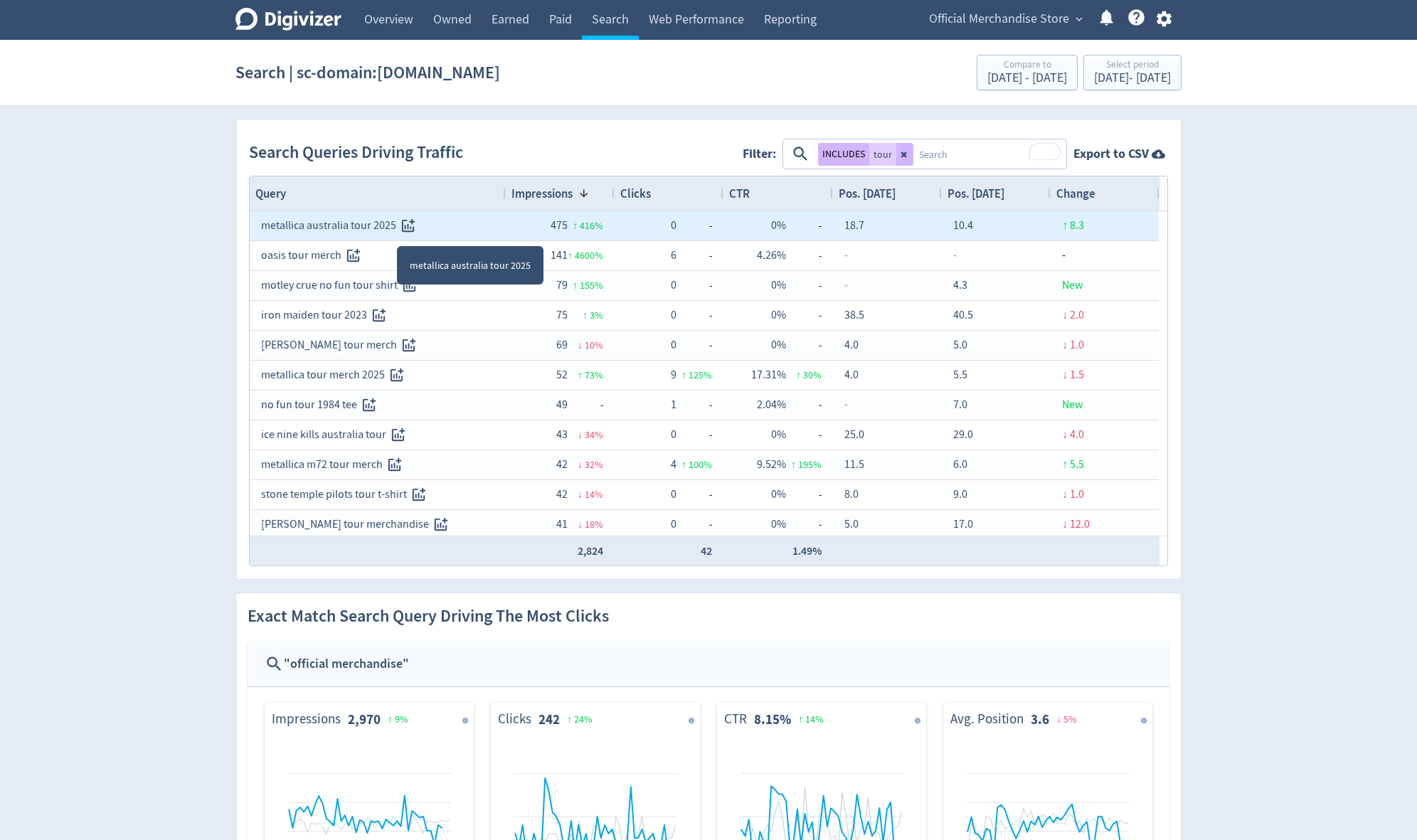
click at [402, 222] on icon "Track this search query" at bounding box center [408, 226] width 13 height 13
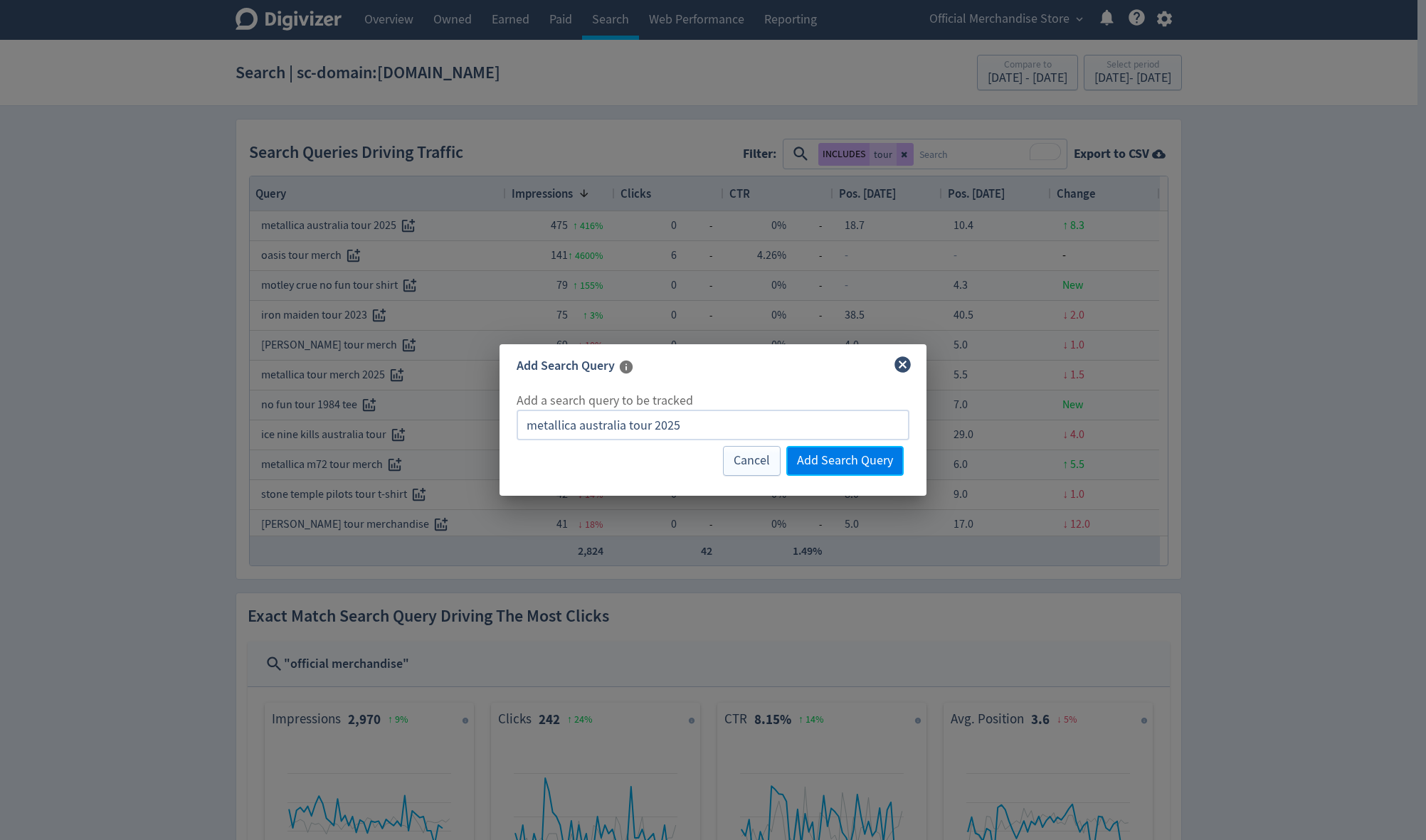
click at [849, 467] on span "Add Search Query" at bounding box center [845, 461] width 96 height 13
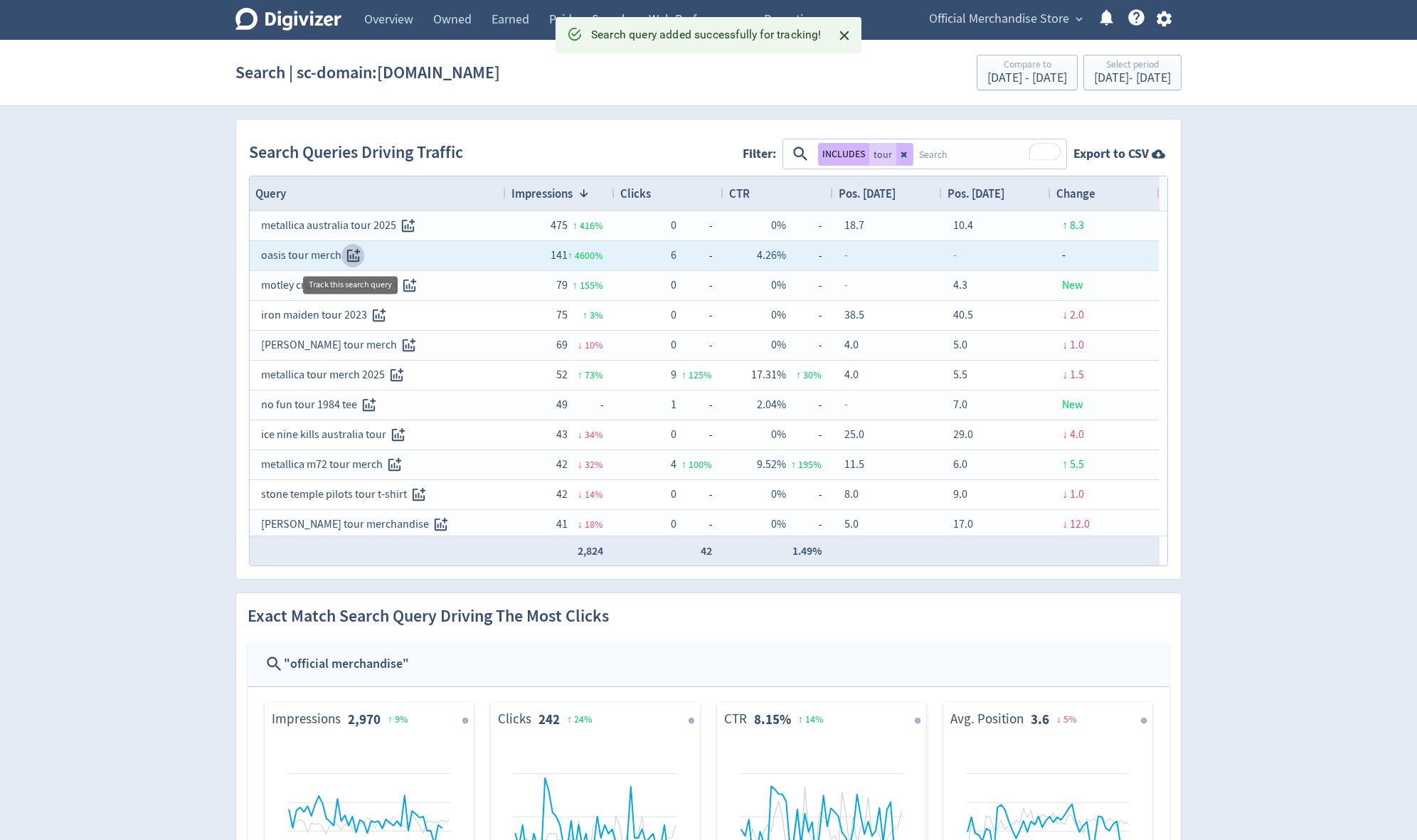
click at [350, 251] on icon "Track this search query" at bounding box center [353, 255] width 16 height 16
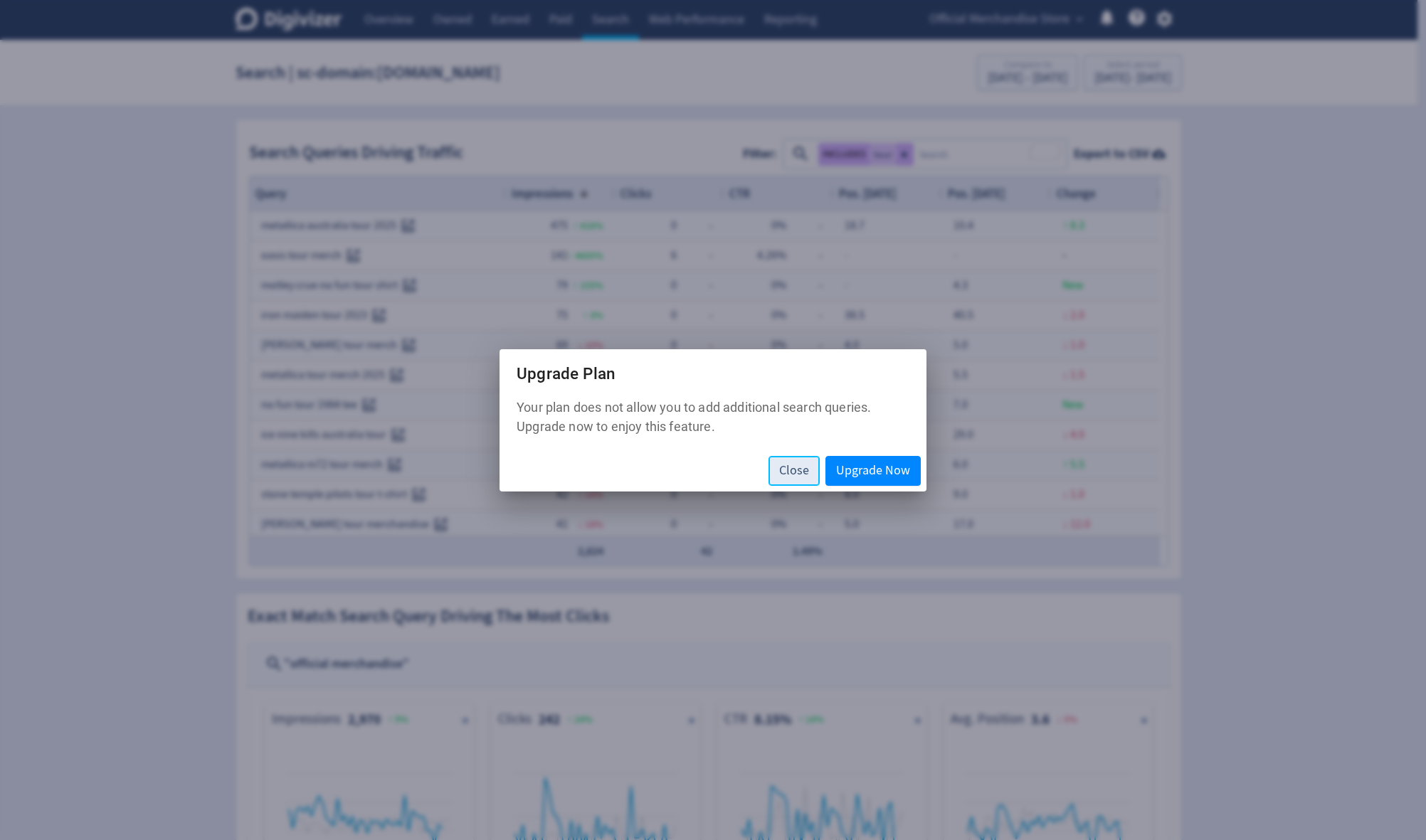
click at [783, 476] on span "Close" at bounding box center [794, 471] width 30 height 13
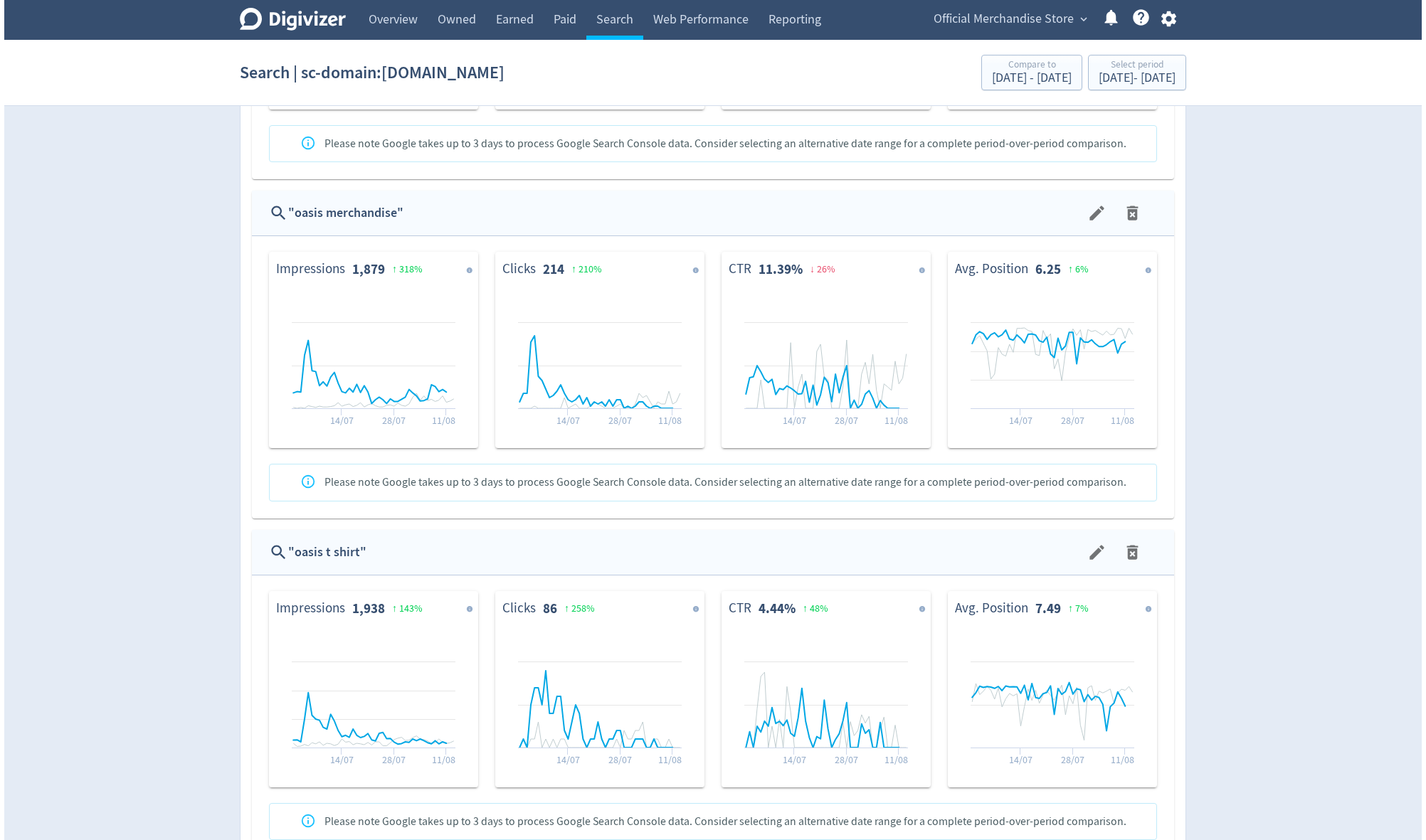
scroll to position [1149, 0]
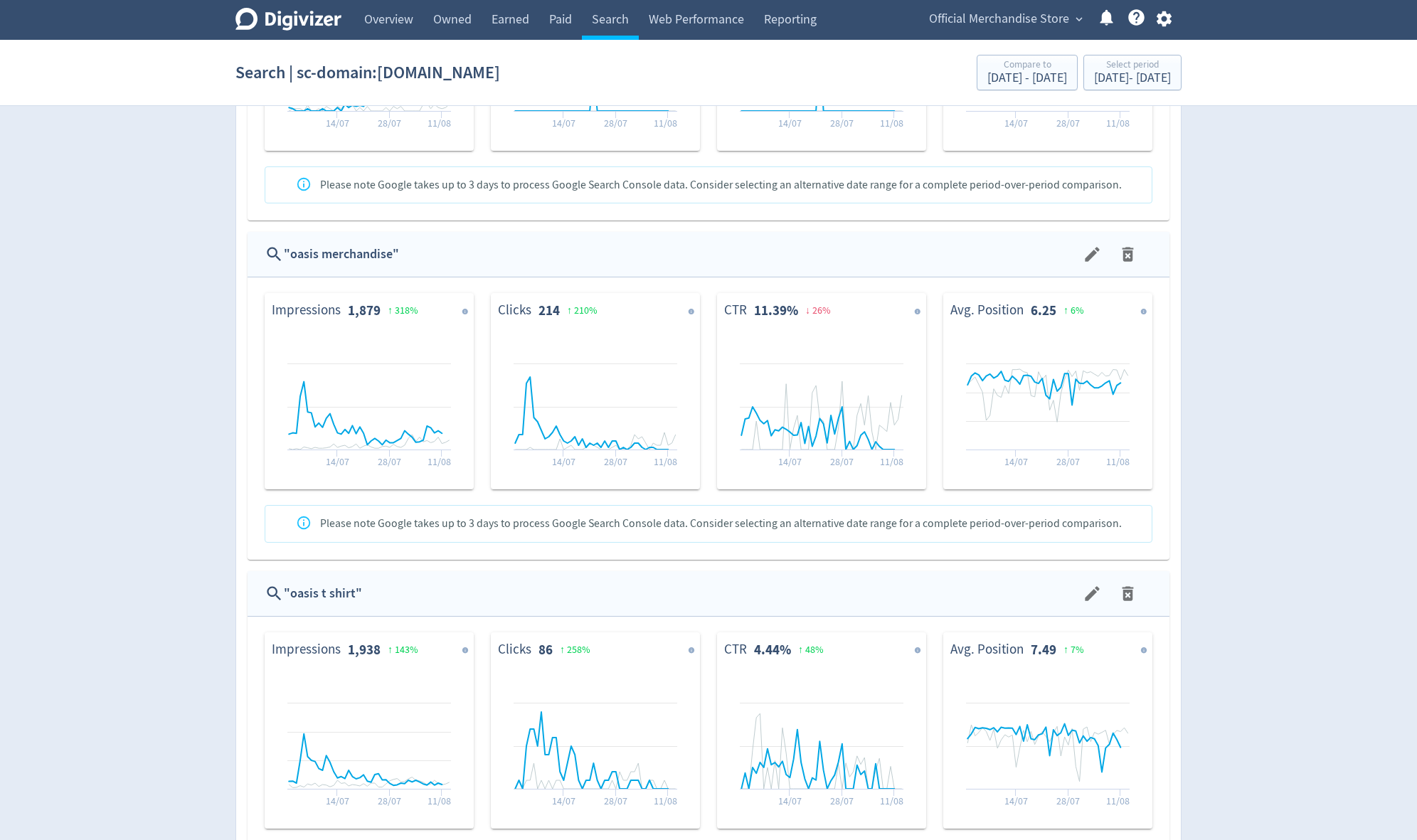
click at [859, 250] on icon "menu" at bounding box center [1128, 254] width 12 height 14
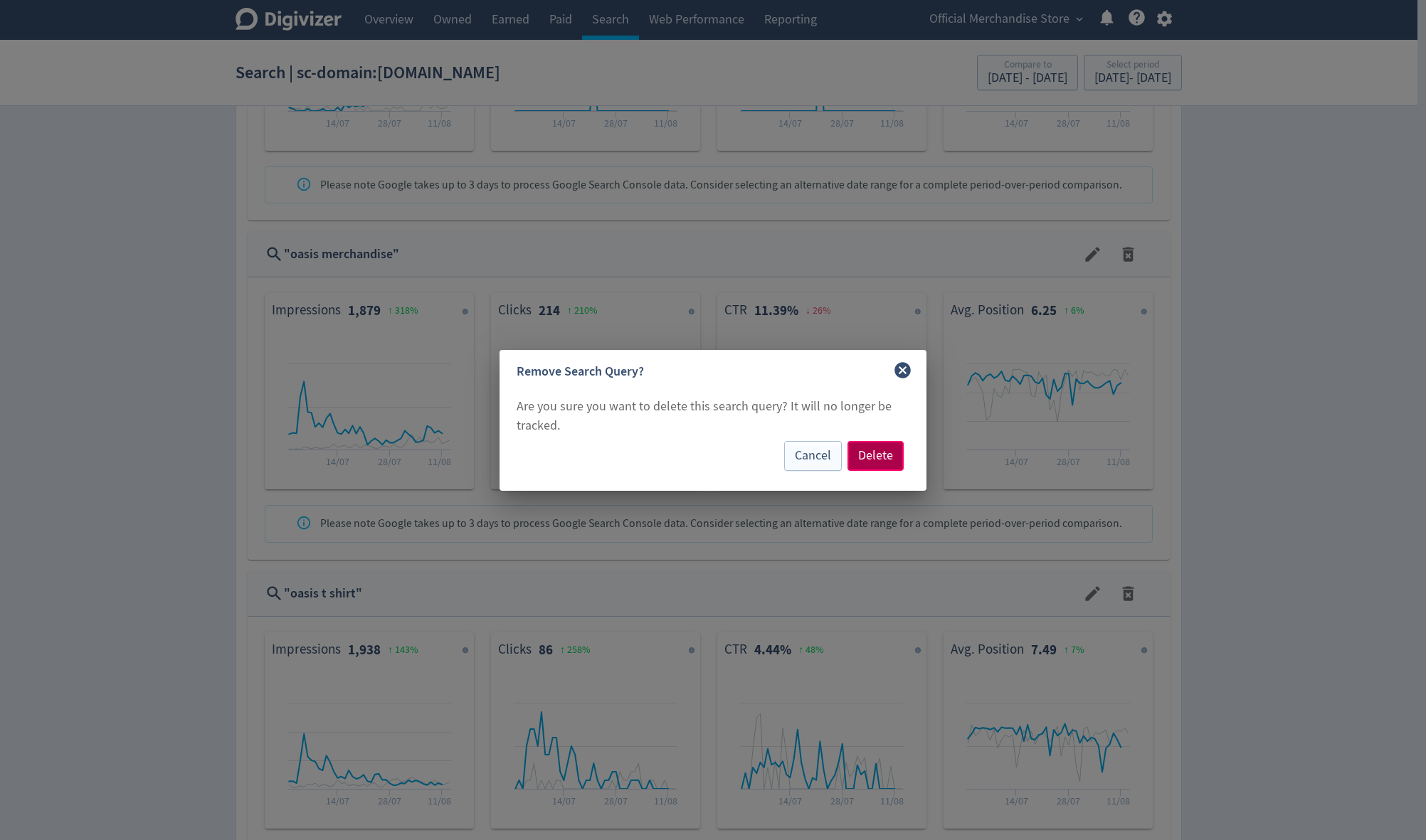
click at [859, 448] on button "Delete" at bounding box center [875, 455] width 56 height 30
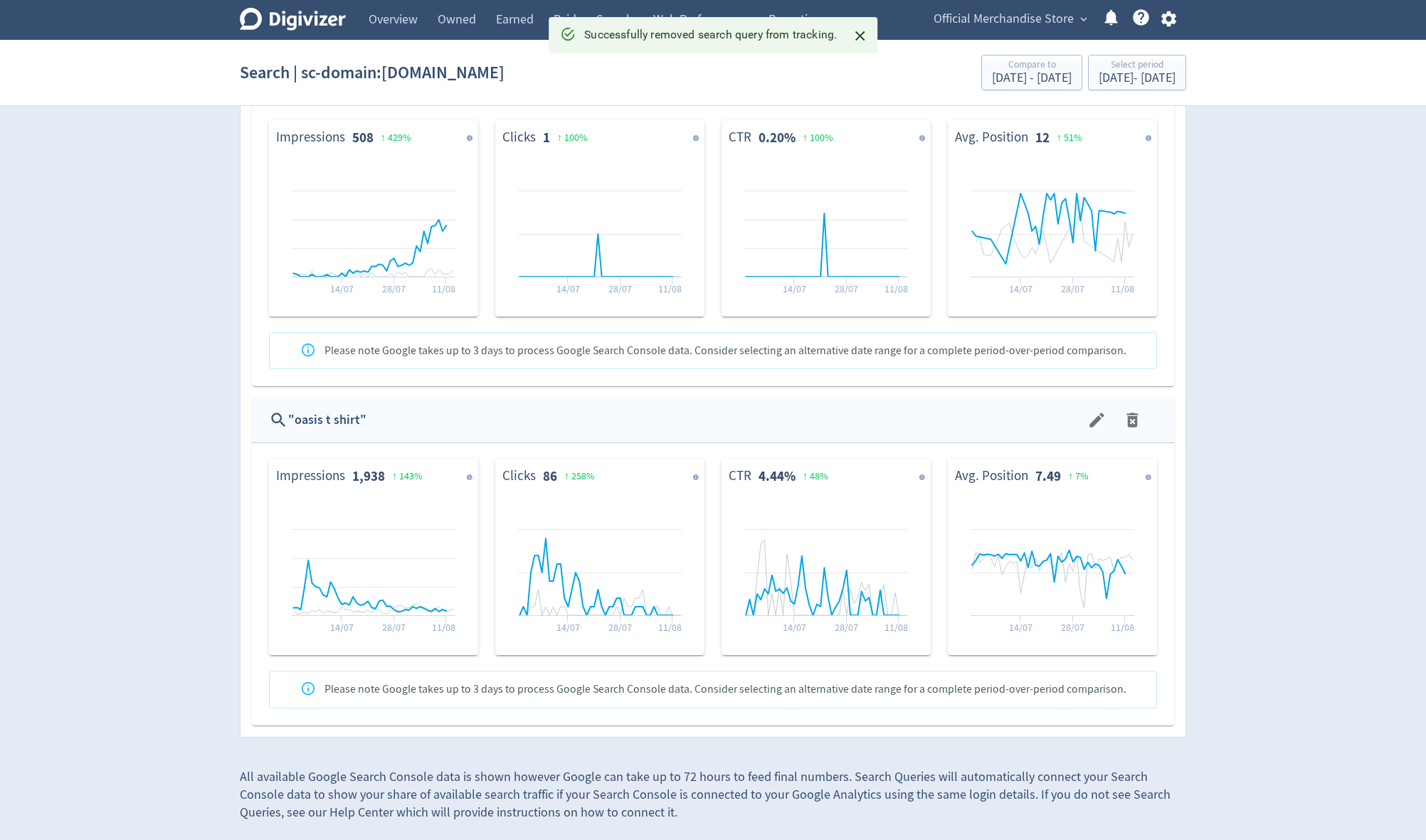
scroll to position [981, 0]
click at [859, 422] on icon "menu" at bounding box center [1128, 422] width 19 height 19
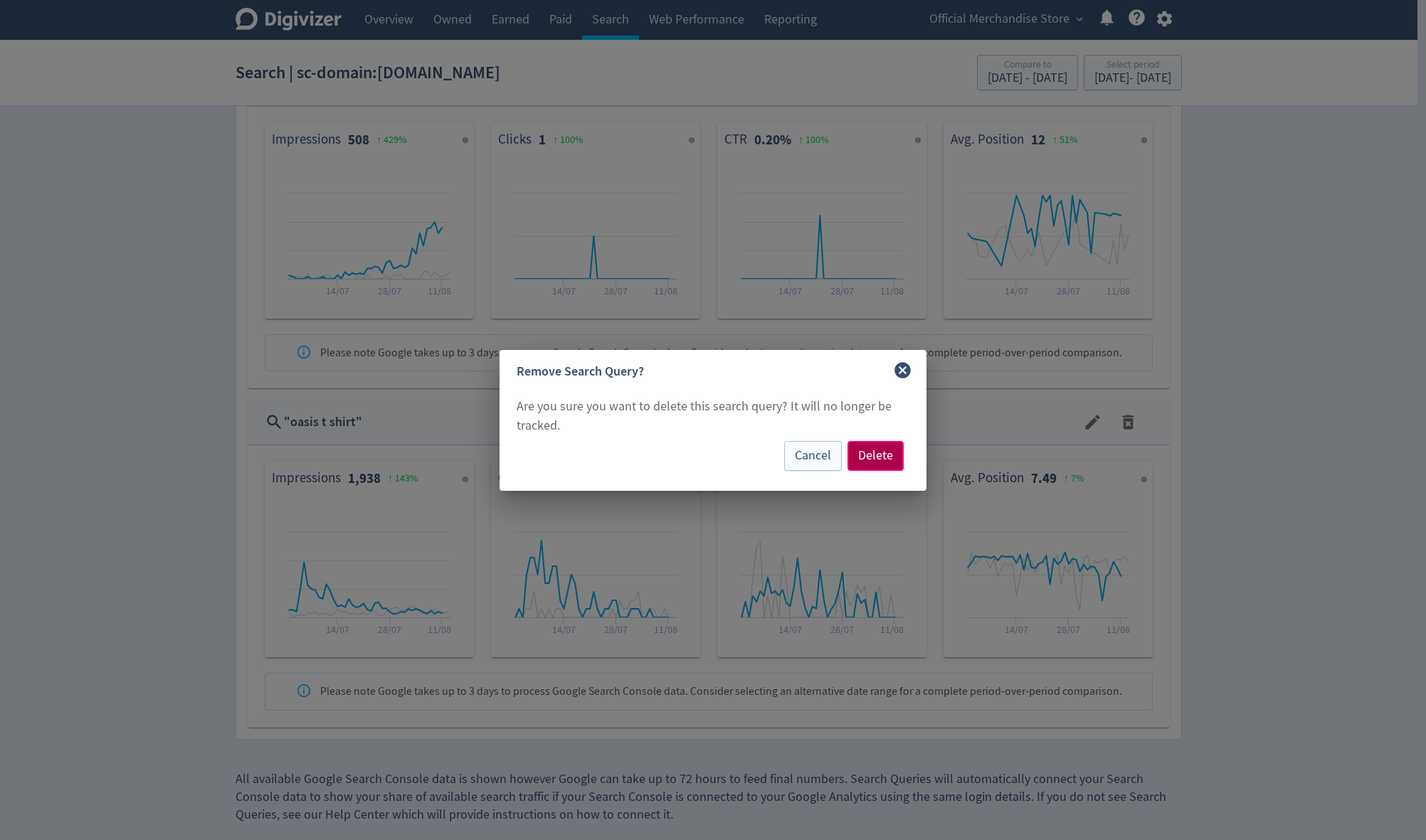
click at [859, 458] on span "Delete" at bounding box center [875, 456] width 35 height 13
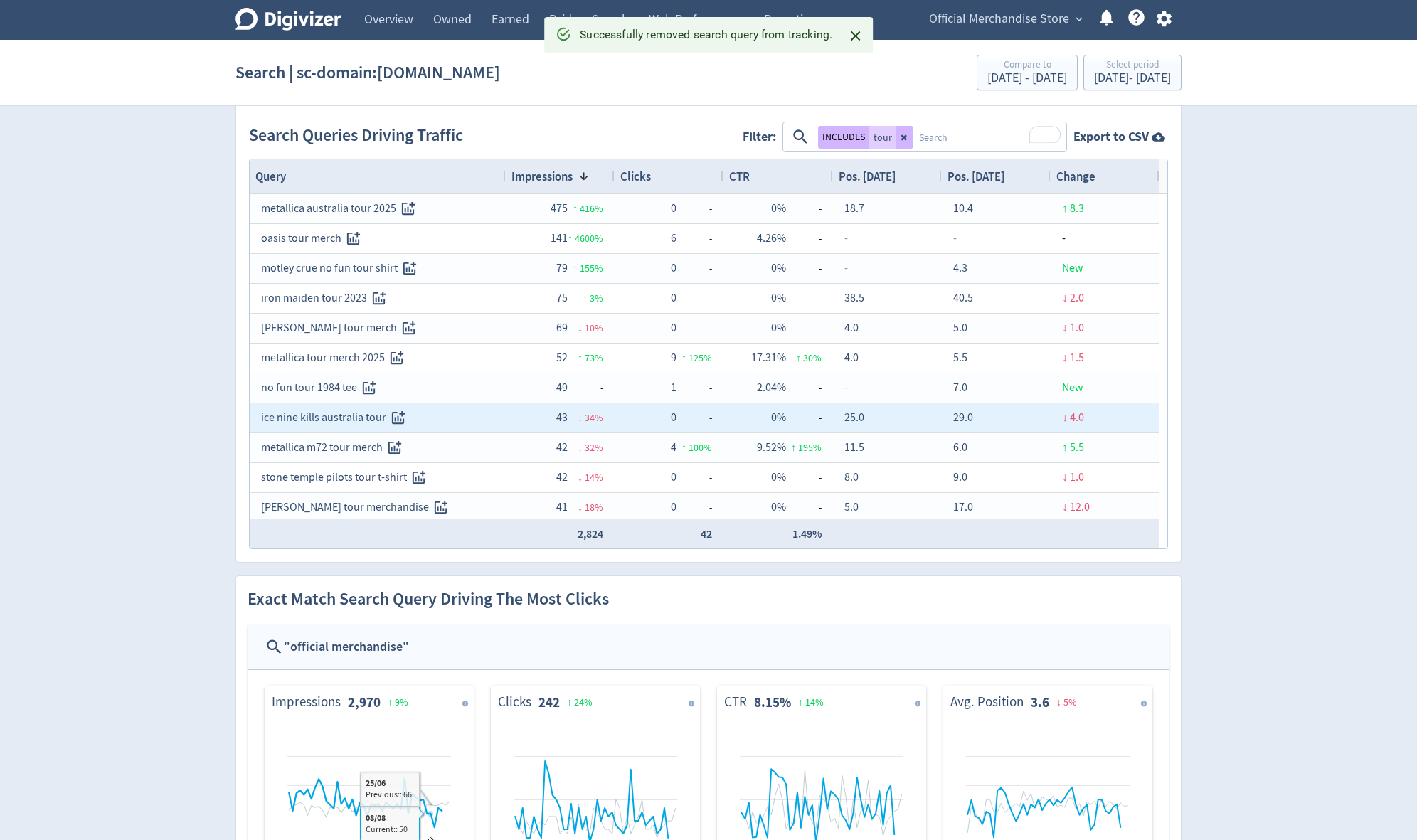
scroll to position [0, 0]
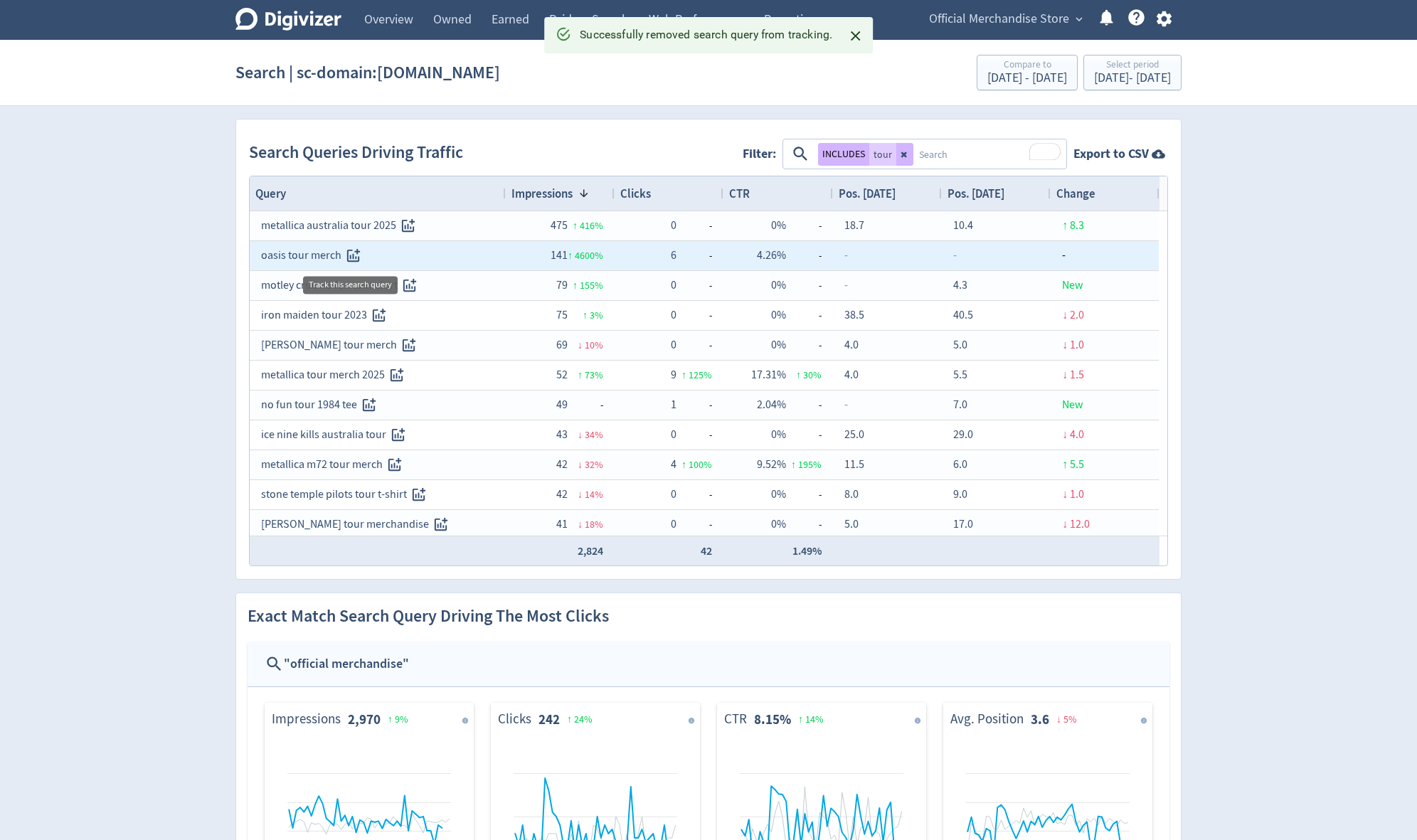
click at [350, 252] on icon "Track this search query" at bounding box center [353, 255] width 16 height 16
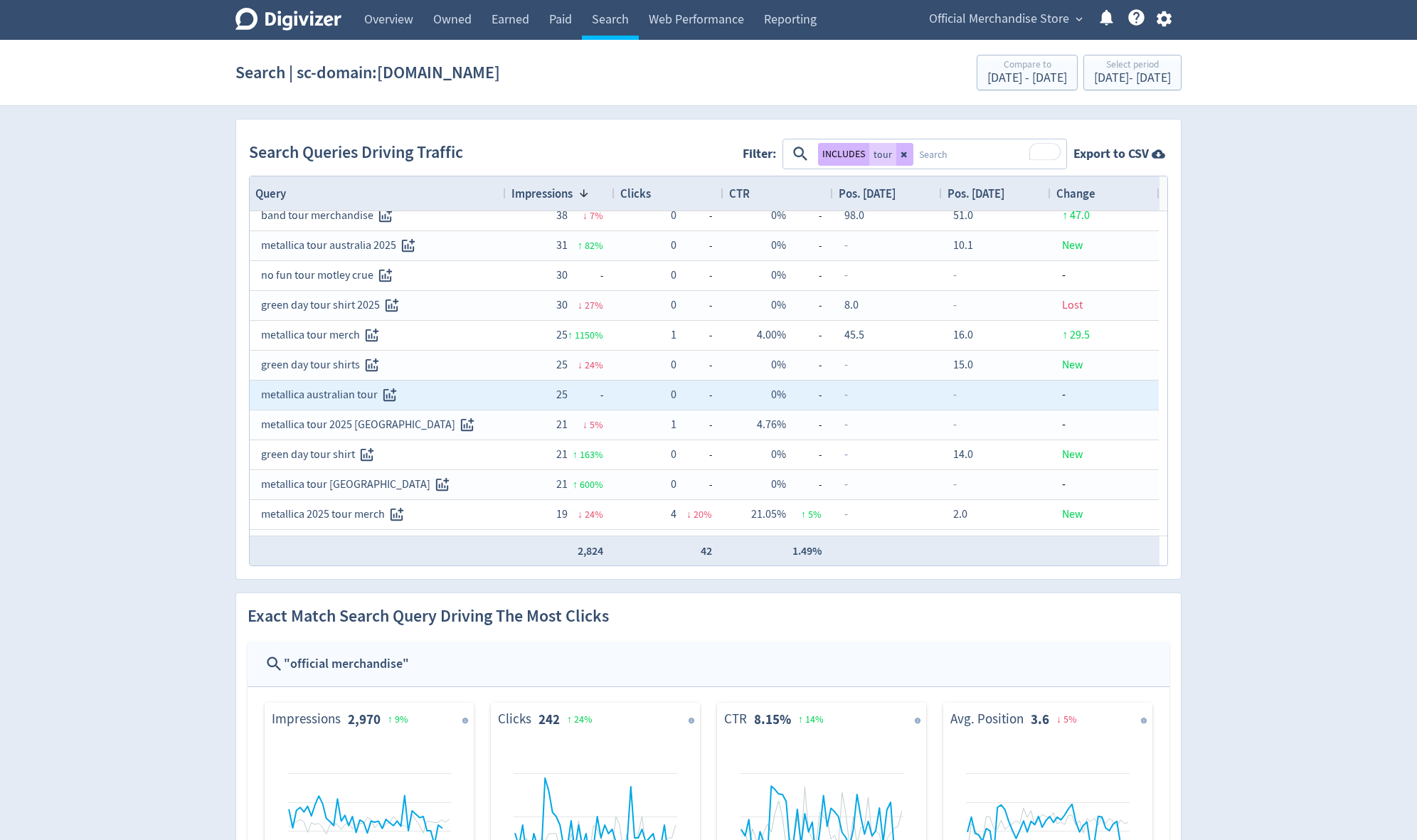
scroll to position [437, 0]
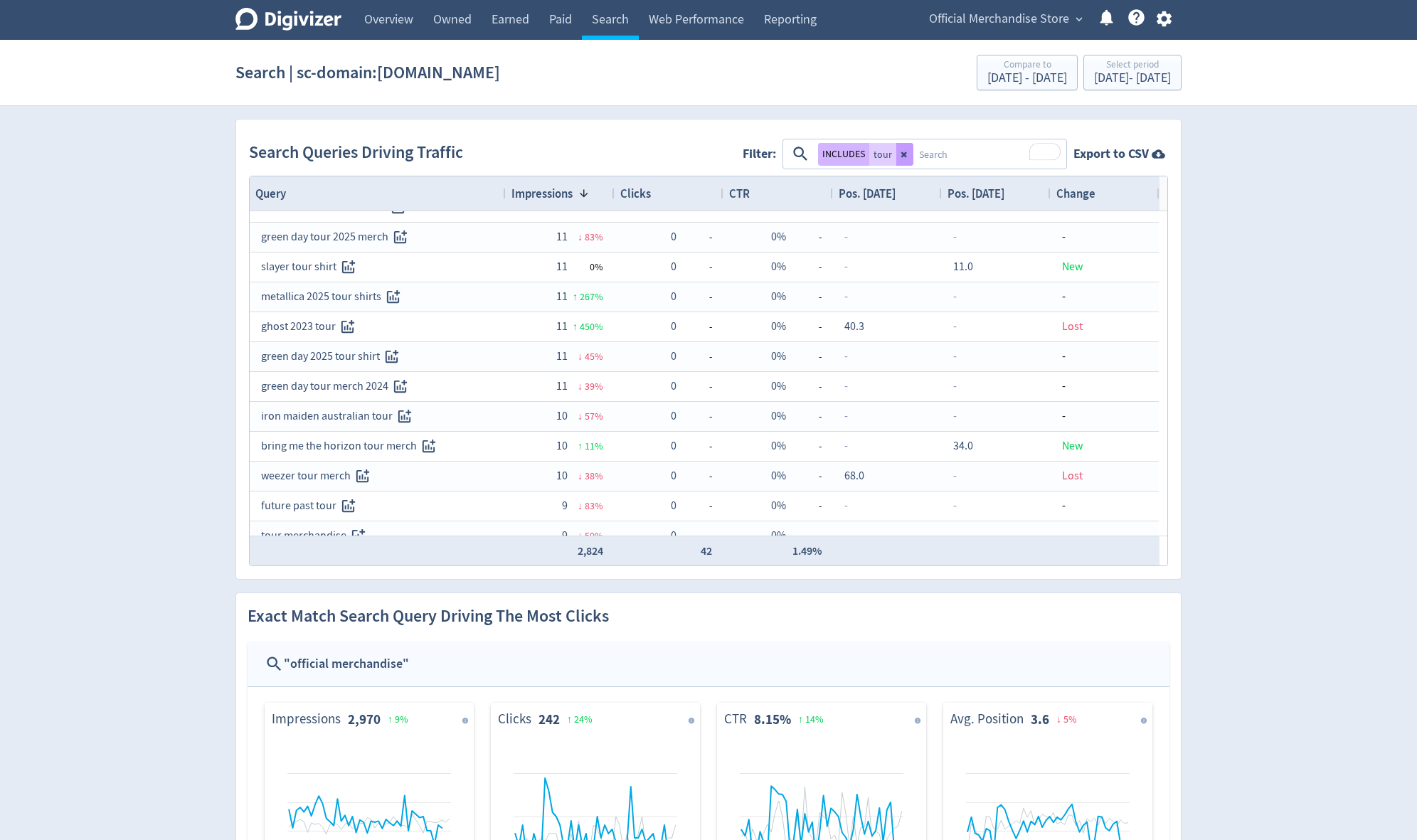
click at [859, 152] on icon at bounding box center [904, 154] width 5 height 5
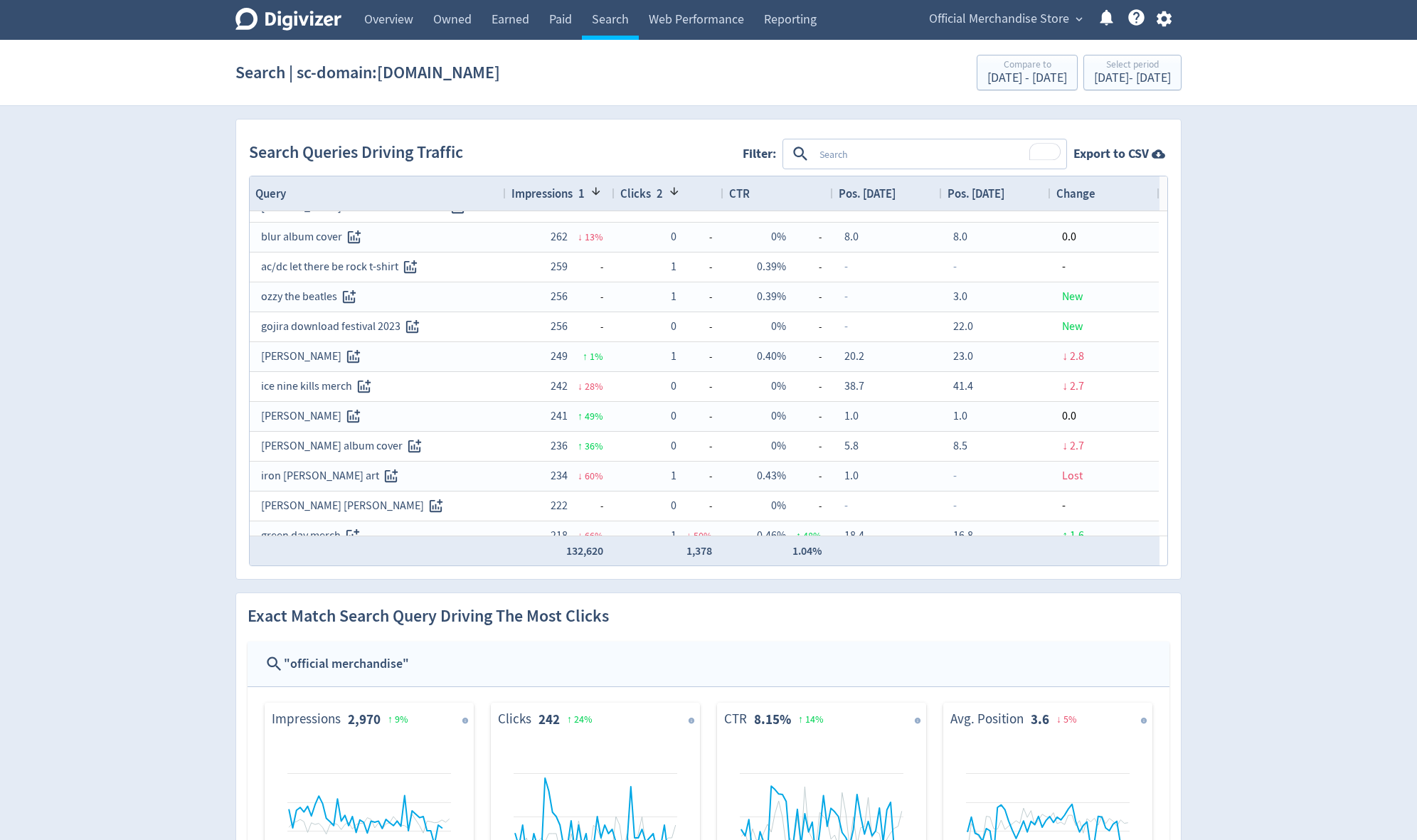
click at [830, 153] on textarea "To enrich screen reader interactions, please activate Accessibility in Grammarl…" at bounding box center [940, 153] width 251 height 26
type textarea "acdc"
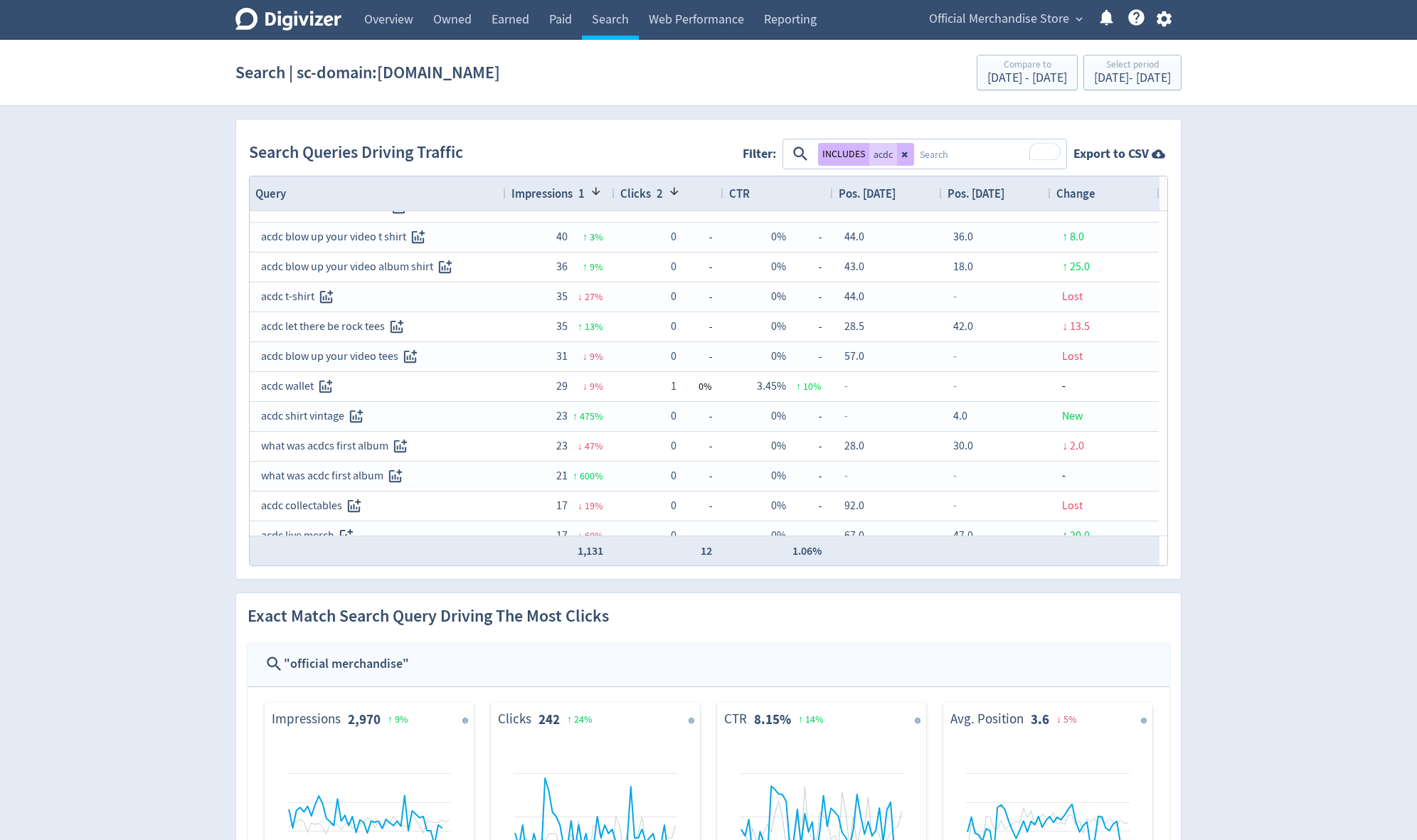
click at [859, 150] on textarea "To enrich screen reader interactions, please activate Accessibility in Grammarl…" at bounding box center [990, 153] width 150 height 26
type textarea "tour"
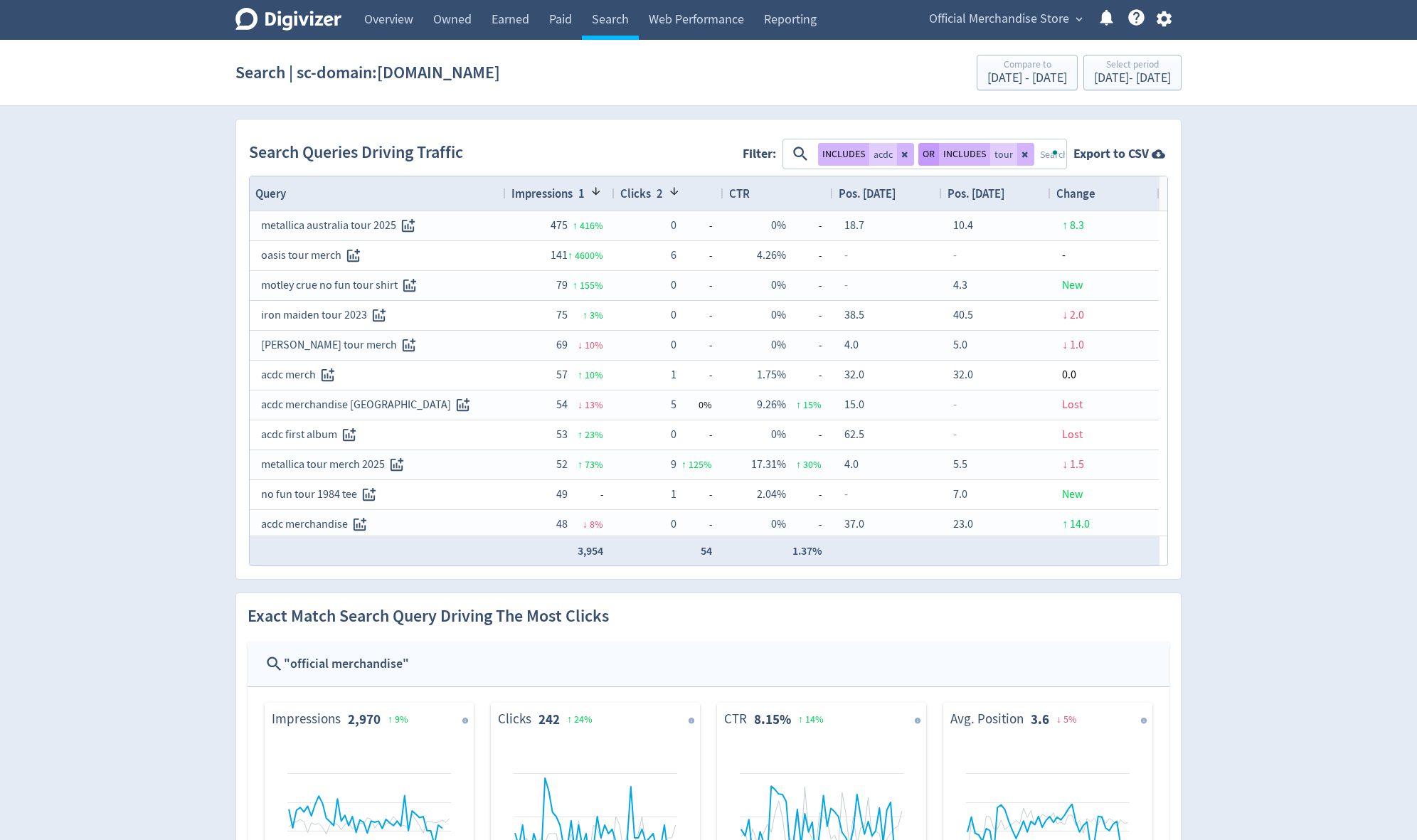
click at [859, 153] on button "OR" at bounding box center [928, 154] width 21 height 22
